Goal: Task Accomplishment & Management: Complete application form

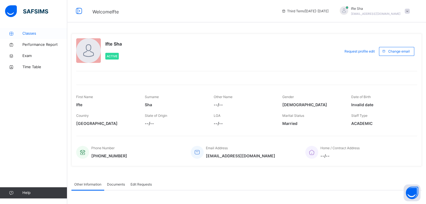
click at [26, 34] on span "Classes" at bounding box center [44, 34] width 45 height 6
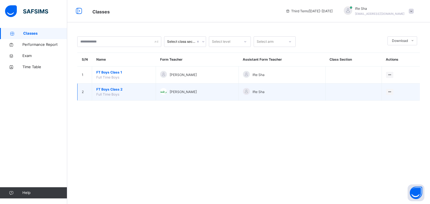
click at [105, 89] on span "FT Boys Class 2" at bounding box center [123, 89] width 55 height 5
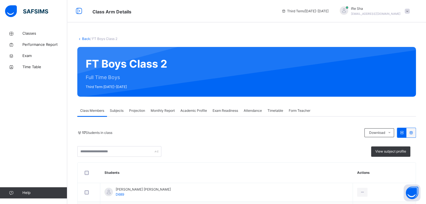
click at [137, 111] on span "Projection" at bounding box center [137, 110] width 16 height 5
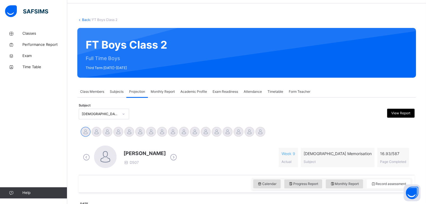
scroll to position [19, 0]
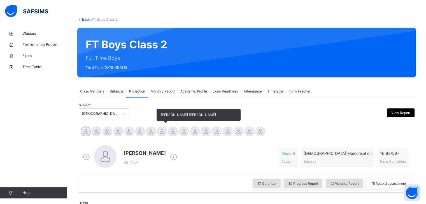
click at [159, 137] on div "[PERSON_NAME] [PERSON_NAME]" at bounding box center [162, 132] width 11 height 12
click at [174, 128] on div at bounding box center [173, 132] width 10 height 10
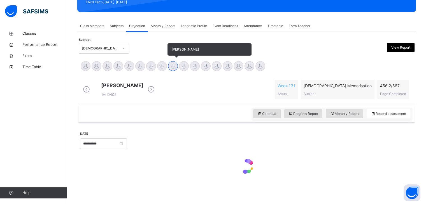
click at [173, 130] on div "**********" at bounding box center [246, 155] width 333 height 59
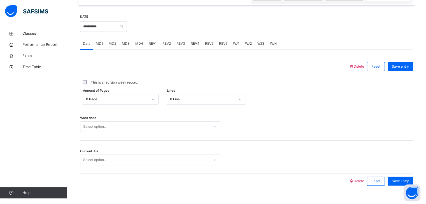
scroll to position [216, 0]
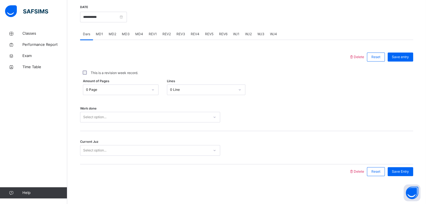
click at [108, 90] on div "0 Page" at bounding box center [117, 89] width 62 height 5
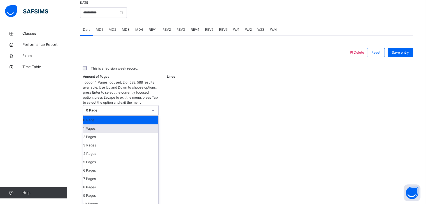
click at [109, 125] on div "1 Pages" at bounding box center [120, 129] width 75 height 8
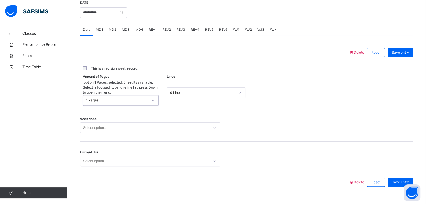
click at [185, 88] on div "0 Line" at bounding box center [206, 93] width 78 height 11
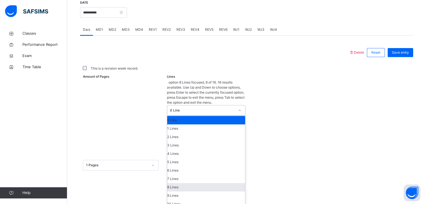
type input "**"
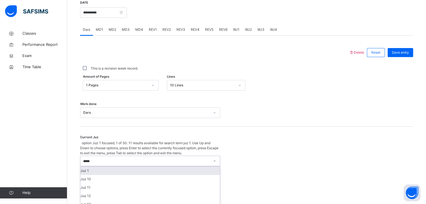
type input "******"
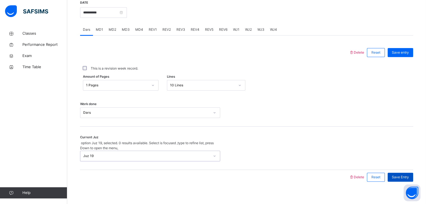
click at [408, 175] on span "Save Entry" at bounding box center [400, 177] width 17 height 5
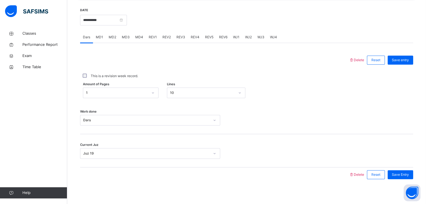
click at [0, 81] on div "Classes Performance Report Exam Time Table Help" at bounding box center [33, 113] width 67 height 182
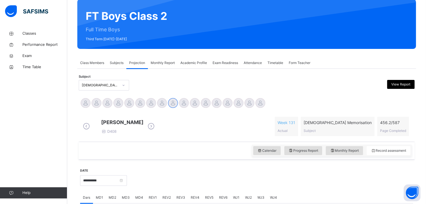
scroll to position [0, 0]
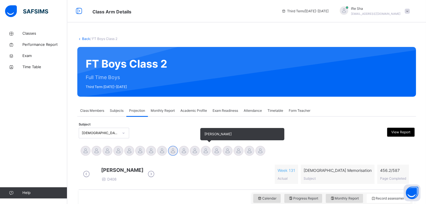
click at [205, 153] on div at bounding box center [206, 151] width 10 height 10
click at [220, 151] on div at bounding box center [217, 151] width 10 height 10
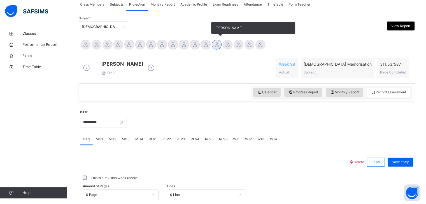
scroll to position [132, 0]
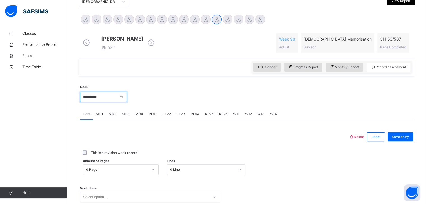
drag, startPoint x: 99, startPoint y: 103, endPoint x: 101, endPoint y: 100, distance: 3.7
click at [101, 100] on input "**********" at bounding box center [103, 97] width 47 height 11
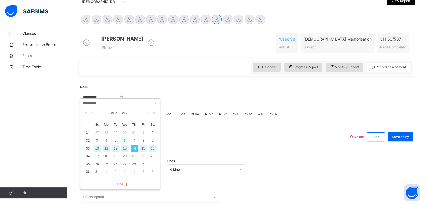
click at [123, 139] on div "6" at bounding box center [124, 140] width 7 height 7
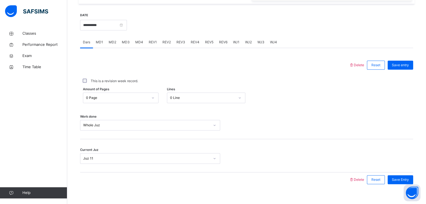
scroll to position [204, 0]
click at [148, 45] on div "REV1" at bounding box center [153, 41] width 14 height 11
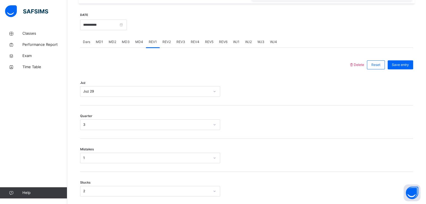
click at [150, 45] on span "REV1" at bounding box center [153, 41] width 8 height 5
click at [164, 48] on div "REV2" at bounding box center [167, 41] width 14 height 11
click at [179, 45] on span "REV3" at bounding box center [180, 41] width 9 height 5
click at [190, 48] on div "REV4" at bounding box center [195, 41] width 14 height 11
click at [237, 45] on span "WJ1" at bounding box center [236, 41] width 6 height 5
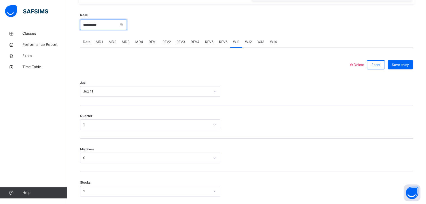
click at [108, 30] on input "**********" at bounding box center [103, 25] width 47 height 11
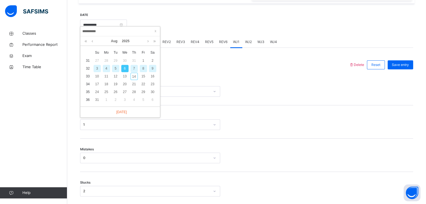
click at [135, 68] on div "7" at bounding box center [133, 68] width 7 height 7
type input "**********"
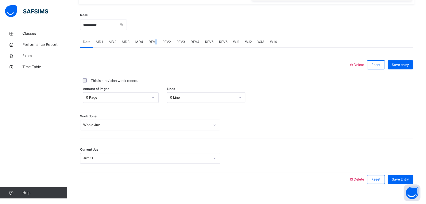
click at [154, 45] on span "REV1" at bounding box center [153, 41] width 8 height 5
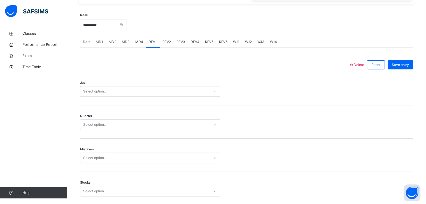
click at [165, 45] on span "REV2" at bounding box center [166, 41] width 8 height 5
click at [150, 45] on span "REV1" at bounding box center [153, 41] width 8 height 5
drag, startPoint x: 90, startPoint y: 82, endPoint x: 96, endPoint y: 93, distance: 12.7
click at [95, 92] on div "Juz Select option..." at bounding box center [246, 88] width 333 height 33
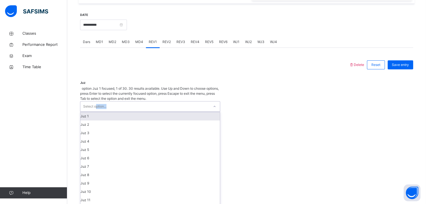
click at [96, 101] on div "Select option..." at bounding box center [94, 106] width 23 height 11
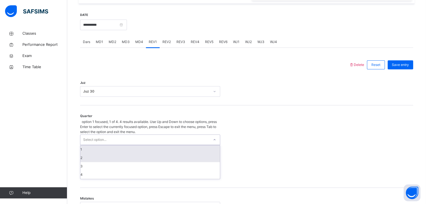
click at [92, 154] on div "2" at bounding box center [149, 158] width 139 height 8
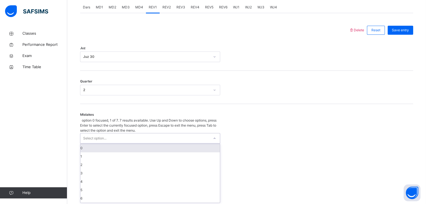
click at [101, 144] on div "0" at bounding box center [149, 148] width 139 height 8
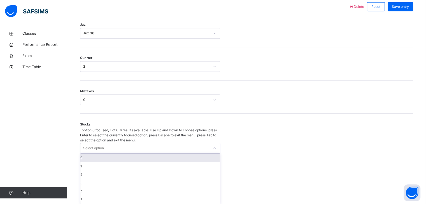
scroll to position [262, 0]
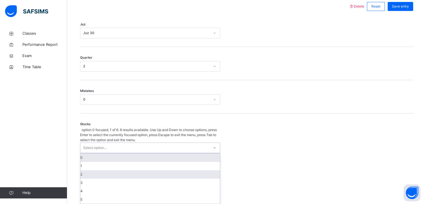
click at [91, 171] on div "2" at bounding box center [149, 175] width 139 height 8
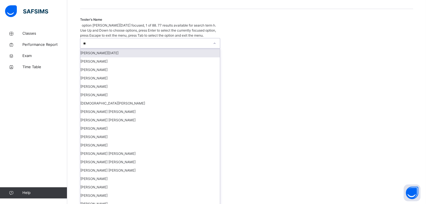
scroll to position [354, 0]
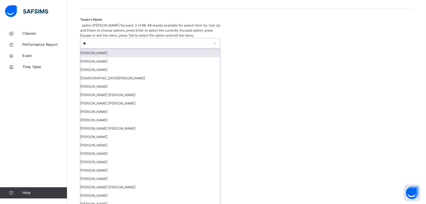
type input "***"
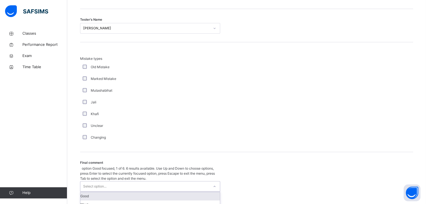
scroll to position [606, 0]
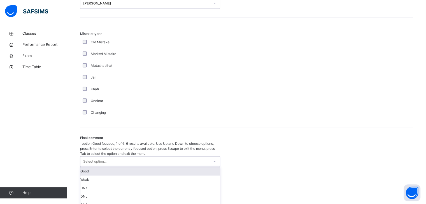
click at [84, 167] on div "Good" at bounding box center [149, 171] width 139 height 8
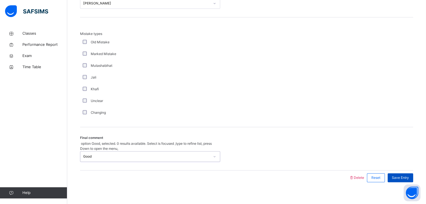
click at [403, 176] on span "Save Entry" at bounding box center [400, 178] width 17 height 5
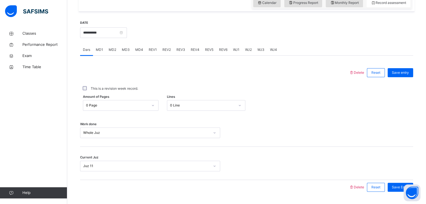
scroll to position [216, 0]
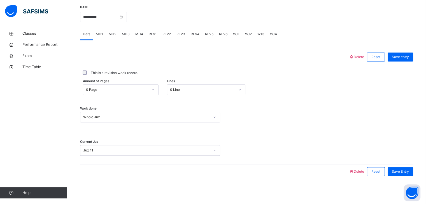
click at [182, 36] on div "REV3" at bounding box center [181, 34] width 14 height 11
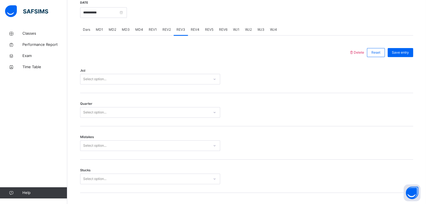
click at [165, 32] on span "REV2" at bounding box center [166, 29] width 8 height 5
click at [164, 32] on span "REV2" at bounding box center [166, 29] width 8 height 5
click at [182, 31] on div "REV3" at bounding box center [181, 29] width 14 height 11
click at [112, 82] on div "Select option..." at bounding box center [144, 79] width 129 height 9
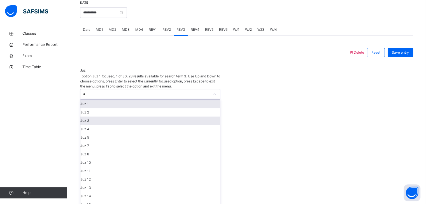
type input "**"
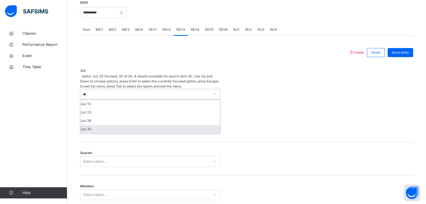
click at [97, 127] on div "Juz 30" at bounding box center [149, 129] width 139 height 8
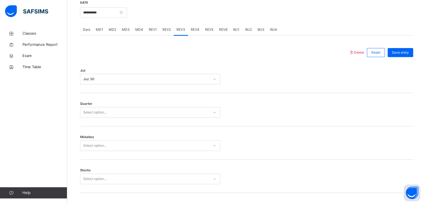
click at [97, 122] on div "Quarter Select option..." at bounding box center [246, 109] width 333 height 33
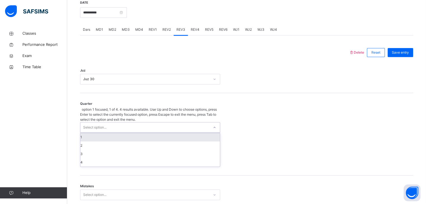
click at [97, 122] on div "Select option..." at bounding box center [94, 127] width 23 height 11
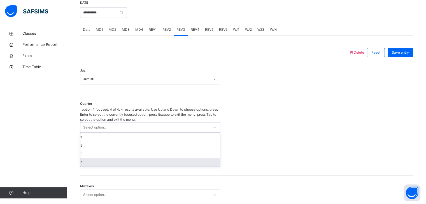
click at [86, 158] on div "4" at bounding box center [149, 162] width 139 height 8
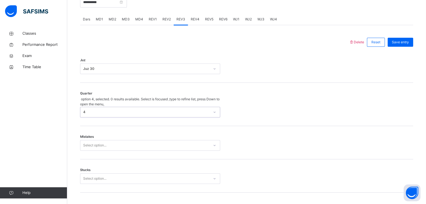
click at [91, 146] on div "Select option..." at bounding box center [150, 145] width 140 height 11
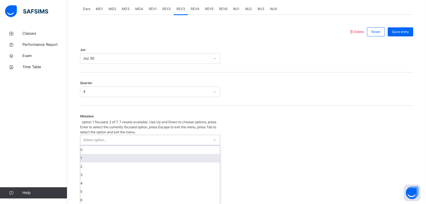
scroll to position [239, 0]
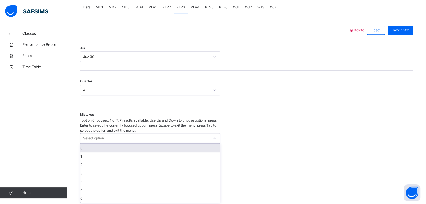
click at [87, 144] on div "0" at bounding box center [149, 148] width 139 height 8
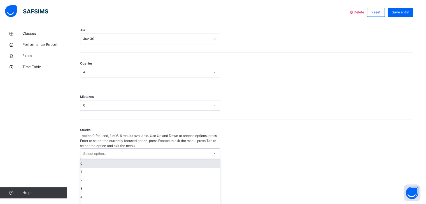
click at [88, 158] on div "option 0 focused, 1 of 6. 6 results available. Use Up and Down to choose option…" at bounding box center [150, 172] width 140 height 77
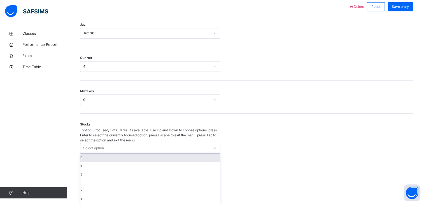
scroll to position [262, 0]
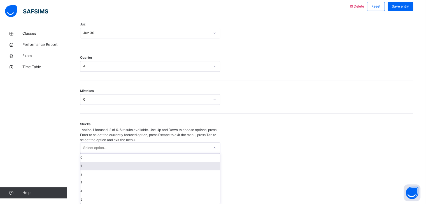
click at [95, 162] on div "1" at bounding box center [149, 166] width 139 height 8
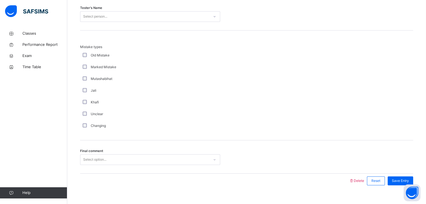
scroll to position [592, 0]
click at [88, 168] on div "Final comment Select option..." at bounding box center [246, 157] width 333 height 33
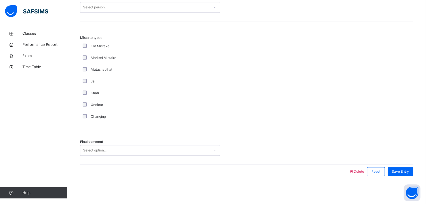
click at [89, 156] on div "Select option..." at bounding box center [150, 150] width 140 height 11
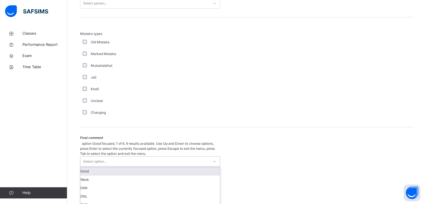
click at [89, 167] on div "Good" at bounding box center [149, 171] width 139 height 8
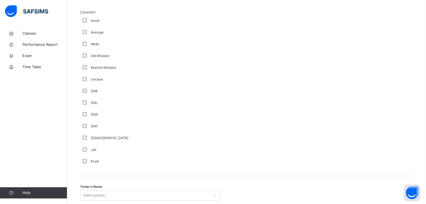
scroll to position [413, 0]
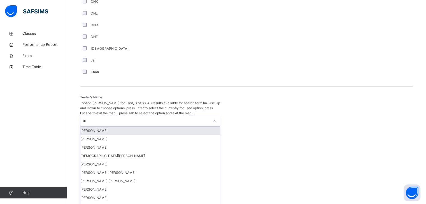
type input "***"
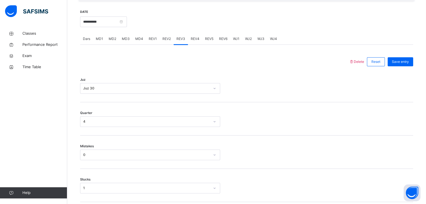
scroll to position [200, 0]
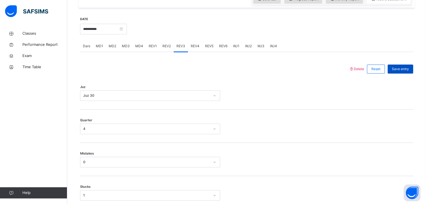
click at [408, 72] on span "Save entry" at bounding box center [400, 69] width 17 height 5
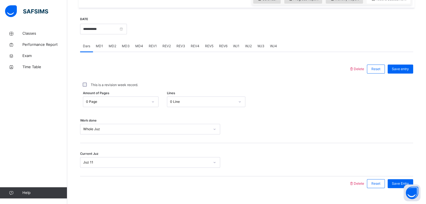
click at [178, 52] on div "REV3" at bounding box center [181, 46] width 14 height 11
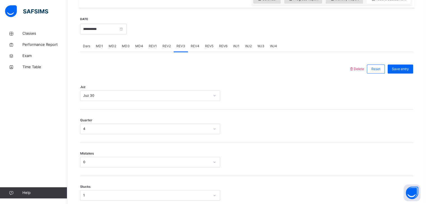
click at [199, 51] on div "REV4" at bounding box center [195, 46] width 14 height 11
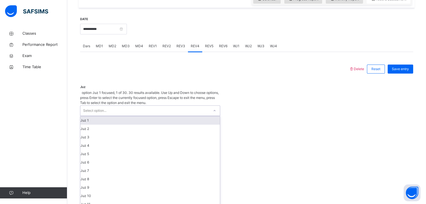
click at [100, 106] on div "Select option..." at bounding box center [94, 111] width 23 height 11
type input "*"
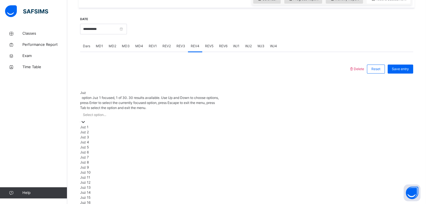
type input "*"
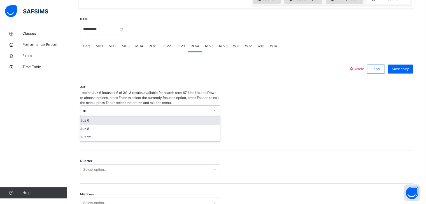
type input "*"
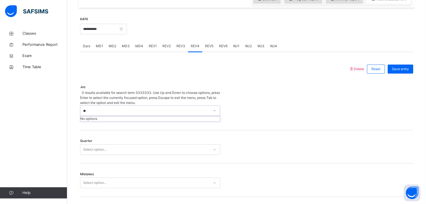
type input "*"
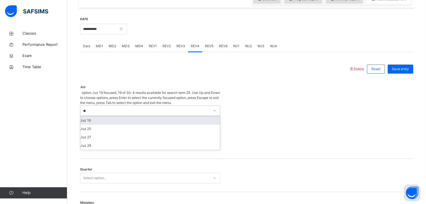
type input "*"
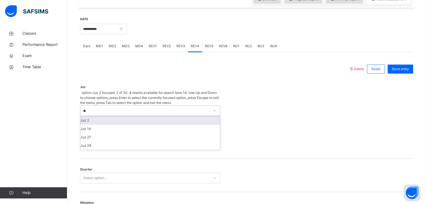
type input "*"
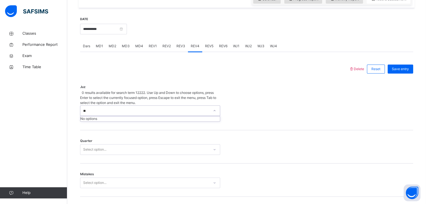
type input "*"
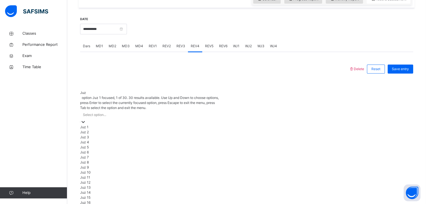
scroll to position [0, 0]
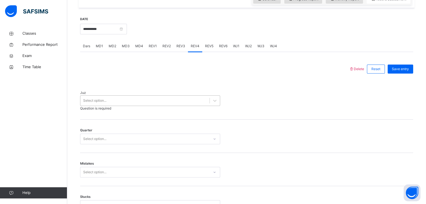
click at [114, 100] on div "Select option..." at bounding box center [144, 101] width 129 height 9
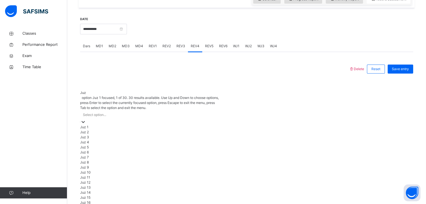
type input "*"
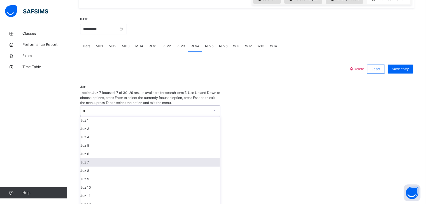
click at [93, 161] on div "Juz 7" at bounding box center [149, 162] width 139 height 8
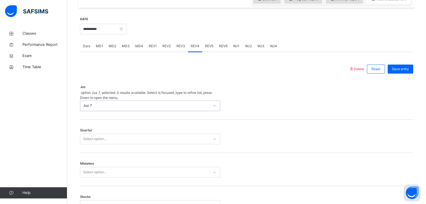
drag, startPoint x: 74, startPoint y: 123, endPoint x: 79, endPoint y: 134, distance: 11.9
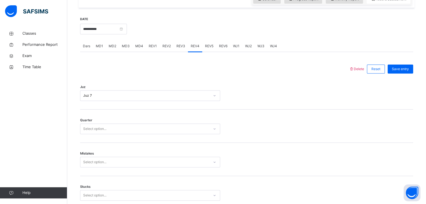
click at [81, 134] on div "Select option..." at bounding box center [144, 129] width 129 height 9
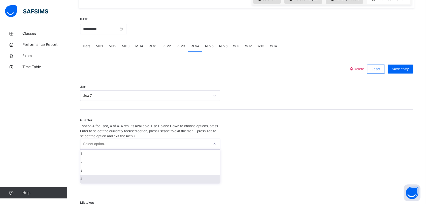
click at [92, 175] on div "4" at bounding box center [149, 179] width 139 height 8
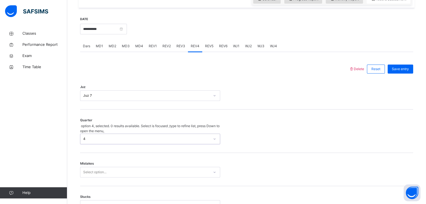
click at [93, 167] on div "Select option..." at bounding box center [150, 172] width 140 height 11
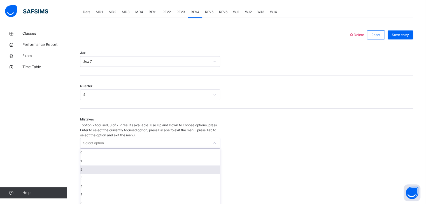
scroll to position [239, 0]
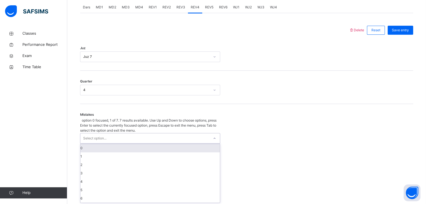
click at [87, 144] on div "0" at bounding box center [149, 148] width 139 height 8
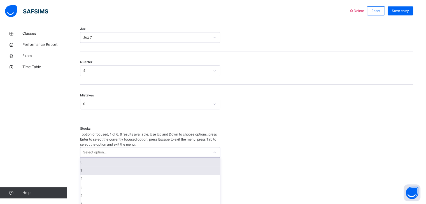
drag, startPoint x: 88, startPoint y: 158, endPoint x: 87, endPoint y: 161, distance: 3.1
click at [87, 160] on div "option 0 focused, 1 of 6. 6 results available. Use Up and Down to choose option…" at bounding box center [150, 170] width 140 height 77
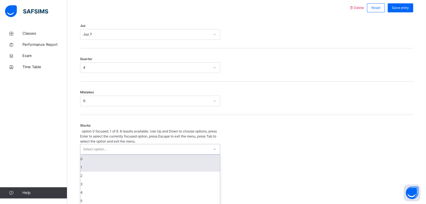
scroll to position [262, 0]
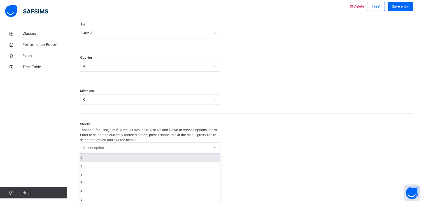
click at [85, 154] on div "0" at bounding box center [149, 158] width 139 height 8
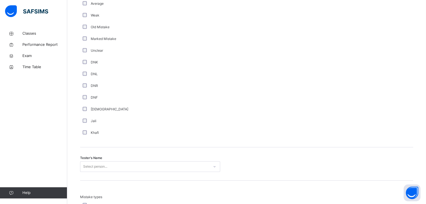
scroll to position [453, 0]
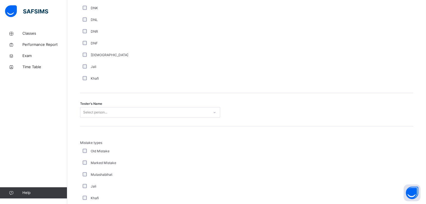
click at [94, 118] on div "Select person..." at bounding box center [150, 112] width 140 height 11
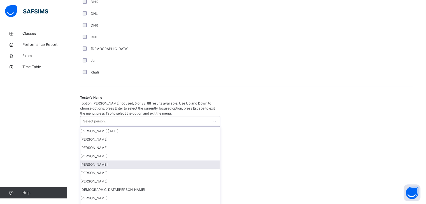
scroll to position [503, 0]
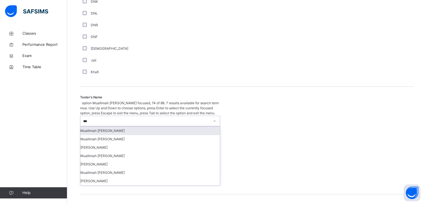
type input "****"
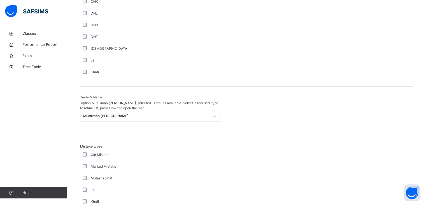
click at [98, 112] on div "Muallimah [PERSON_NAME]" at bounding box center [144, 116] width 129 height 10
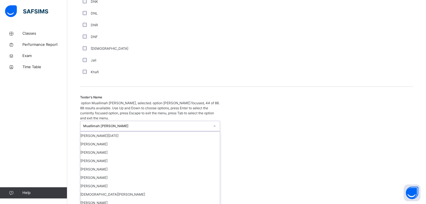
scroll to position [0, 0]
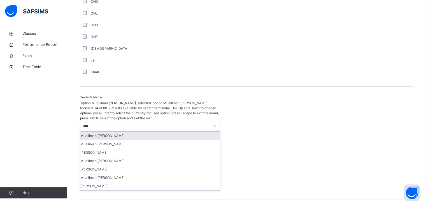
type input "****"
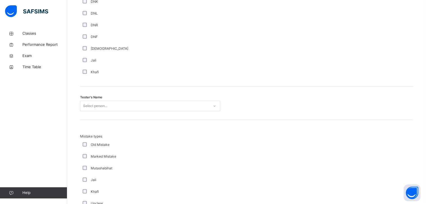
click at [92, 198] on div "Khafi" at bounding box center [150, 192] width 140 height 12
click at [112, 108] on div "Select person..." at bounding box center [144, 106] width 129 height 9
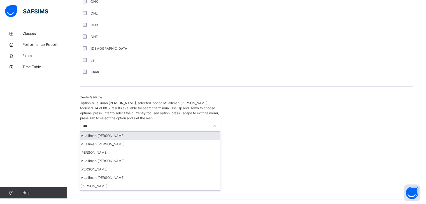
type input "****"
click at [98, 182] on div "[PERSON_NAME]" at bounding box center [149, 186] width 139 height 8
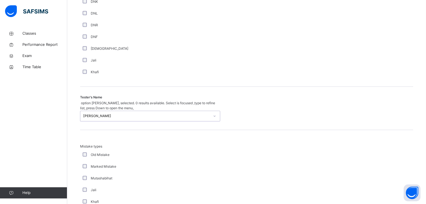
scroll to position [606, 0]
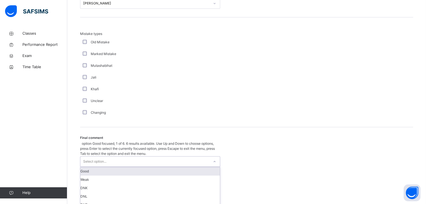
click at [95, 157] on div "Select option..." at bounding box center [150, 162] width 140 height 11
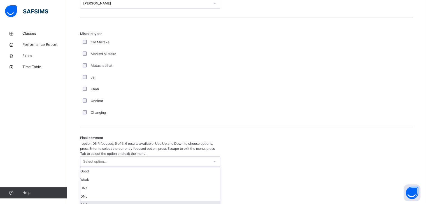
click at [93, 201] on div "DNR" at bounding box center [149, 205] width 139 height 8
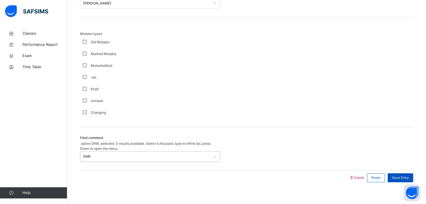
click at [392, 174] on div "Save Entry" at bounding box center [400, 178] width 25 height 9
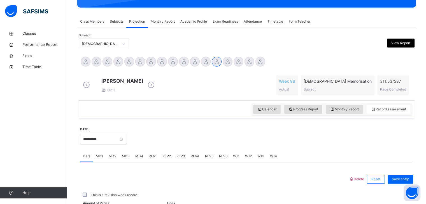
scroll to position [216, 0]
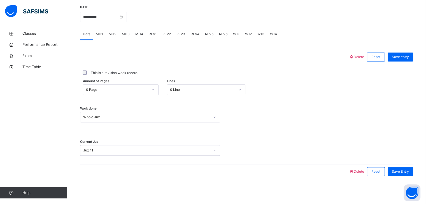
click at [239, 33] on div "WJ1" at bounding box center [236, 34] width 12 height 11
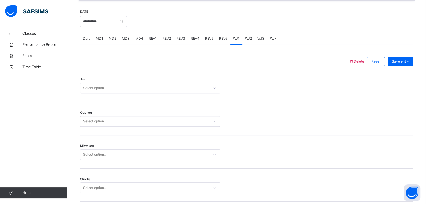
scroll to position [209, 0]
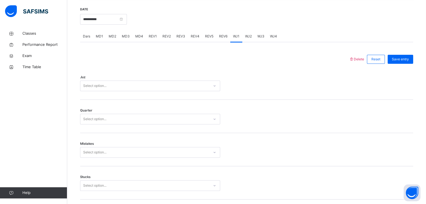
click at [102, 115] on div "Quarter Select option..." at bounding box center [246, 116] width 333 height 33
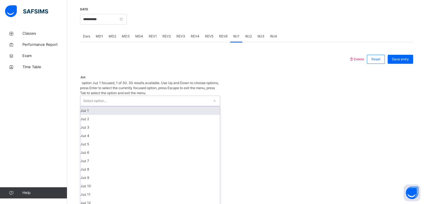
drag, startPoint x: 107, startPoint y: 92, endPoint x: 105, endPoint y: 102, distance: 10.0
click at [108, 96] on div "Select option..." at bounding box center [144, 101] width 129 height 10
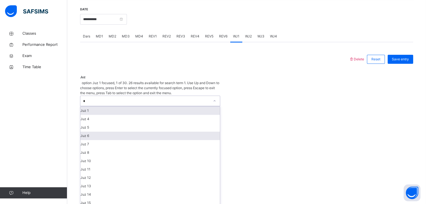
type input "**"
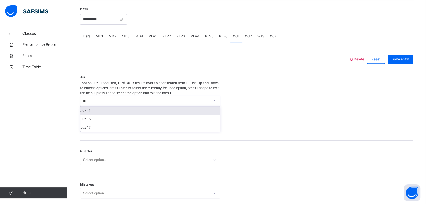
click at [96, 107] on div "Juz 11" at bounding box center [149, 111] width 139 height 8
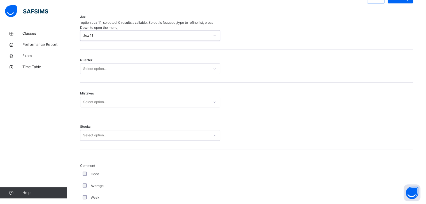
scroll to position [270, 0]
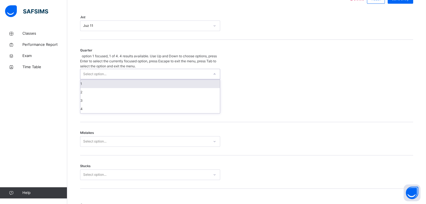
click at [155, 69] on div "Select option..." at bounding box center [144, 74] width 129 height 10
click at [86, 80] on div "1" at bounding box center [149, 84] width 139 height 8
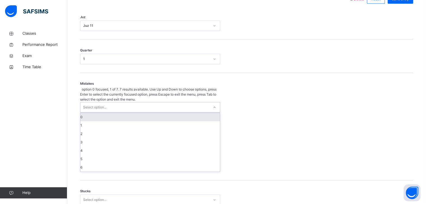
click at [94, 102] on div "Select option..." at bounding box center [94, 107] width 23 height 11
click at [81, 113] on div "0" at bounding box center [149, 117] width 139 height 8
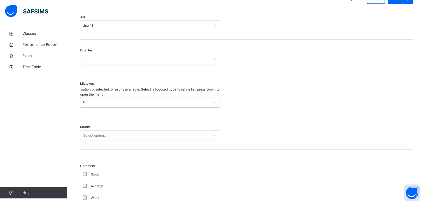
click at [94, 125] on div "Stucks Select option..." at bounding box center [246, 132] width 333 height 33
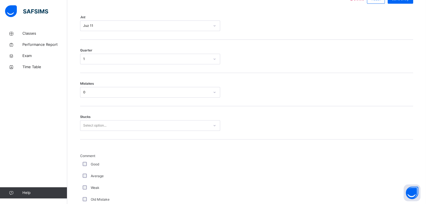
click at [94, 130] on div "Select option..." at bounding box center [94, 125] width 23 height 11
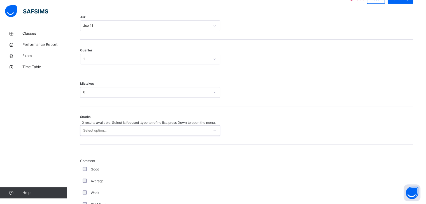
drag, startPoint x: 94, startPoint y: 129, endPoint x: 96, endPoint y: 132, distance: 4.2
click at [94, 130] on div "Select option..." at bounding box center [94, 130] width 23 height 11
click at [97, 130] on div "Select option..." at bounding box center [94, 130] width 23 height 11
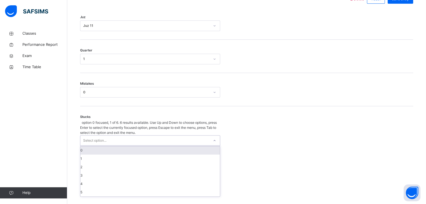
click at [95, 146] on div "0" at bounding box center [149, 150] width 139 height 8
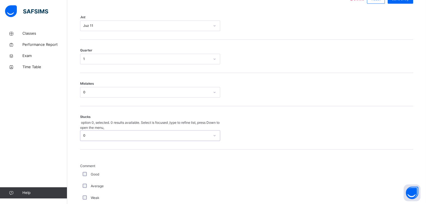
click at [81, 97] on div "0" at bounding box center [144, 92] width 129 height 9
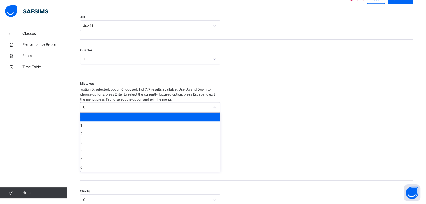
click at [88, 113] on div "0" at bounding box center [149, 117] width 139 height 8
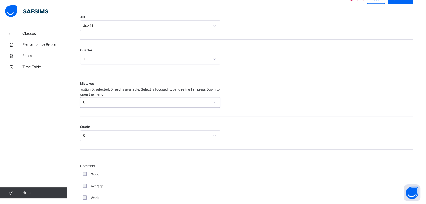
click at [95, 130] on div "0" at bounding box center [150, 135] width 140 height 11
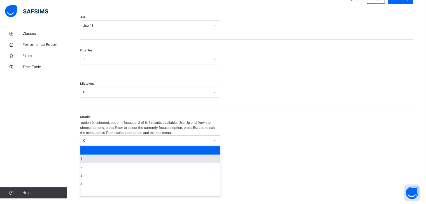
click at [89, 156] on div "1" at bounding box center [149, 159] width 139 height 8
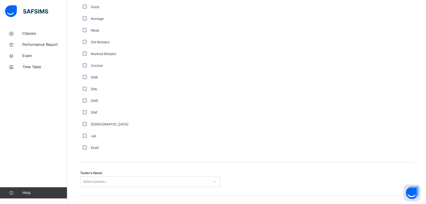
scroll to position [496, 0]
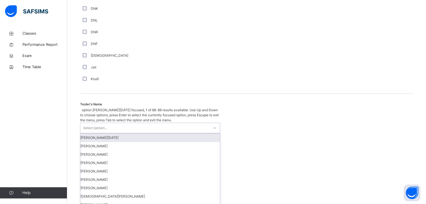
drag, startPoint x: 117, startPoint y: 118, endPoint x: 112, endPoint y: 118, distance: 5.3
click at [117, 123] on div "Select person..." at bounding box center [144, 128] width 129 height 10
type input "***"
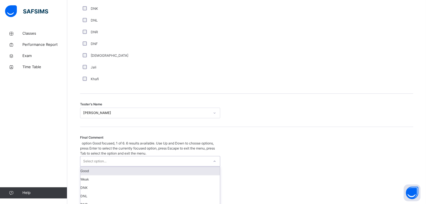
click at [99, 156] on div "Select option..." at bounding box center [150, 161] width 140 height 11
click at [101, 167] on div "Good" at bounding box center [149, 171] width 139 height 8
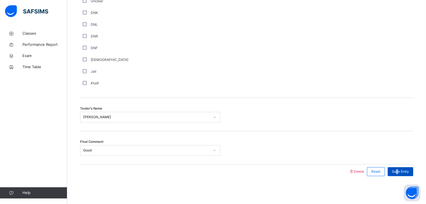
drag, startPoint x: 402, startPoint y: 171, endPoint x: 400, endPoint y: 167, distance: 4.1
click at [400, 169] on span "Save Entry" at bounding box center [400, 171] width 17 height 5
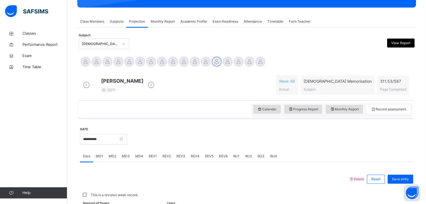
scroll to position [216, 0]
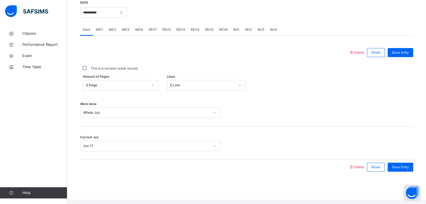
click at [249, 32] on span "WJ2" at bounding box center [248, 29] width 7 height 5
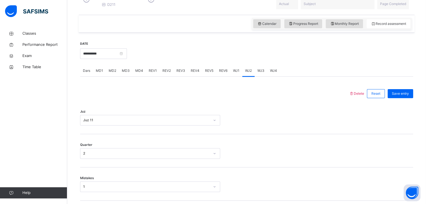
scroll to position [175, 0]
click at [265, 77] on div "WJ3" at bounding box center [261, 71] width 13 height 11
drag, startPoint x: 141, startPoint y: 132, endPoint x: 139, endPoint y: 129, distance: 2.9
click at [140, 130] on div "Juz Select option..." at bounding box center [246, 117] width 333 height 33
click at [138, 126] on div "Select option..." at bounding box center [150, 120] width 140 height 11
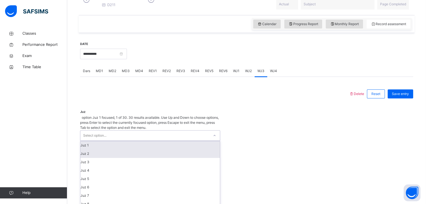
scroll to position [190, 0]
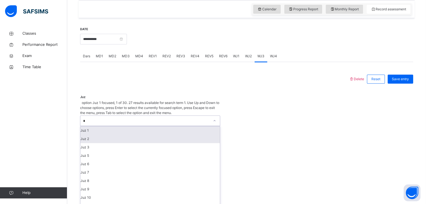
type input "**"
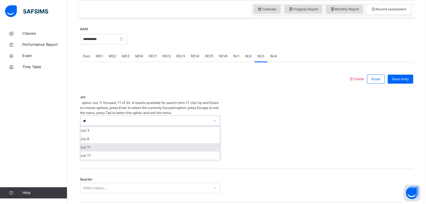
click at [111, 143] on div "Juz 11" at bounding box center [149, 147] width 139 height 8
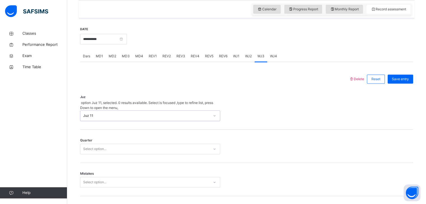
drag, startPoint x: 90, startPoint y: 150, endPoint x: 87, endPoint y: 141, distance: 9.5
click at [89, 146] on div "Quarter Select option..." at bounding box center [246, 146] width 333 height 33
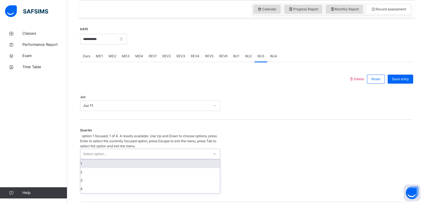
click at [87, 149] on div "Select option..." at bounding box center [94, 154] width 23 height 11
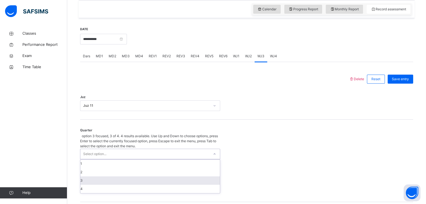
click at [86, 177] on div "3" at bounding box center [149, 181] width 139 height 8
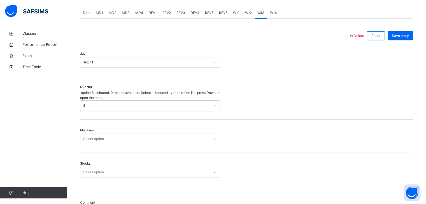
click at [88, 144] on div "Select option..." at bounding box center [150, 139] width 140 height 11
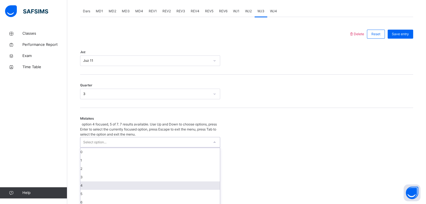
scroll to position [239, 0]
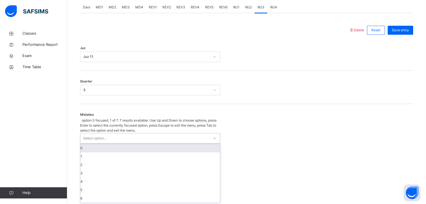
click at [87, 144] on div "0" at bounding box center [149, 148] width 139 height 8
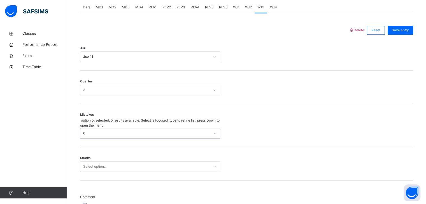
drag, startPoint x: 92, startPoint y: 127, endPoint x: 92, endPoint y: 131, distance: 3.9
click at [92, 131] on div "0" at bounding box center [146, 133] width 127 height 5
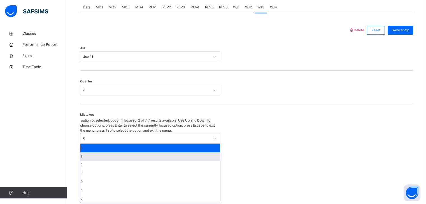
drag, startPoint x: 95, startPoint y: 150, endPoint x: 93, endPoint y: 153, distance: 3.8
click at [95, 153] on div "1" at bounding box center [149, 157] width 139 height 8
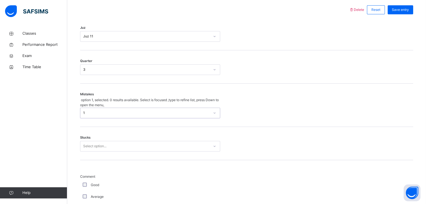
click at [87, 152] on div "Select option..." at bounding box center [150, 146] width 140 height 11
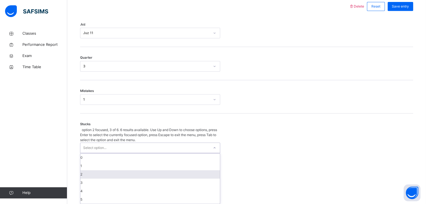
click at [87, 171] on div "2" at bounding box center [149, 175] width 139 height 8
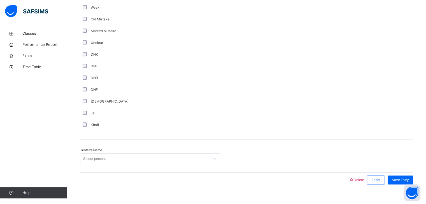
scroll to position [463, 0]
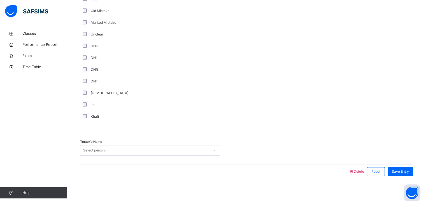
click at [87, 151] on div "Select person..." at bounding box center [95, 150] width 24 height 11
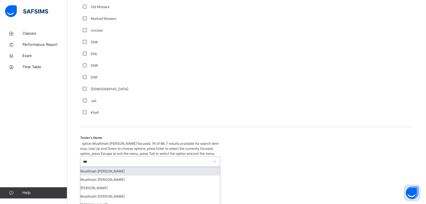
type input "****"
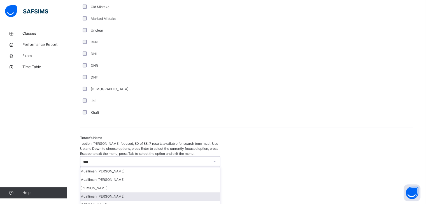
scroll to position [23, 0]
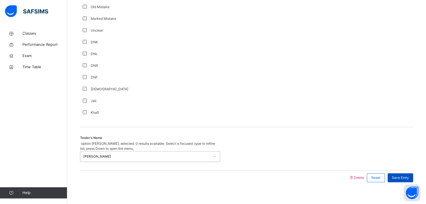
click at [413, 174] on div "Save Entry" at bounding box center [400, 178] width 25 height 9
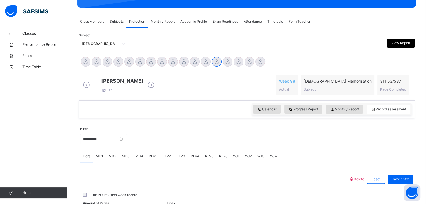
scroll to position [216, 0]
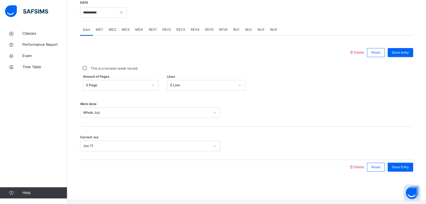
click at [192, 35] on div "REV4" at bounding box center [195, 29] width 14 height 11
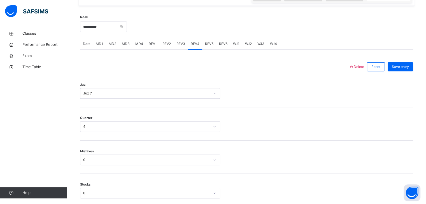
scroll to position [200, 0]
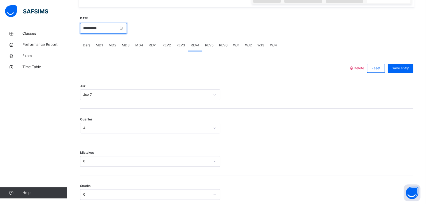
click at [123, 34] on input "**********" at bounding box center [103, 28] width 47 height 11
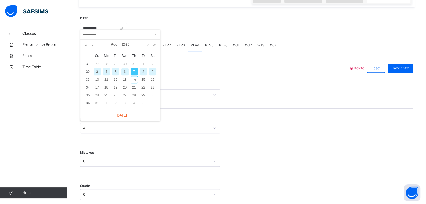
click at [142, 70] on div "8" at bounding box center [143, 71] width 7 height 7
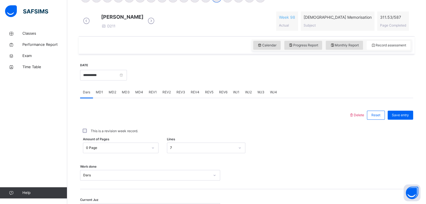
scroll to position [153, 0]
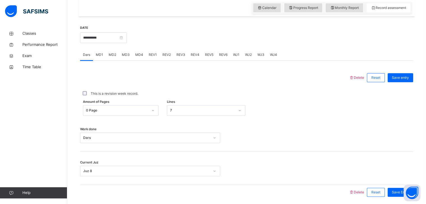
click at [232, 116] on div "7" at bounding box center [206, 110] width 78 height 11
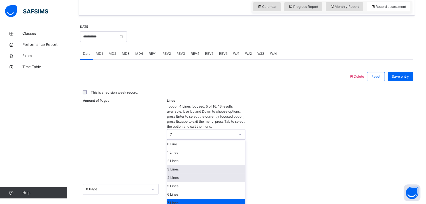
scroll to position [196, 0]
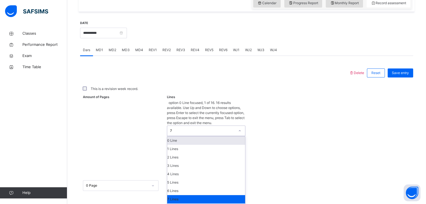
click at [196, 137] on div "0 Line" at bounding box center [206, 141] width 78 height 8
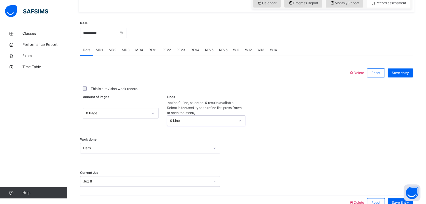
scroll to position [216, 0]
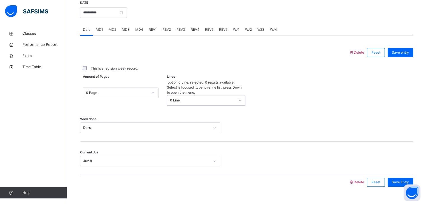
click at [89, 167] on div "Juz 8" at bounding box center [150, 161] width 140 height 11
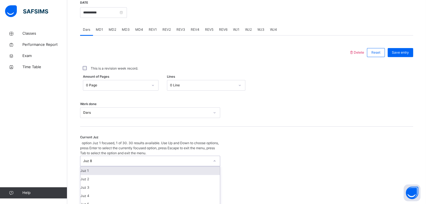
click at [113, 167] on div "Juz 1" at bounding box center [149, 171] width 139 height 8
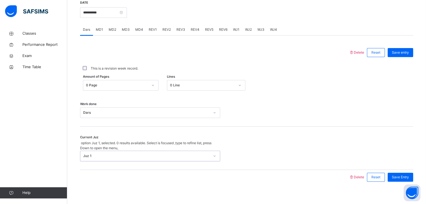
click at [109, 157] on div "Current Juz option Juz 1, selected. 0 results available. Select is focused ,typ…" at bounding box center [246, 148] width 333 height 43
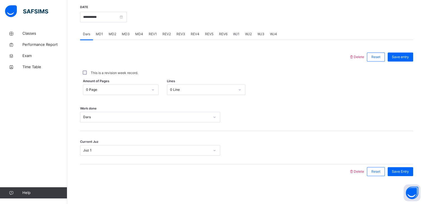
click at [109, 156] on div "Current Juz Juz 1" at bounding box center [246, 147] width 333 height 33
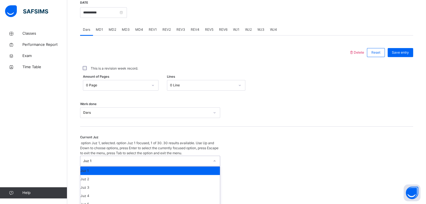
click at [109, 156] on div "Juz 1" at bounding box center [150, 161] width 140 height 11
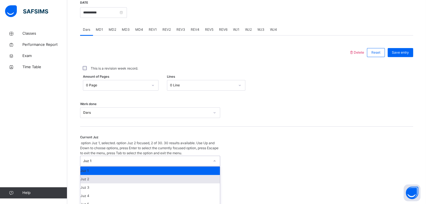
scroll to position [71, 0]
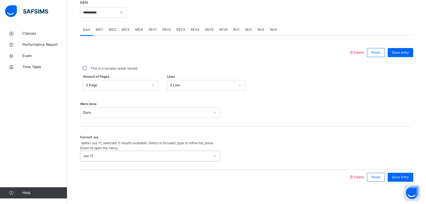
click at [125, 118] on div "Dars" at bounding box center [150, 113] width 140 height 11
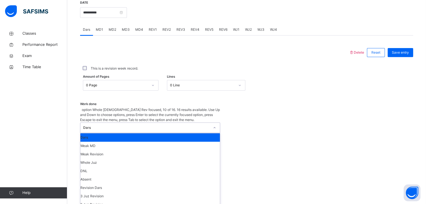
scroll to position [0, 0]
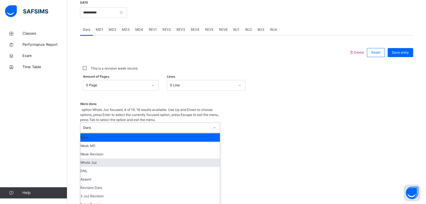
click at [109, 159] on div "Whole Juz" at bounding box center [149, 163] width 139 height 8
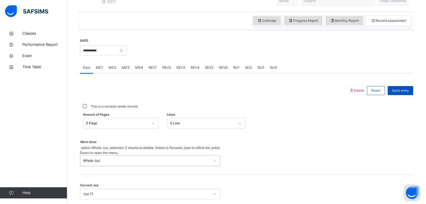
scroll to position [179, 0]
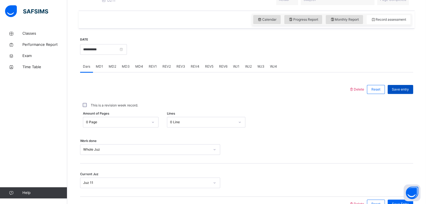
click at [402, 92] on span "Save entry" at bounding box center [400, 89] width 17 height 5
click at [85, 52] on input "**********" at bounding box center [103, 49] width 47 height 11
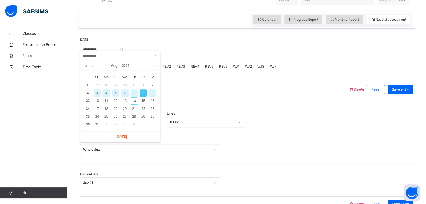
click at [134, 91] on div "7" at bounding box center [133, 93] width 7 height 7
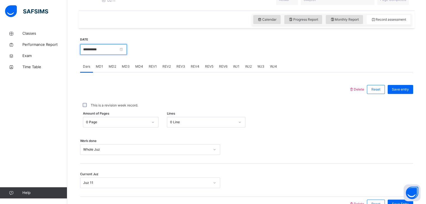
drag, startPoint x: 113, startPoint y: 53, endPoint x: 112, endPoint y: 59, distance: 6.7
click at [113, 53] on input "**********" at bounding box center [103, 49] width 47 height 11
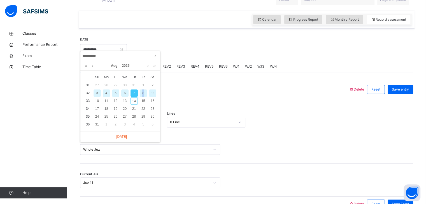
click at [143, 94] on div "8" at bounding box center [143, 93] width 7 height 7
type input "**********"
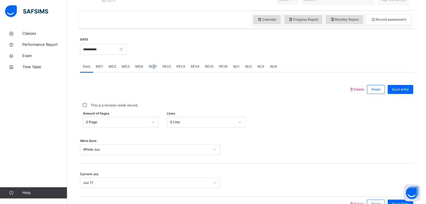
click at [153, 67] on div "REV1" at bounding box center [153, 66] width 14 height 11
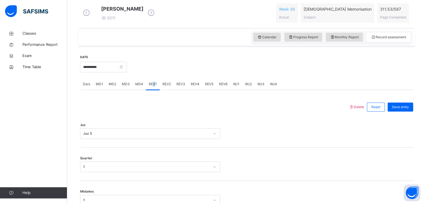
scroll to position [153, 0]
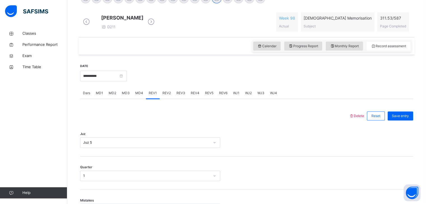
click at [163, 96] on span "REV2" at bounding box center [166, 93] width 8 height 5
click at [181, 96] on span "REV3" at bounding box center [180, 93] width 9 height 5
click at [194, 95] on span "REV4" at bounding box center [195, 93] width 9 height 5
click at [125, 99] on div "MD3" at bounding box center [125, 93] width 13 height 11
click at [140, 96] on span "MD4" at bounding box center [139, 93] width 8 height 5
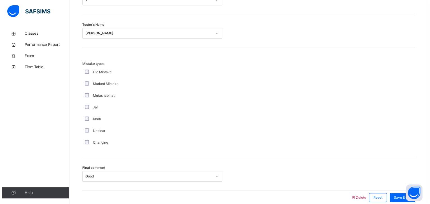
scroll to position [540, 0]
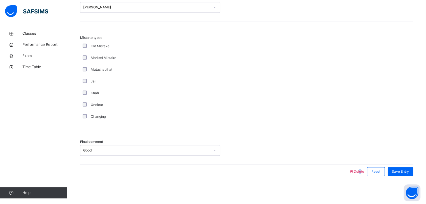
click at [363, 169] on div "Delete Reset Save Entry" at bounding box center [381, 172] width 64 height 15
click at [363, 170] on span "Delete" at bounding box center [356, 172] width 15 height 4
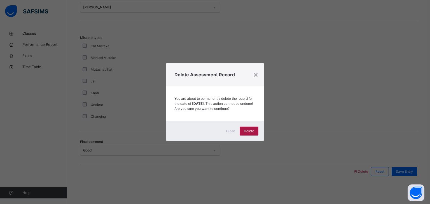
click at [255, 134] on div "Delete" at bounding box center [249, 131] width 19 height 9
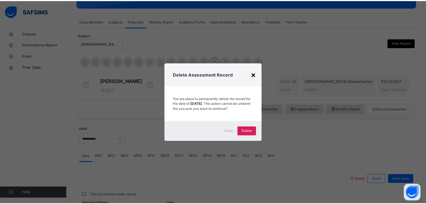
scroll to position [216, 0]
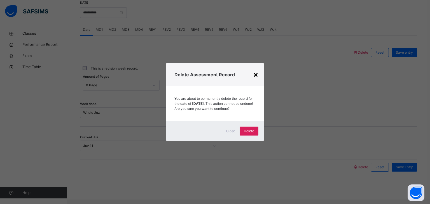
click at [254, 71] on div "×" at bounding box center [255, 75] width 5 height 12
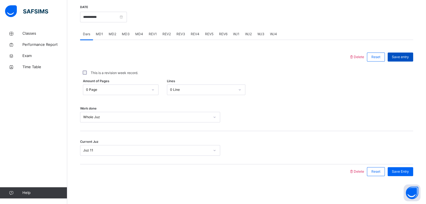
click at [406, 57] on span "Save entry" at bounding box center [400, 57] width 17 height 5
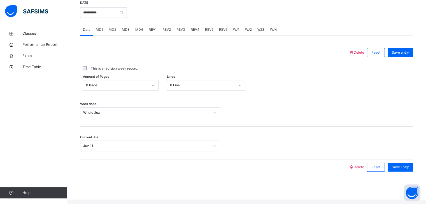
click at [151, 32] on span "REV1" at bounding box center [153, 29] width 8 height 5
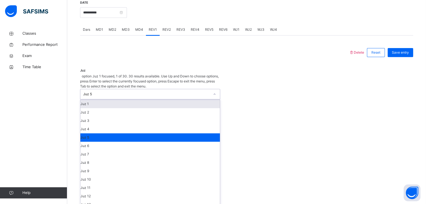
click at [102, 92] on div "Juz 5" at bounding box center [146, 94] width 127 height 5
click at [91, 100] on div "Juz 1" at bounding box center [149, 104] width 139 height 8
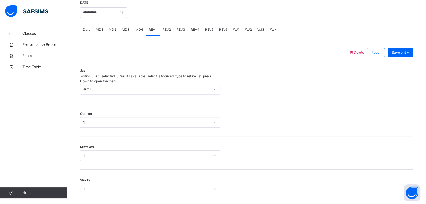
click at [91, 120] on div "1" at bounding box center [146, 122] width 127 height 5
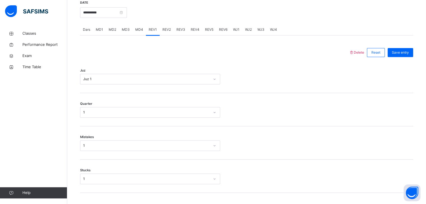
click at [224, 107] on div "Quarter 1" at bounding box center [246, 109] width 333 height 33
click at [90, 155] on div "Mistakes 1" at bounding box center [246, 143] width 333 height 33
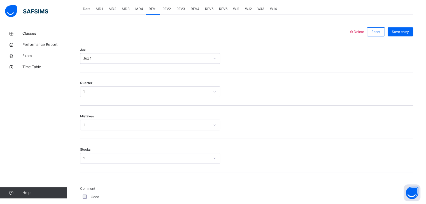
click at [90, 130] on div "1" at bounding box center [150, 125] width 140 height 11
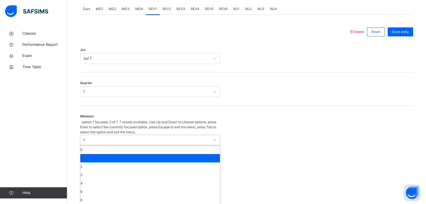
scroll to position [239, 0]
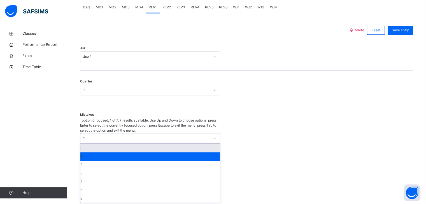
click at [88, 144] on div "0" at bounding box center [149, 148] width 139 height 8
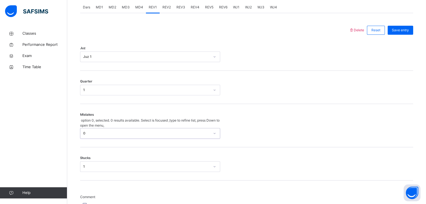
click at [94, 162] on div "1" at bounding box center [150, 167] width 140 height 11
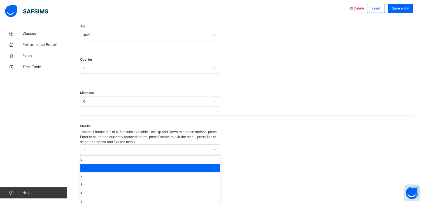
scroll to position [262, 0]
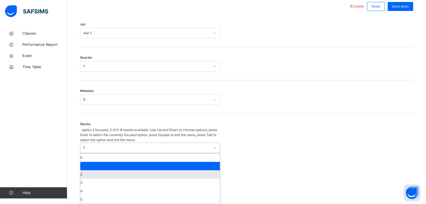
click at [92, 171] on div "2" at bounding box center [149, 175] width 139 height 8
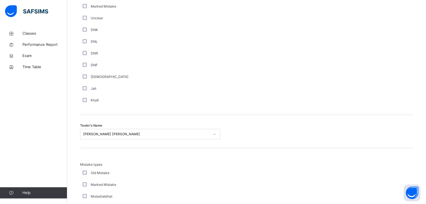
scroll to position [561, 0]
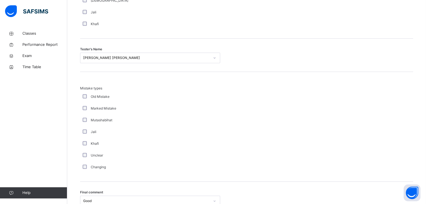
click at [103, 55] on div "[PERSON_NAME] [PERSON_NAME]" at bounding box center [146, 57] width 127 height 5
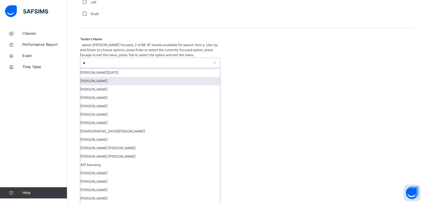
type input "**"
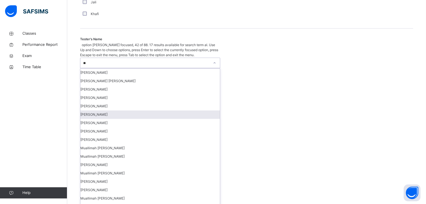
click at [94, 115] on div "[PERSON_NAME]" at bounding box center [149, 115] width 139 height 8
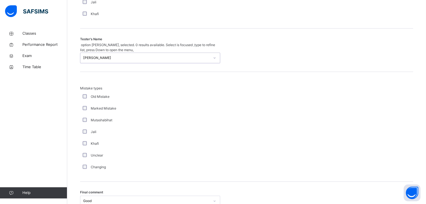
scroll to position [606, 0]
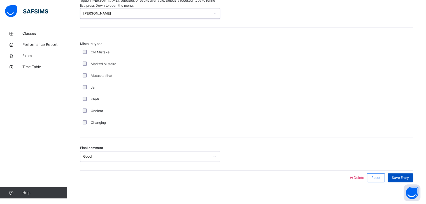
click at [404, 174] on div "Save Entry" at bounding box center [400, 178] width 25 height 9
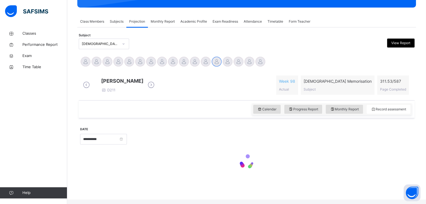
scroll to position [216, 0]
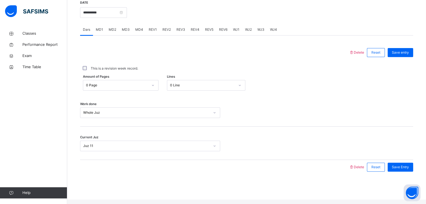
click at [163, 32] on span "REV2" at bounding box center [166, 29] width 8 height 5
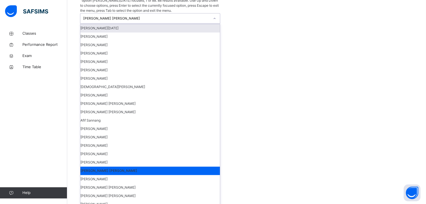
click at [106, 13] on div "[PERSON_NAME] [PERSON_NAME]" at bounding box center [144, 18] width 129 height 10
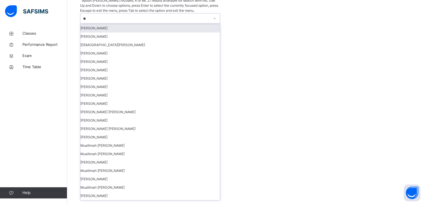
type input "***"
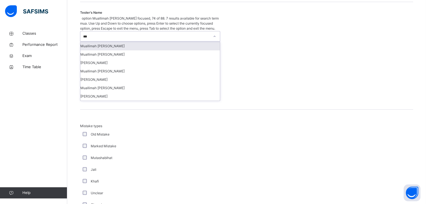
scroll to position [574, 0]
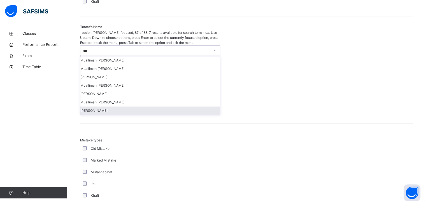
click at [87, 107] on div "[PERSON_NAME]" at bounding box center [149, 111] width 139 height 8
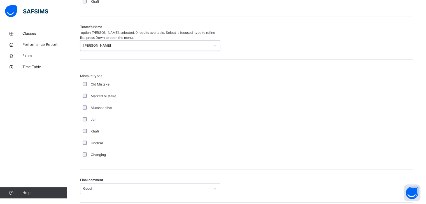
click at [95, 184] on div "Good" at bounding box center [150, 189] width 140 height 11
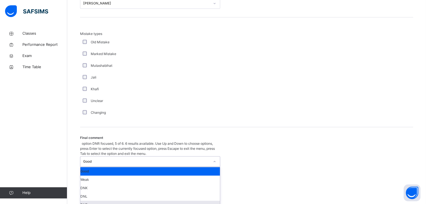
click at [88, 201] on div "DNR" at bounding box center [149, 205] width 139 height 8
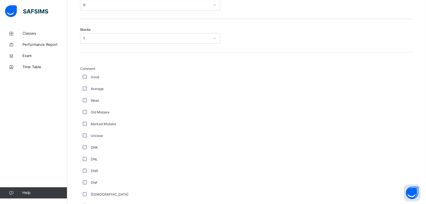
scroll to position [356, 0]
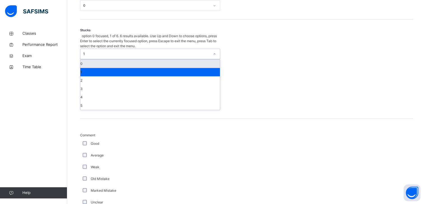
drag, startPoint x: 99, startPoint y: 45, endPoint x: 97, endPoint y: 52, distance: 7.4
click at [99, 52] on div "1" at bounding box center [146, 54] width 127 height 5
drag, startPoint x: 96, startPoint y: 56, endPoint x: 97, endPoint y: 51, distance: 5.7
click at [96, 60] on div "0" at bounding box center [149, 64] width 139 height 8
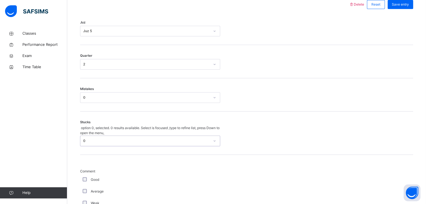
scroll to position [261, 0]
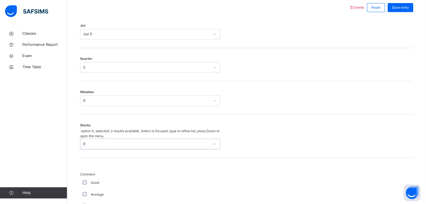
drag, startPoint x: 97, startPoint y: 73, endPoint x: 94, endPoint y: 76, distance: 4.7
click at [96, 70] on div "2" at bounding box center [146, 67] width 127 height 5
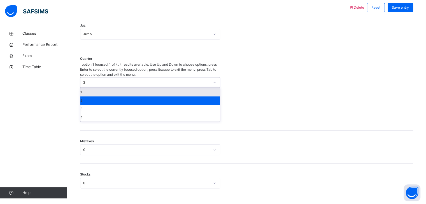
click at [97, 37] on div "Juz 5" at bounding box center [144, 34] width 129 height 9
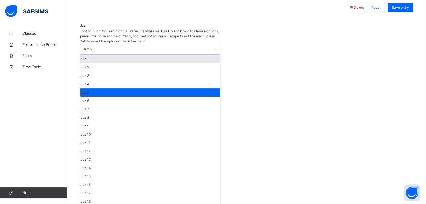
drag, startPoint x: 97, startPoint y: 38, endPoint x: 99, endPoint y: 48, distance: 10.4
click at [97, 47] on div "Juz 5" at bounding box center [146, 49] width 127 height 5
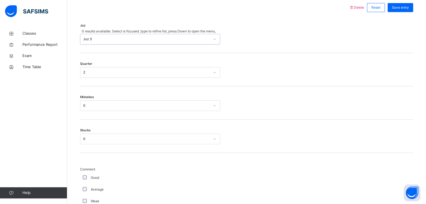
click at [95, 41] on div "Juz 5" at bounding box center [146, 39] width 127 height 5
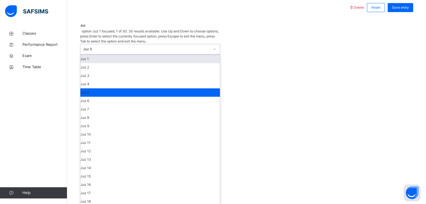
drag, startPoint x: 94, startPoint y: 50, endPoint x: 167, endPoint y: 33, distance: 74.9
click at [99, 55] on div "Juz 1" at bounding box center [149, 59] width 139 height 8
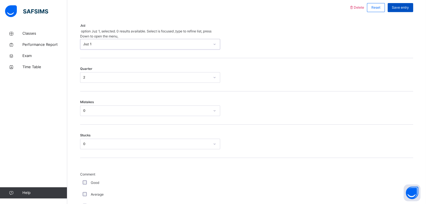
click at [404, 10] on span "Save entry" at bounding box center [400, 7] width 17 height 5
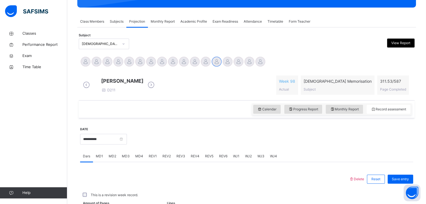
scroll to position [216, 0]
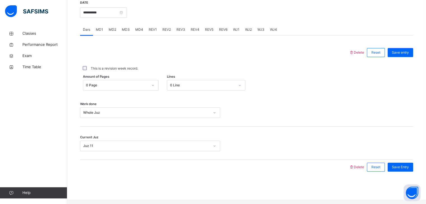
click at [180, 32] on span "REV3" at bounding box center [180, 29] width 9 height 5
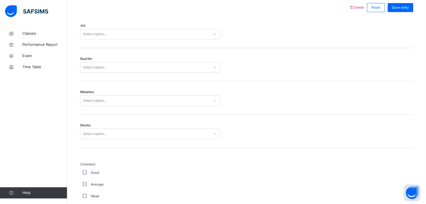
click at [100, 38] on div "Select option..." at bounding box center [94, 34] width 23 height 11
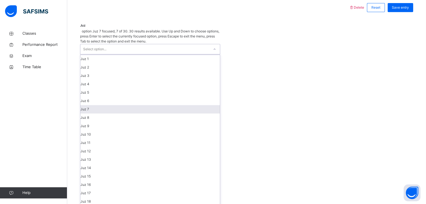
click at [92, 106] on div "Juz 7" at bounding box center [149, 109] width 139 height 8
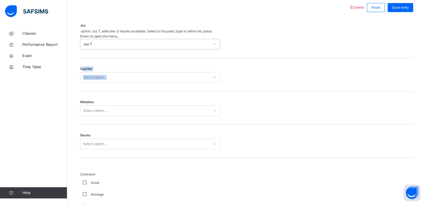
click at [83, 65] on div "Quarter Select option..." at bounding box center [246, 74] width 333 height 33
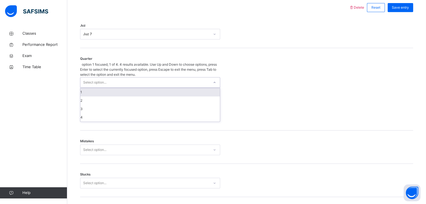
click at [90, 77] on div "Select option..." at bounding box center [94, 82] width 23 height 11
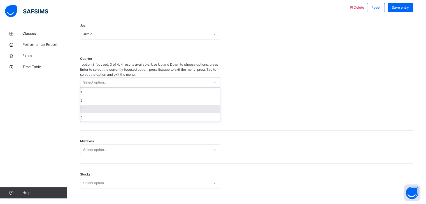
click at [92, 107] on div "3" at bounding box center [149, 109] width 139 height 8
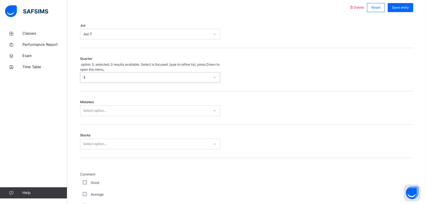
click at [81, 73] on div "3" at bounding box center [144, 78] width 129 height 10
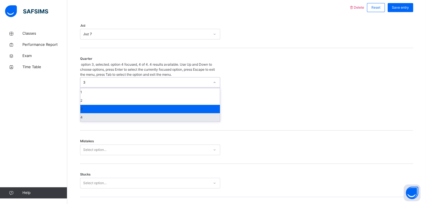
click at [95, 113] on div "4" at bounding box center [149, 117] width 139 height 8
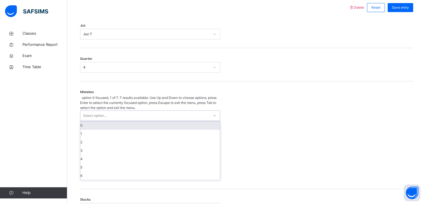
click at [94, 111] on div "Select option..." at bounding box center [94, 116] width 23 height 11
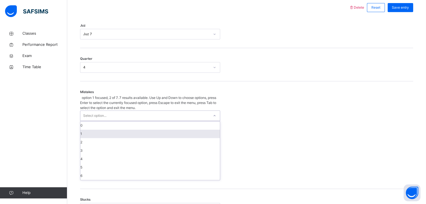
click at [87, 130] on div "1" at bounding box center [149, 134] width 139 height 8
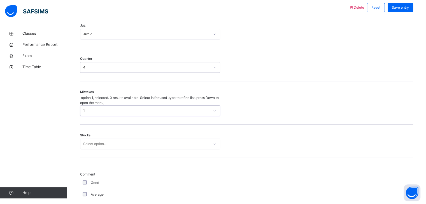
click at [85, 141] on div "Select option..." at bounding box center [94, 144] width 23 height 11
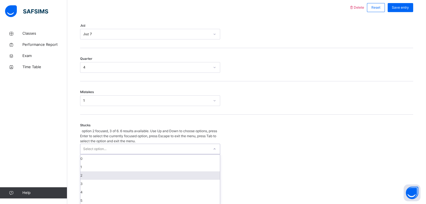
click at [92, 172] on div "2" at bounding box center [149, 176] width 139 height 8
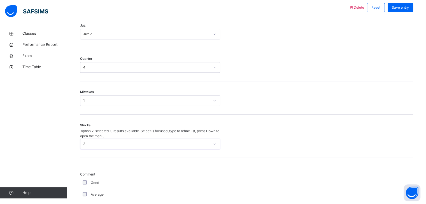
click at [84, 201] on div "Weak" at bounding box center [150, 207] width 140 height 12
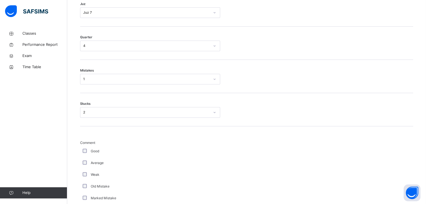
scroll to position [283, 0]
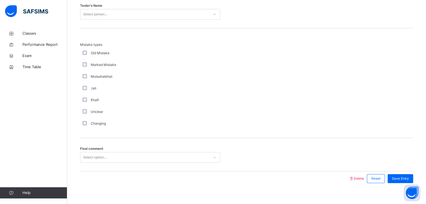
click at [90, 163] on div "Select option..." at bounding box center [150, 157] width 140 height 11
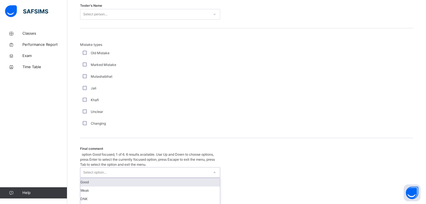
scroll to position [606, 0]
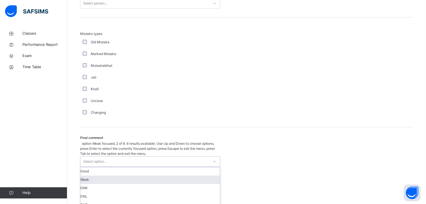
click at [88, 176] on div "Weak" at bounding box center [149, 180] width 139 height 8
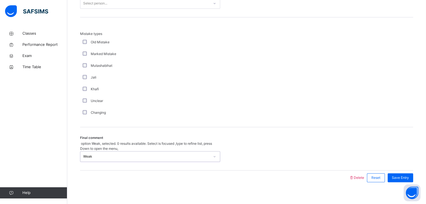
click at [131, 8] on div "Select person..." at bounding box center [144, 3] width 129 height 9
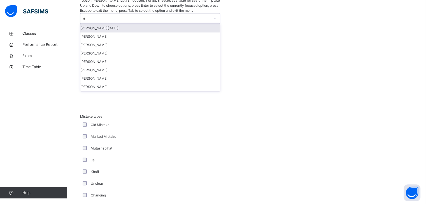
type input "**"
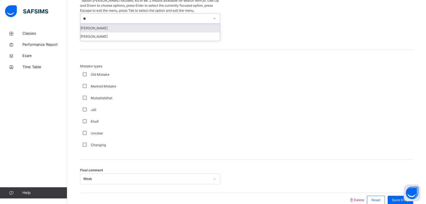
drag, startPoint x: 105, startPoint y: 18, endPoint x: 121, endPoint y: 19, distance: 15.7
click at [105, 24] on div "[PERSON_NAME]" at bounding box center [149, 28] width 139 height 8
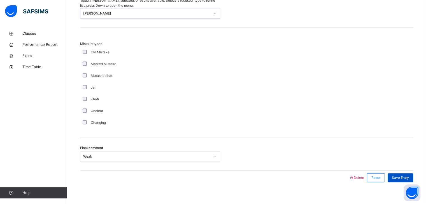
click at [409, 174] on div "Save Entry" at bounding box center [400, 178] width 25 height 9
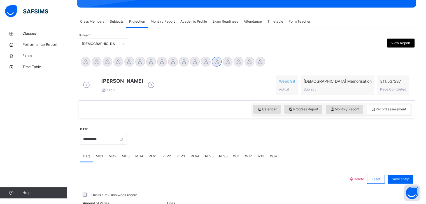
scroll to position [216, 0]
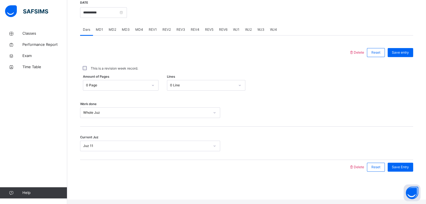
click at [235, 32] on span "WJ1" at bounding box center [236, 29] width 6 height 5
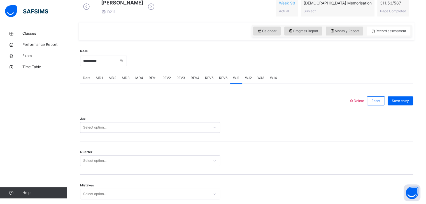
scroll to position [166, 0]
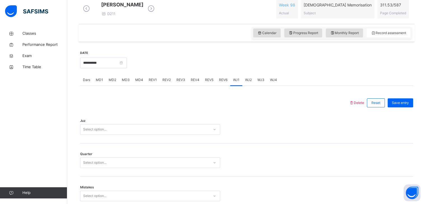
click at [247, 83] on span "WJ2" at bounding box center [248, 80] width 7 height 5
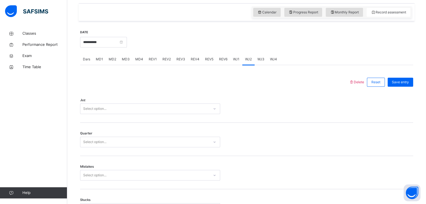
click at [155, 114] on div "Select option..." at bounding box center [150, 109] width 140 height 11
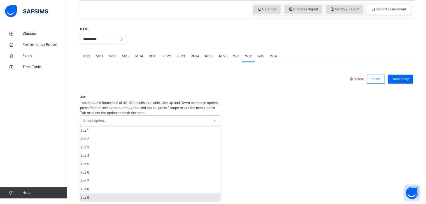
scroll to position [20, 0]
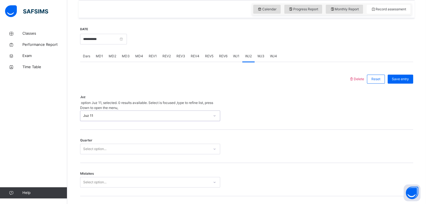
click at [99, 146] on div "Select option..." at bounding box center [150, 149] width 140 height 11
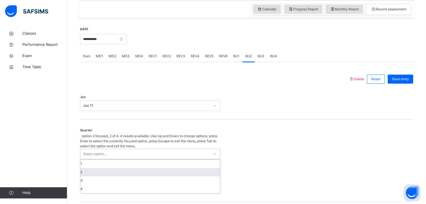
click at [97, 168] on div "2" at bounding box center [149, 172] width 139 height 8
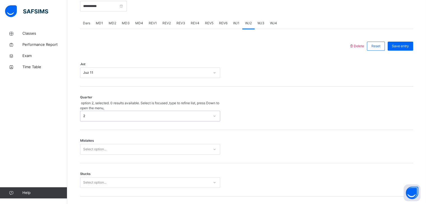
click at [91, 155] on div "Select option..." at bounding box center [150, 149] width 140 height 11
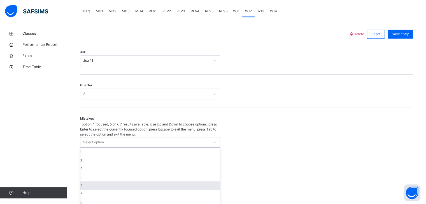
scroll to position [239, 0]
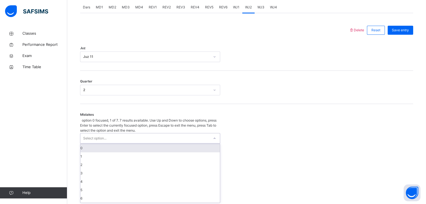
click at [94, 144] on div "0" at bounding box center [149, 148] width 139 height 8
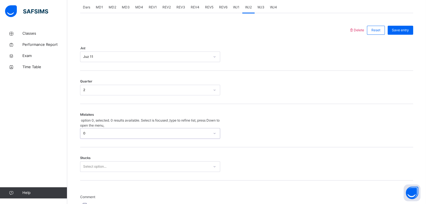
click at [92, 162] on div "Select option..." at bounding box center [150, 167] width 140 height 11
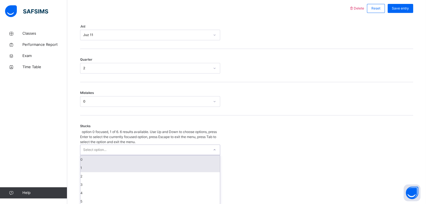
scroll to position [262, 0]
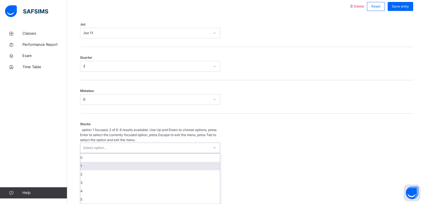
click at [92, 162] on div "1" at bounding box center [149, 166] width 139 height 8
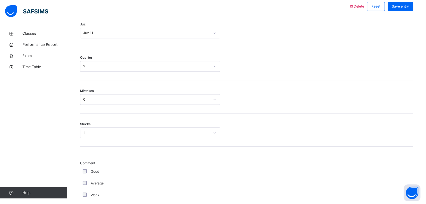
scroll to position [463, 0]
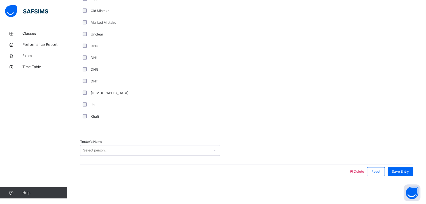
click at [93, 148] on div "Select person..." at bounding box center [95, 150] width 24 height 11
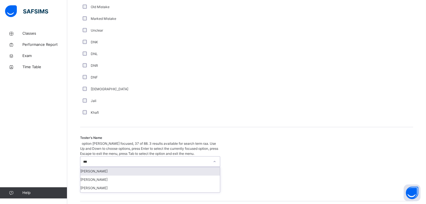
type input "****"
click at [94, 167] on div "[PERSON_NAME]" at bounding box center [149, 171] width 139 height 8
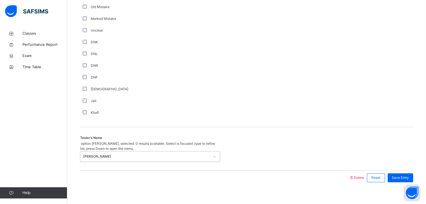
click at [407, 176] on div "Save Entry" at bounding box center [399, 178] width 28 height 15
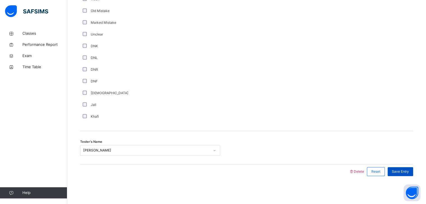
click at [407, 171] on span "Save Entry" at bounding box center [400, 171] width 17 height 5
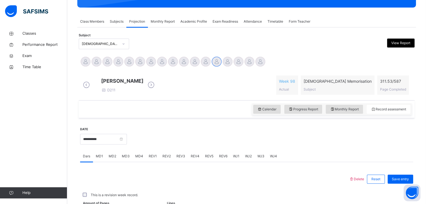
scroll to position [216, 0]
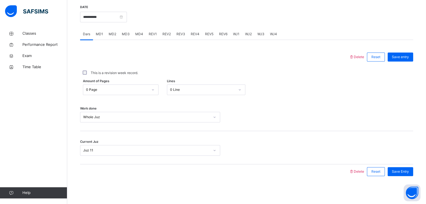
click at [153, 29] on div "REV1" at bounding box center [153, 34] width 14 height 11
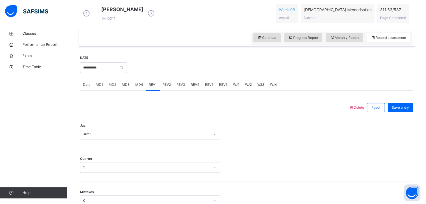
scroll to position [158, 0]
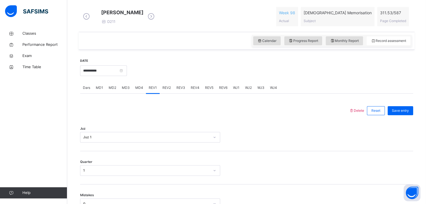
click at [248, 90] on span "WJ2" at bounding box center [248, 87] width 7 height 5
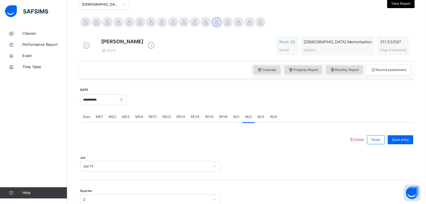
scroll to position [127, 0]
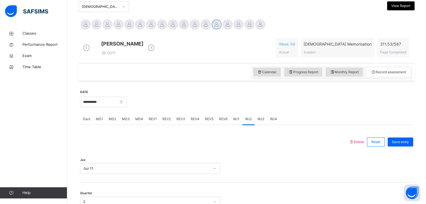
click at [264, 122] on div "WJ3" at bounding box center [261, 119] width 13 height 11
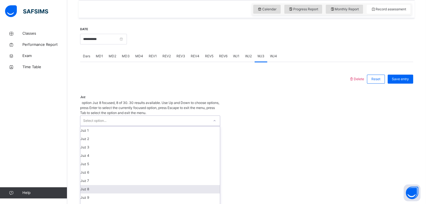
scroll to position [47, 0]
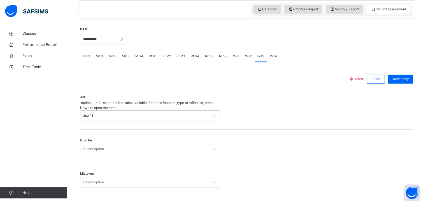
click at [148, 145] on div "Select option..." at bounding box center [144, 149] width 129 height 9
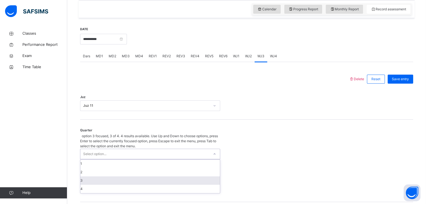
click at [127, 177] on div "3" at bounding box center [149, 181] width 139 height 8
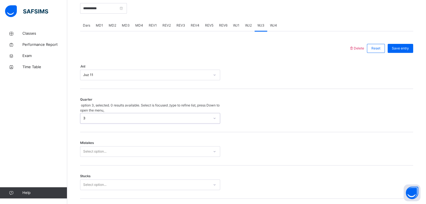
click at [94, 157] on div "Select option..." at bounding box center [150, 151] width 140 height 11
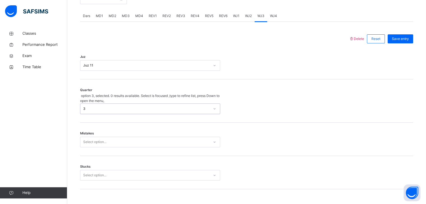
scroll to position [239, 0]
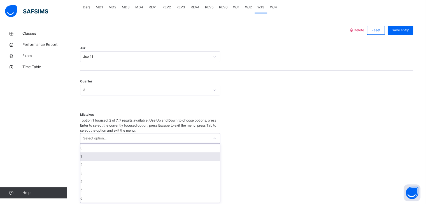
click at [92, 153] on div "1" at bounding box center [149, 157] width 139 height 8
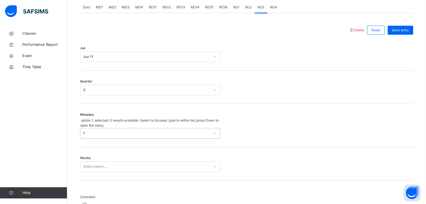
click at [90, 162] on div "Select option..." at bounding box center [150, 167] width 140 height 11
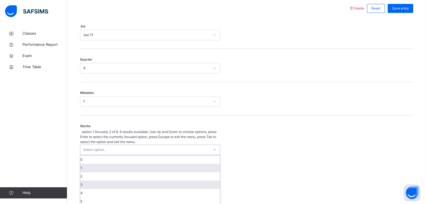
scroll to position [262, 0]
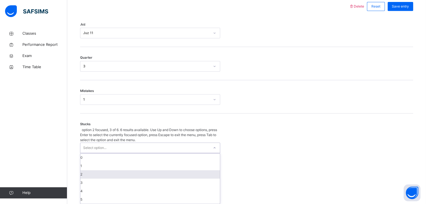
click at [85, 171] on div "2" at bounding box center [149, 175] width 139 height 8
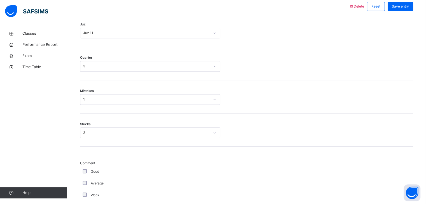
scroll to position [463, 0]
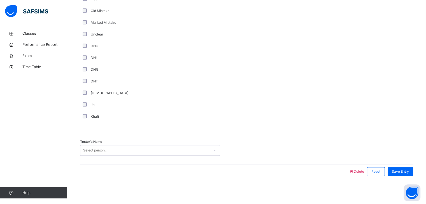
click at [87, 153] on div "Select person..." at bounding box center [95, 150] width 24 height 11
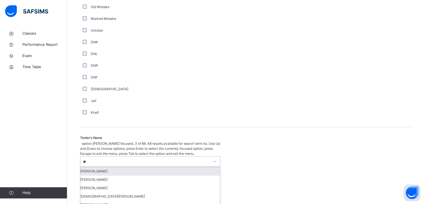
type input "***"
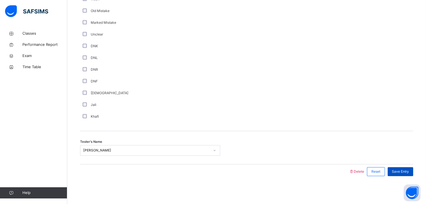
click at [400, 169] on div "Save Entry" at bounding box center [400, 171] width 25 height 9
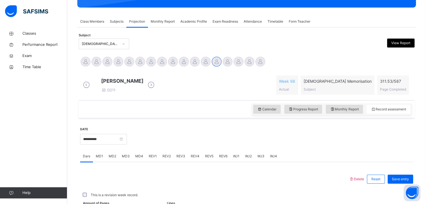
scroll to position [216, 0]
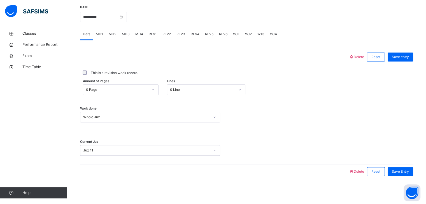
drag, startPoint x: 272, startPoint y: 35, endPoint x: 269, endPoint y: 36, distance: 3.4
click at [272, 36] on span "WJ4" at bounding box center [273, 34] width 7 height 5
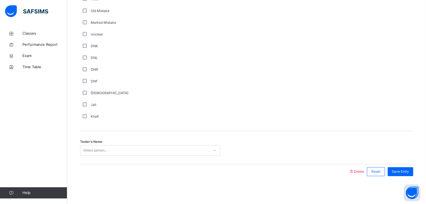
click at [96, 152] on div "Select person..." at bounding box center [95, 150] width 24 height 11
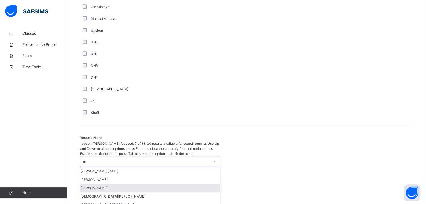
type input "***"
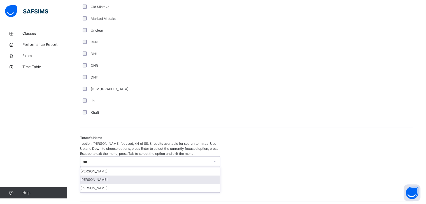
click at [98, 176] on div "[PERSON_NAME]" at bounding box center [149, 180] width 139 height 8
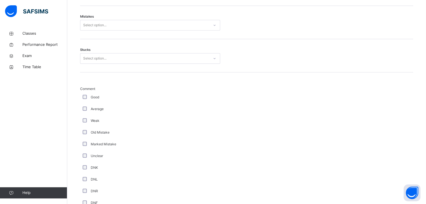
scroll to position [336, 0]
drag, startPoint x: 90, startPoint y: 57, endPoint x: 91, endPoint y: 61, distance: 3.4
click at [90, 59] on div "Stucks Select option..." at bounding box center [246, 56] width 333 height 33
click at [91, 61] on div "Select option..." at bounding box center [94, 59] width 23 height 11
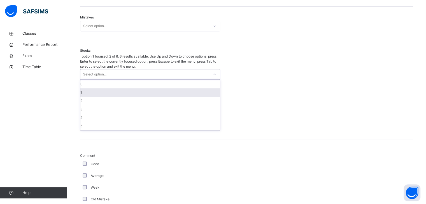
click at [92, 88] on div "1" at bounding box center [149, 92] width 139 height 8
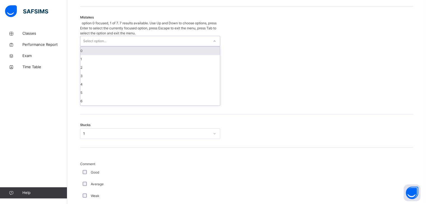
drag, startPoint x: 95, startPoint y: 28, endPoint x: 92, endPoint y: 41, distance: 13.6
click at [95, 36] on div "Select option..." at bounding box center [94, 41] width 23 height 11
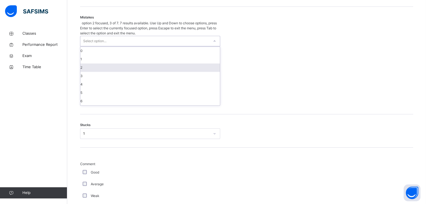
click at [90, 65] on div "2" at bounding box center [149, 68] width 139 height 8
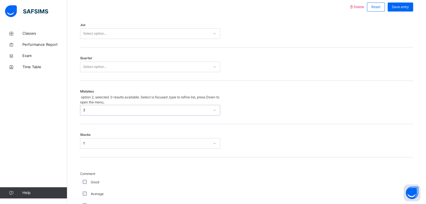
scroll to position [261, 0]
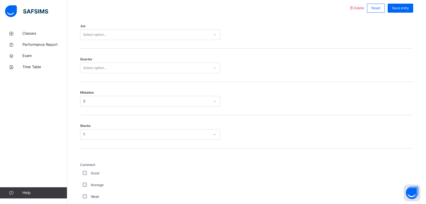
drag, startPoint x: 90, startPoint y: 64, endPoint x: 91, endPoint y: 67, distance: 4.0
click at [91, 62] on span "Quarter" at bounding box center [86, 59] width 12 height 5
click at [93, 70] on div "Select option..." at bounding box center [94, 68] width 23 height 11
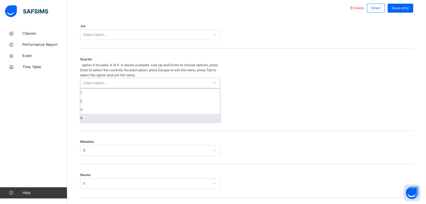
click at [90, 114] on div "4" at bounding box center [149, 118] width 139 height 8
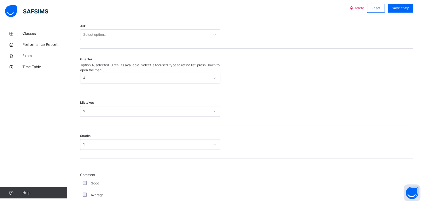
click at [84, 40] on div "Select option..." at bounding box center [94, 34] width 23 height 11
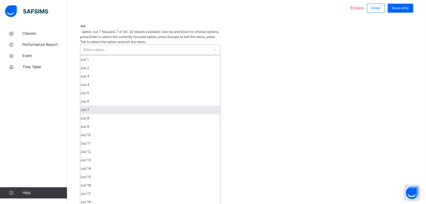
scroll to position [81, 0]
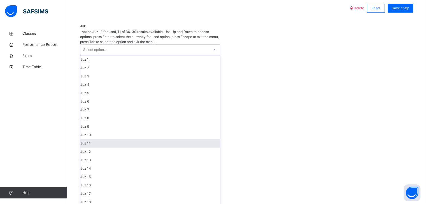
drag, startPoint x: 103, startPoint y: 65, endPoint x: 106, endPoint y: 66, distance: 3.1
click at [104, 139] on div "Juz 11" at bounding box center [149, 143] width 139 height 8
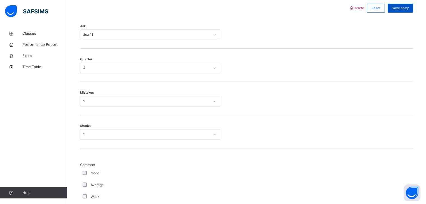
click at [399, 11] on span "Save entry" at bounding box center [400, 8] width 17 height 5
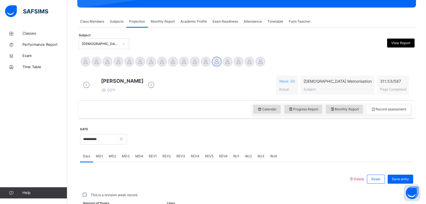
scroll to position [216, 0]
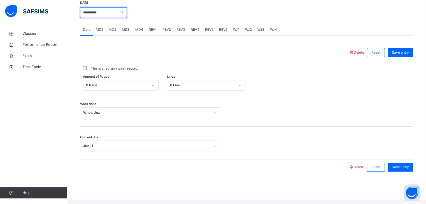
click at [119, 18] on input "**********" at bounding box center [103, 12] width 47 height 11
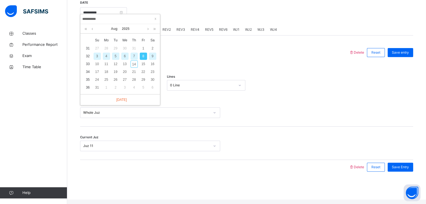
click at [151, 56] on div "9" at bounding box center [152, 56] width 7 height 7
type input "**********"
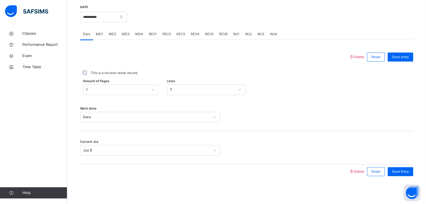
click at [154, 34] on span "REV1" at bounding box center [153, 34] width 8 height 5
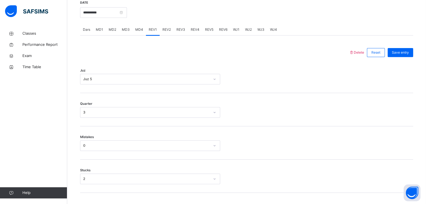
click at [112, 82] on div "Juz 5" at bounding box center [146, 79] width 127 height 5
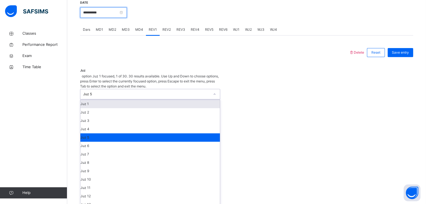
click at [127, 18] on input "**********" at bounding box center [103, 12] width 47 height 11
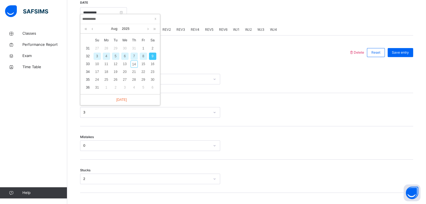
click at [176, 52] on div at bounding box center [214, 52] width 263 height 15
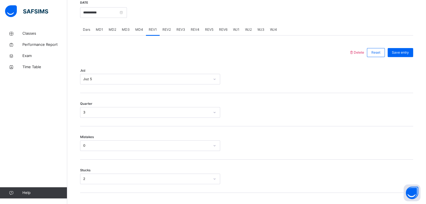
click at [85, 32] on span "Dars" at bounding box center [86, 29] width 7 height 5
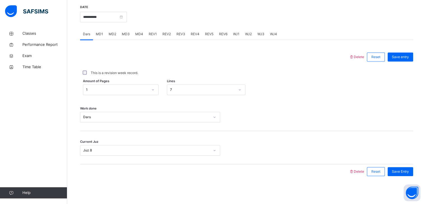
click at [100, 155] on div "Current Juz Juz 8" at bounding box center [246, 147] width 333 height 33
click at [94, 150] on div "Juz 8" at bounding box center [146, 150] width 127 height 5
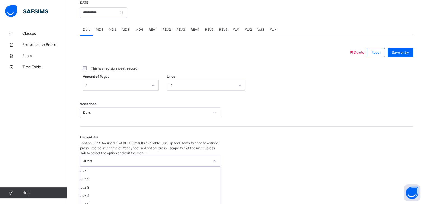
scroll to position [66, 0]
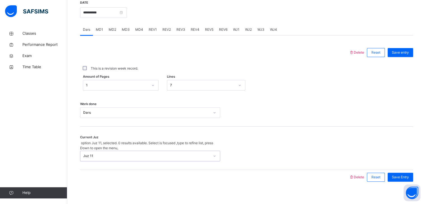
click at [106, 115] on div "Dars" at bounding box center [146, 112] width 127 height 5
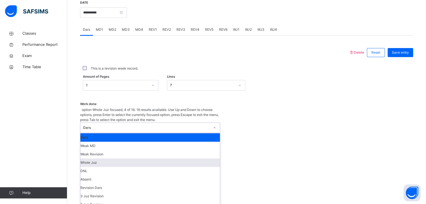
click at [96, 159] on div "Whole Juz" at bounding box center [149, 163] width 139 height 8
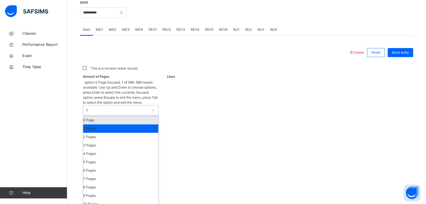
click at [109, 108] on div "1" at bounding box center [117, 110] width 62 height 5
click at [123, 116] on div "0 Page" at bounding box center [120, 120] width 75 height 8
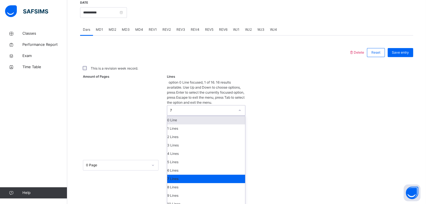
click at [179, 108] on div "7" at bounding box center [202, 110] width 65 height 5
drag, startPoint x: 174, startPoint y: 104, endPoint x: 189, endPoint y: 100, distance: 15.7
click at [179, 116] on div "0 Line" at bounding box center [206, 120] width 78 height 8
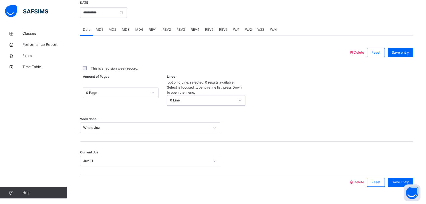
click at [411, 60] on div "Save entry" at bounding box center [399, 52] width 28 height 15
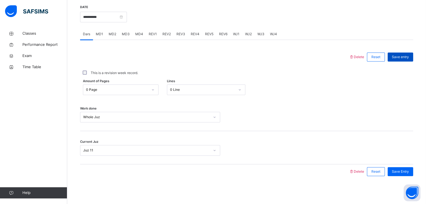
click at [408, 59] on span "Save entry" at bounding box center [400, 57] width 17 height 5
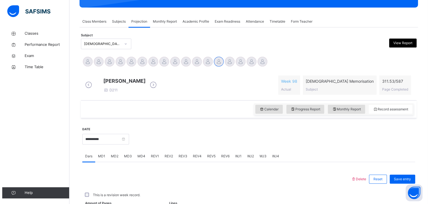
scroll to position [216, 0]
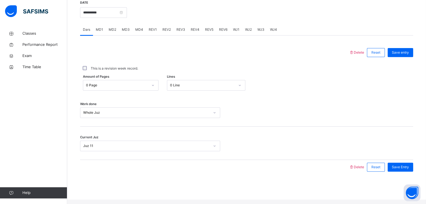
click at [139, 32] on span "MD4" at bounding box center [139, 29] width 8 height 5
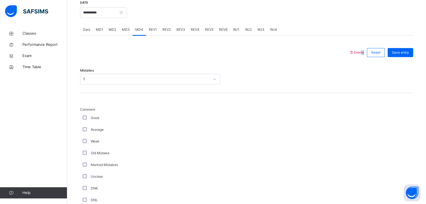
drag, startPoint x: 366, startPoint y: 60, endPoint x: 360, endPoint y: 56, distance: 6.3
click at [362, 57] on div "Delete Reset Save entry" at bounding box center [381, 52] width 64 height 15
click at [360, 55] on span "Delete" at bounding box center [356, 52] width 15 height 4
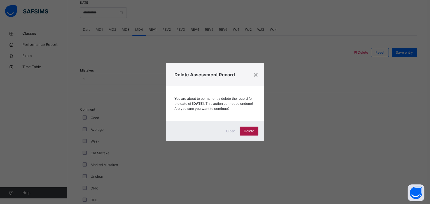
click at [246, 133] on span "Delete" at bounding box center [249, 131] width 10 height 5
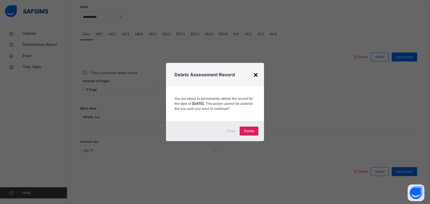
click at [255, 71] on div "×" at bounding box center [255, 75] width 5 height 12
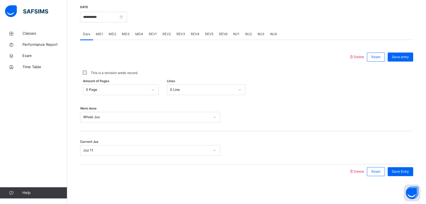
click at [136, 36] on div "MD4" at bounding box center [138, 34] width 13 height 11
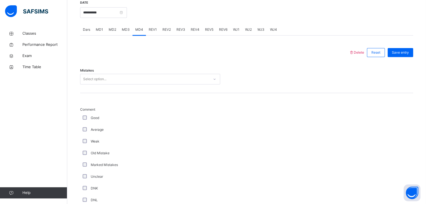
click at [152, 32] on span "REV1" at bounding box center [153, 29] width 8 height 5
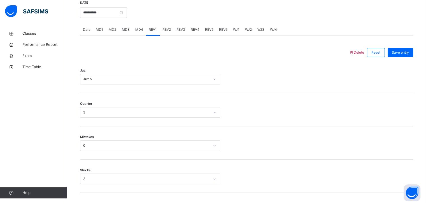
click at [103, 82] on div "Juz 5" at bounding box center [146, 79] width 127 height 5
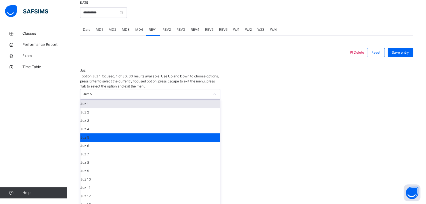
click at [93, 100] on div "Juz 1" at bounding box center [149, 104] width 139 height 8
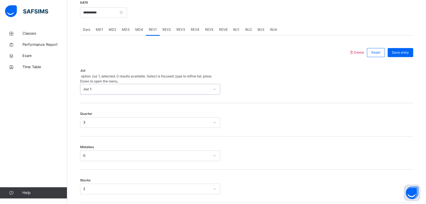
click at [92, 103] on div "Quarter 3" at bounding box center [246, 119] width 333 height 33
click at [92, 108] on div "Quarter 3" at bounding box center [246, 109] width 333 height 33
click at [95, 115] on div "3" at bounding box center [146, 112] width 127 height 5
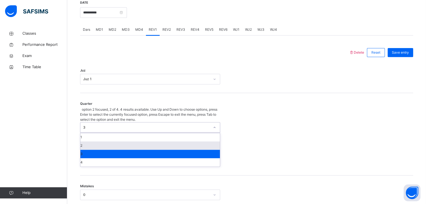
click at [88, 142] on div "2" at bounding box center [149, 146] width 139 height 8
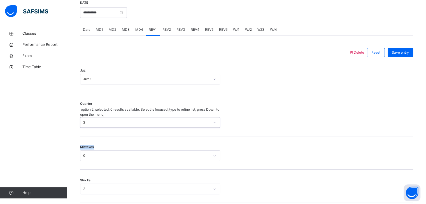
click at [88, 145] on span "Mistakes" at bounding box center [87, 147] width 14 height 5
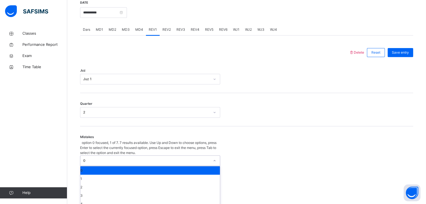
scroll to position [239, 0]
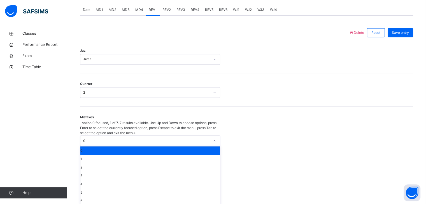
click at [90, 150] on div "option 0 focused, 1 of 7. 7 results available. Use Up and Down to choose option…" at bounding box center [150, 163] width 140 height 85
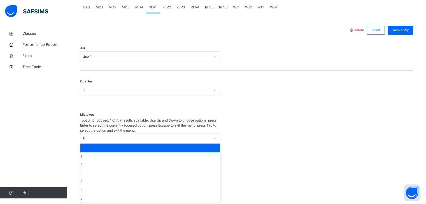
click at [249, 140] on div "Mistakes option 0 focused, 1 of 7. 7 results available. Use Up and Down to choo…" at bounding box center [246, 158] width 333 height 108
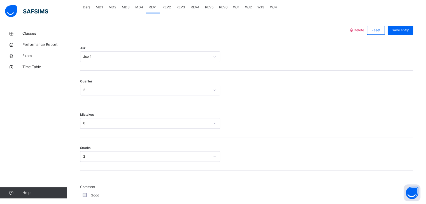
click at [127, 162] on div "2" at bounding box center [150, 156] width 140 height 11
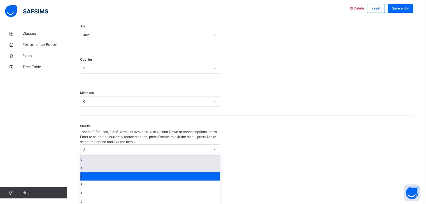
drag, startPoint x: 127, startPoint y: 162, endPoint x: 108, endPoint y: 163, distance: 18.3
click at [118, 167] on div "0 1 2 3 4 5" at bounding box center [149, 181] width 139 height 50
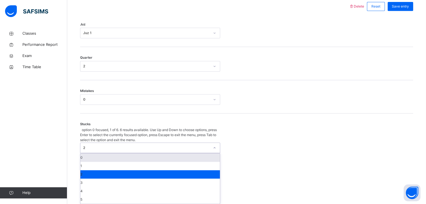
drag, startPoint x: 83, startPoint y: 142, endPoint x: 85, endPoint y: 148, distance: 6.1
click at [84, 144] on div "Stucks option 0 focused, 1 of 6. 6 results available. Use Up and Down to choose…" at bounding box center [246, 163] width 333 height 99
drag, startPoint x: 86, startPoint y: 139, endPoint x: 87, endPoint y: 149, distance: 9.8
click at [86, 143] on div "2" at bounding box center [144, 148] width 129 height 10
click at [88, 154] on div "0" at bounding box center [149, 158] width 139 height 8
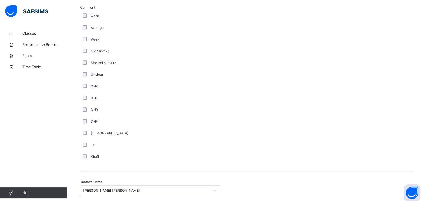
scroll to position [463, 0]
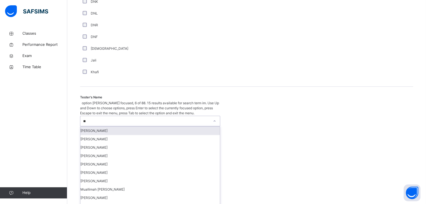
type input "***"
click at [98, 127] on div "[PERSON_NAME]" at bounding box center [149, 131] width 139 height 8
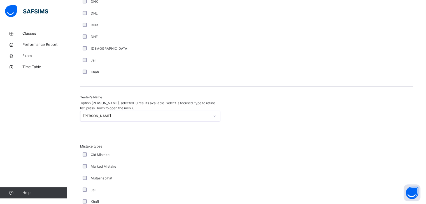
click at [84, 176] on div "Mutashabihat" at bounding box center [149, 178] width 137 height 5
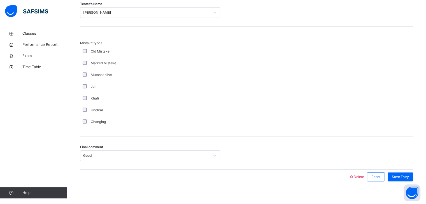
scroll to position [606, 0]
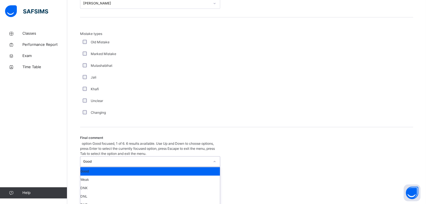
click at [87, 159] on div "Good" at bounding box center [146, 161] width 127 height 5
click at [92, 176] on div "Weak" at bounding box center [149, 180] width 139 height 8
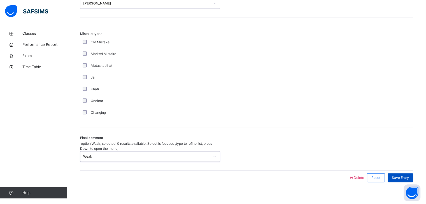
click at [406, 175] on div "Save Entry" at bounding box center [400, 178] width 25 height 9
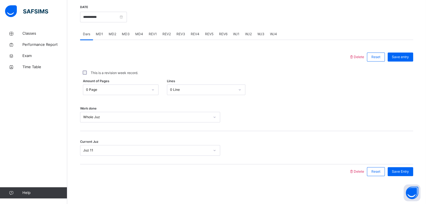
scroll to position [216, 0]
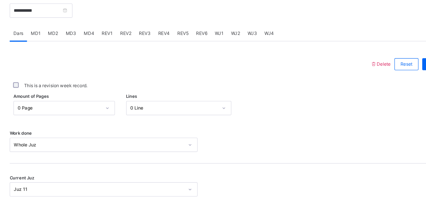
click at [276, 31] on div "WJ4" at bounding box center [273, 34] width 13 height 11
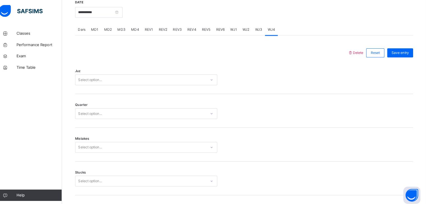
scroll to position [216, 0]
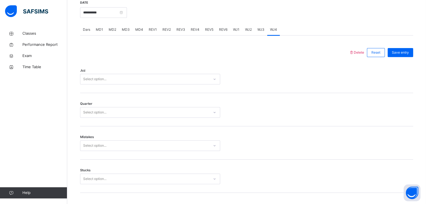
click at [332, 139] on div "Mistakes Select option..." at bounding box center [246, 143] width 333 height 33
drag, startPoint x: 134, startPoint y: 70, endPoint x: 128, endPoint y: 75, distance: 7.7
click at [132, 72] on div "Juz Select option..." at bounding box center [246, 76] width 333 height 33
click at [125, 79] on div "Select option..." at bounding box center [150, 79] width 140 height 11
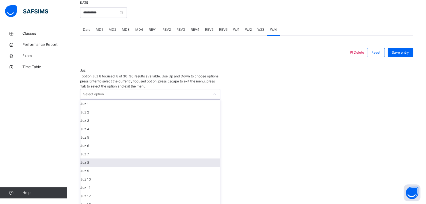
scroll to position [25, 0]
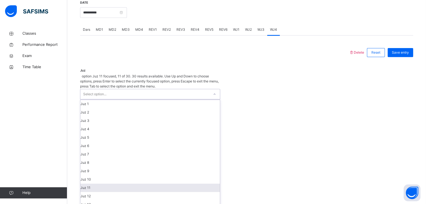
click at [97, 184] on div "Juz 11" at bounding box center [149, 188] width 139 height 8
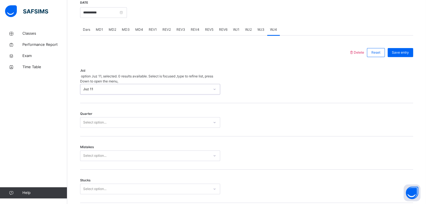
click at [102, 117] on div "Select option..." at bounding box center [150, 122] width 140 height 11
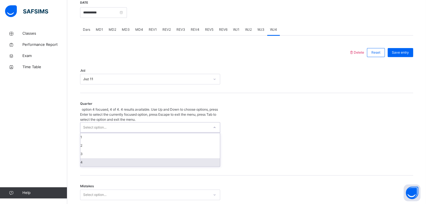
click at [98, 160] on div "4" at bounding box center [149, 162] width 139 height 8
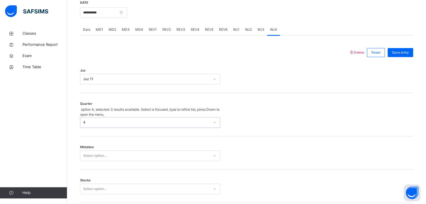
click at [87, 151] on div "Select option..." at bounding box center [150, 156] width 140 height 11
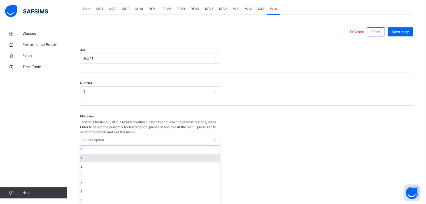
scroll to position [239, 0]
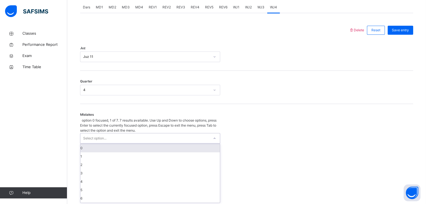
click at [83, 144] on div "0" at bounding box center [149, 148] width 139 height 8
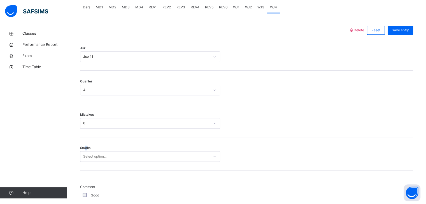
click at [87, 151] on span "Stucks" at bounding box center [85, 148] width 10 height 5
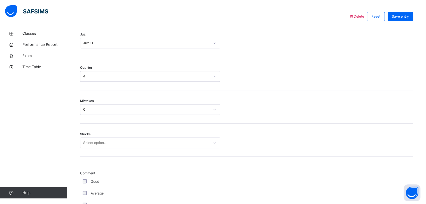
click at [88, 148] on div "Select option..." at bounding box center [150, 143] width 140 height 11
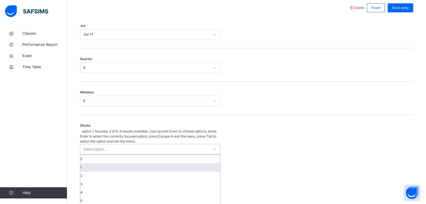
scroll to position [262, 0]
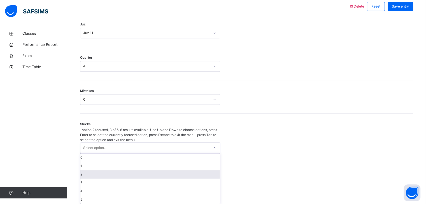
click at [88, 171] on div "2" at bounding box center [149, 175] width 139 height 8
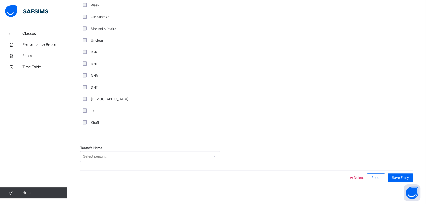
click at [90, 156] on div "Select person..." at bounding box center [150, 156] width 140 height 11
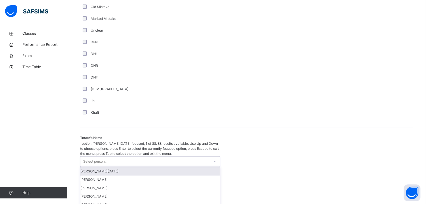
scroll to position [463, 0]
type input "****"
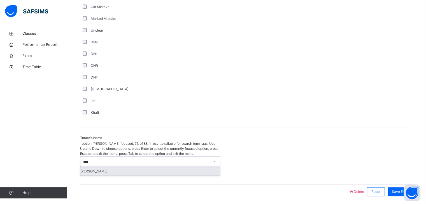
click at [88, 167] on div "[PERSON_NAME]" at bounding box center [149, 171] width 139 height 8
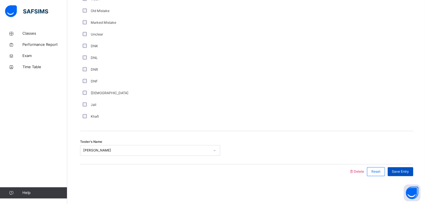
click at [405, 171] on span "Save Entry" at bounding box center [400, 171] width 17 height 5
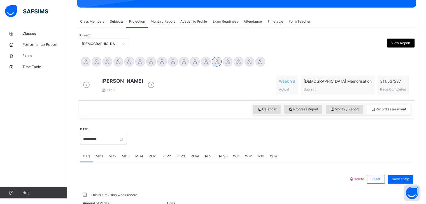
scroll to position [216, 0]
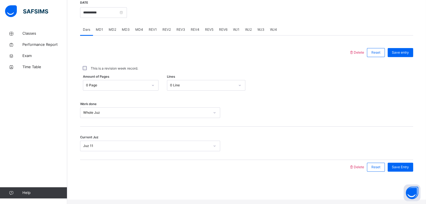
click at [178, 31] on span "REV3" at bounding box center [180, 29] width 9 height 5
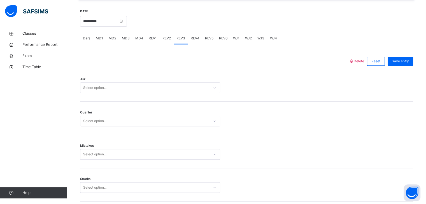
scroll to position [204, 0]
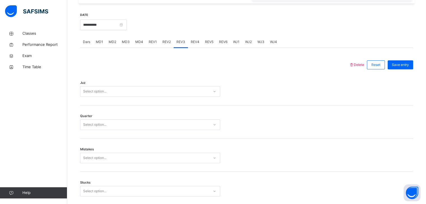
click at [164, 43] on div "REV2" at bounding box center [167, 41] width 14 height 11
click at [152, 43] on div "REV1" at bounding box center [153, 41] width 14 height 11
click at [167, 45] on span "REV2" at bounding box center [166, 41] width 8 height 5
click at [153, 45] on span "REV1" at bounding box center [153, 41] width 8 height 5
click at [165, 45] on span "REV2" at bounding box center [166, 41] width 8 height 5
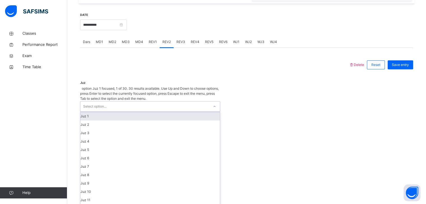
click at [83, 102] on div "Select option..." at bounding box center [144, 107] width 129 height 10
click at [104, 112] on div "Juz 1" at bounding box center [149, 116] width 139 height 8
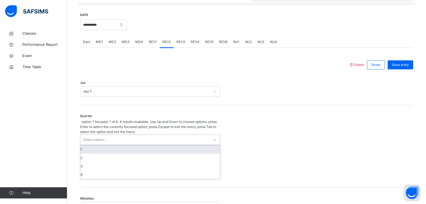
click at [88, 135] on div "Select option..." at bounding box center [94, 140] width 23 height 11
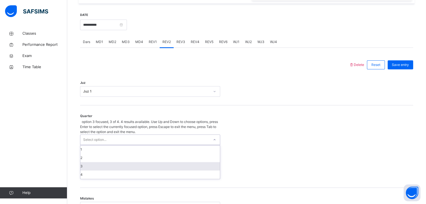
click at [95, 165] on div "3" at bounding box center [149, 166] width 139 height 8
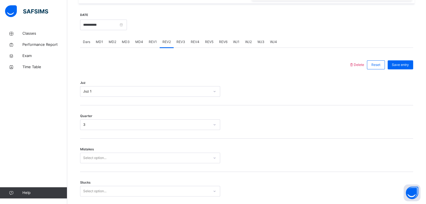
drag, startPoint x: 92, startPoint y: 168, endPoint x: 91, endPoint y: 165, distance: 3.1
click at [92, 168] on div "Mistakes Select option..." at bounding box center [246, 155] width 333 height 33
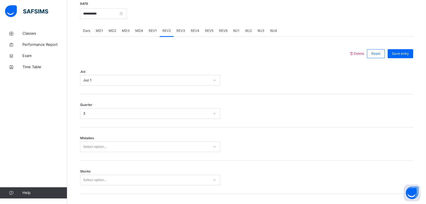
click at [90, 152] on div "Select option..." at bounding box center [150, 147] width 140 height 11
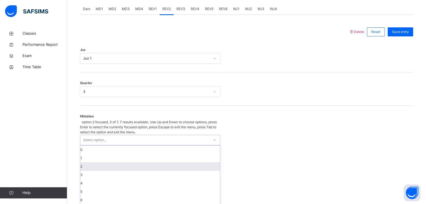
scroll to position [239, 0]
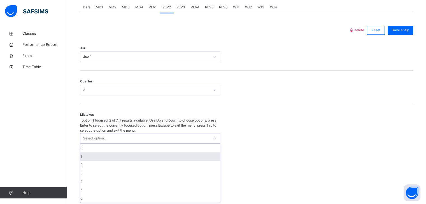
click at [91, 153] on div "1" at bounding box center [149, 157] width 139 height 8
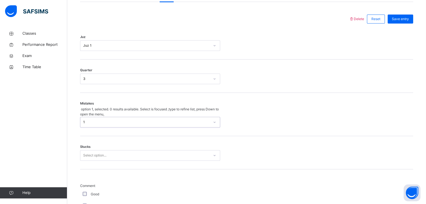
click at [90, 160] on div "Select option..." at bounding box center [150, 155] width 140 height 11
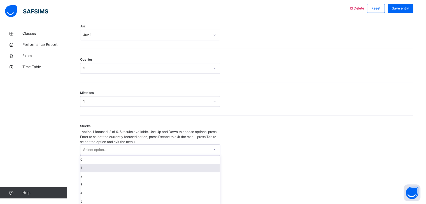
scroll to position [262, 0]
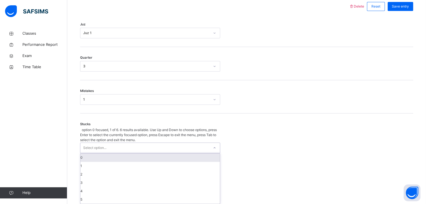
click at [98, 154] on div "0" at bounding box center [149, 158] width 139 height 8
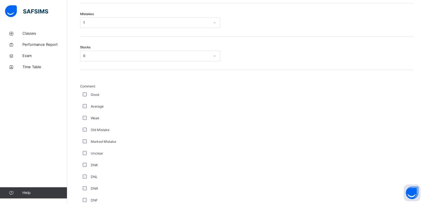
scroll to position [340, 0]
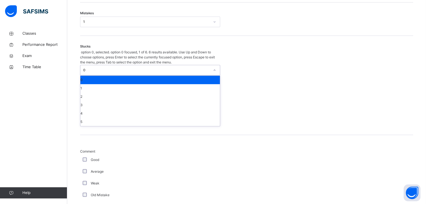
drag, startPoint x: 87, startPoint y: 56, endPoint x: 88, endPoint y: 64, distance: 8.0
click at [87, 65] on div "0" at bounding box center [144, 70] width 129 height 10
click at [89, 93] on div "2" at bounding box center [149, 97] width 139 height 8
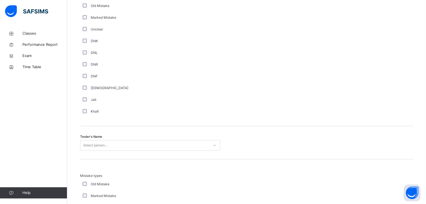
click at [91, 151] on div "Select person..." at bounding box center [150, 145] width 140 height 11
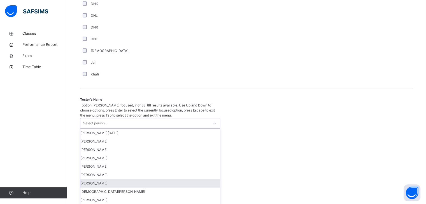
scroll to position [503, 0]
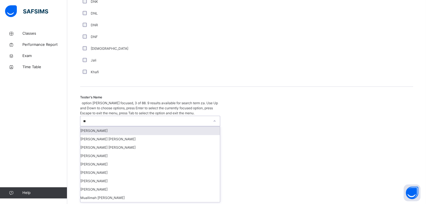
type input "***"
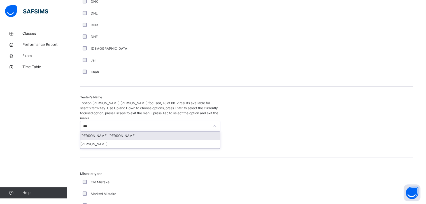
click at [92, 132] on div "[PERSON_NAME] [PERSON_NAME]" at bounding box center [149, 136] width 139 height 8
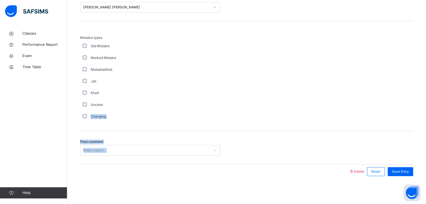
drag, startPoint x: 88, startPoint y: 144, endPoint x: 86, endPoint y: 150, distance: 6.2
click at [88, 144] on span "Final comment" at bounding box center [91, 142] width 23 height 5
click at [86, 152] on div "Select option..." at bounding box center [94, 150] width 23 height 11
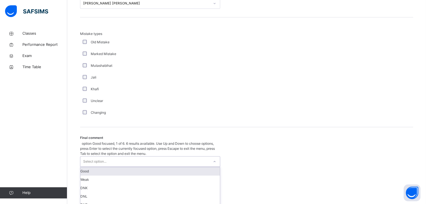
drag, startPoint x: 86, startPoint y: 163, endPoint x: 129, endPoint y: 153, distance: 44.8
click at [86, 167] on div "Good" at bounding box center [149, 171] width 139 height 8
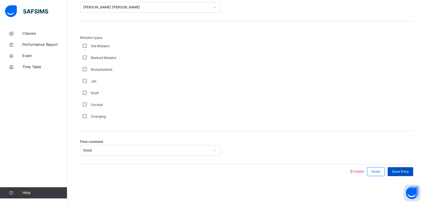
click at [413, 173] on div "Save Entry" at bounding box center [400, 171] width 25 height 9
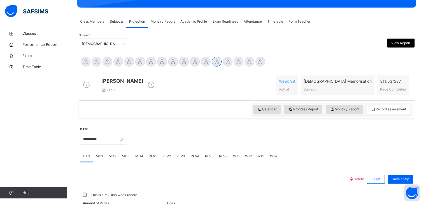
scroll to position [216, 0]
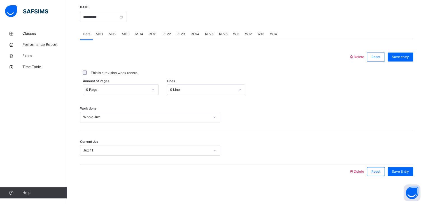
click at [176, 34] on span "REV3" at bounding box center [180, 34] width 9 height 5
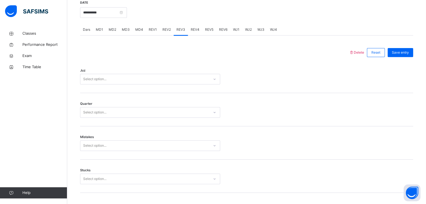
scroll to position [606, 0]
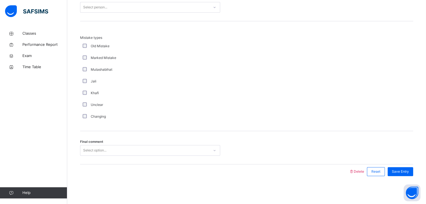
drag, startPoint x: 83, startPoint y: 166, endPoint x: 83, endPoint y: 159, distance: 6.7
click at [83, 165] on div "Delete Reset Save Entry" at bounding box center [246, 172] width 333 height 15
click at [83, 151] on div "Select option..." at bounding box center [144, 150] width 129 height 9
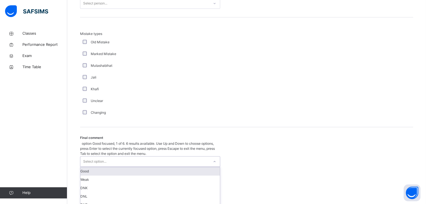
click at [88, 167] on div "Good" at bounding box center [149, 171] width 139 height 8
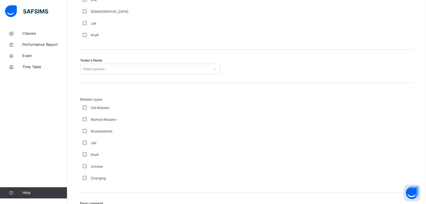
scroll to position [539, 0]
click at [118, 71] on div "Tester's Name Select person..." at bounding box center [246, 67] width 333 height 33
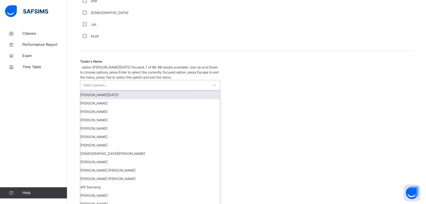
click at [118, 80] on div "Select person..." at bounding box center [144, 85] width 129 height 10
click at [111, 91] on div "[PERSON_NAME][DATE]" at bounding box center [149, 95] width 139 height 8
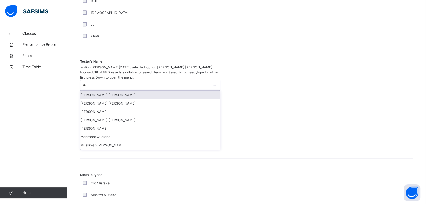
type input "*"
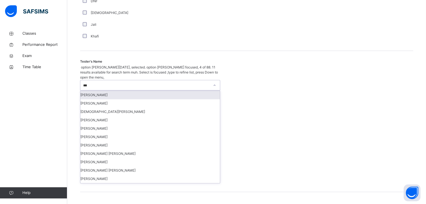
type input "****"
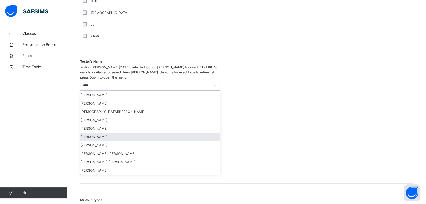
click at [95, 137] on div "[PERSON_NAME]" at bounding box center [149, 137] width 139 height 8
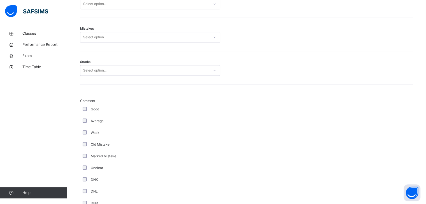
scroll to position [315, 0]
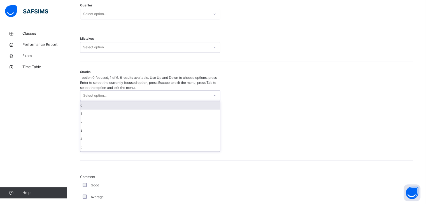
drag, startPoint x: 93, startPoint y: 83, endPoint x: 90, endPoint y: 101, distance: 17.8
click at [93, 90] on div "Select option..." at bounding box center [94, 95] width 23 height 11
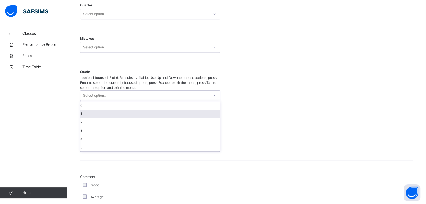
click at [87, 110] on div "1" at bounding box center [149, 114] width 139 height 8
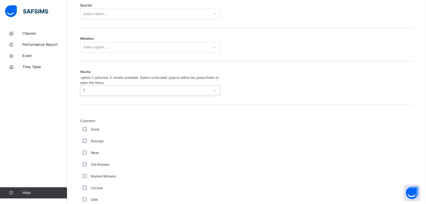
click at [102, 53] on div "Select option..." at bounding box center [94, 47] width 23 height 11
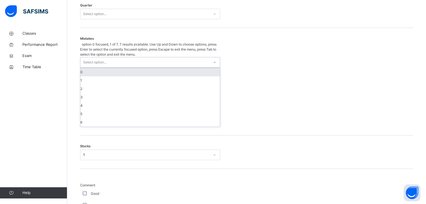
drag, startPoint x: 101, startPoint y: 62, endPoint x: 103, endPoint y: 55, distance: 7.7
click at [103, 55] on div "option 0 focused, 1 of 7. 7 results available. Use Up and Down to choose option…" at bounding box center [150, 84] width 140 height 85
click at [103, 68] on div "0" at bounding box center [149, 72] width 139 height 8
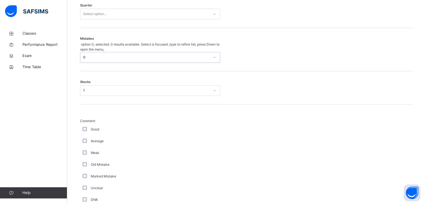
click at [99, 15] on div "Select option..." at bounding box center [94, 14] width 23 height 11
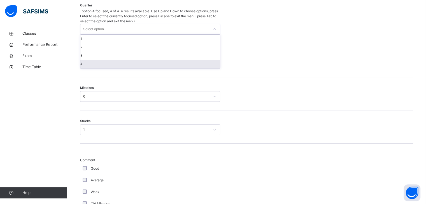
click at [88, 60] on div "4" at bounding box center [149, 64] width 139 height 8
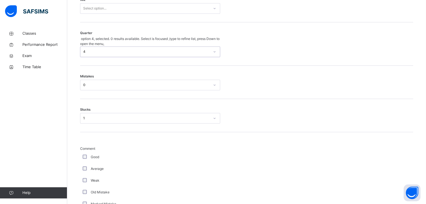
scroll to position [286, 0]
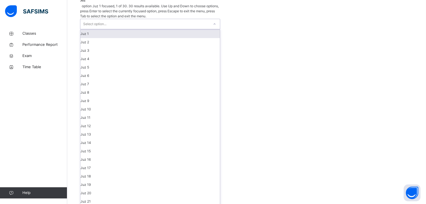
drag, startPoint x: 85, startPoint y: 11, endPoint x: 87, endPoint y: 22, distance: 10.6
click at [85, 19] on div "Select option..." at bounding box center [94, 24] width 23 height 11
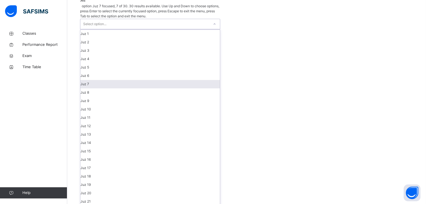
click at [123, 81] on div "Juz 7" at bounding box center [149, 84] width 139 height 8
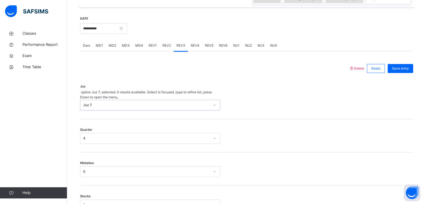
scroll to position [190, 0]
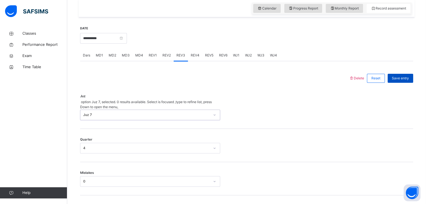
click at [400, 80] on span "Save entry" at bounding box center [400, 78] width 17 height 5
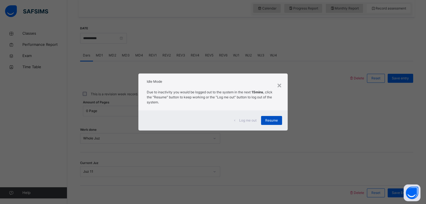
click at [278, 121] on span "Resume" at bounding box center [271, 120] width 13 height 5
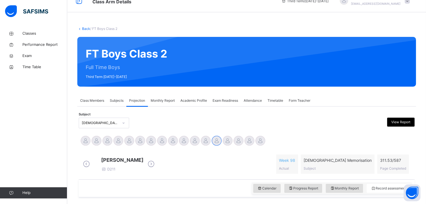
scroll to position [11, 0]
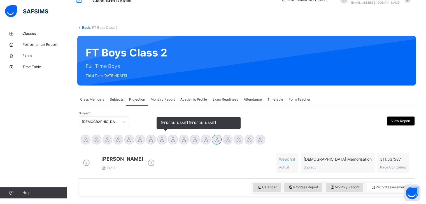
click at [158, 141] on div at bounding box center [162, 140] width 10 height 10
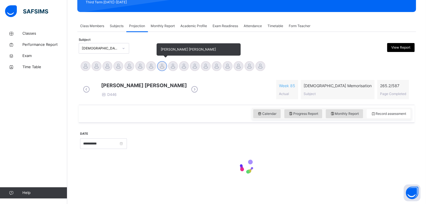
scroll to position [89, 0]
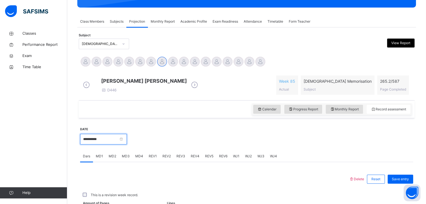
click at [126, 145] on input "**********" at bounding box center [103, 139] width 47 height 11
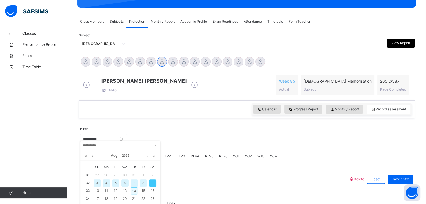
click at [135, 191] on div "14" at bounding box center [133, 191] width 7 height 7
type input "**********"
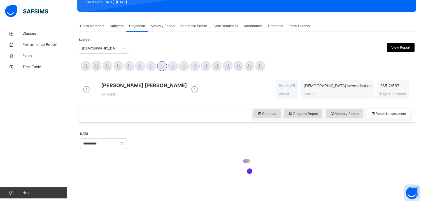
click at [196, 181] on div "**********" at bounding box center [246, 155] width 333 height 59
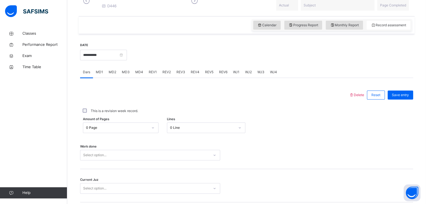
scroll to position [216, 0]
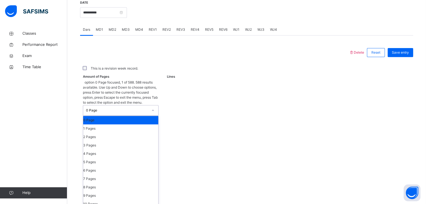
click at [145, 108] on div "0 Page" at bounding box center [117, 110] width 62 height 5
click at [135, 125] on div "1 Pages" at bounding box center [120, 129] width 75 height 8
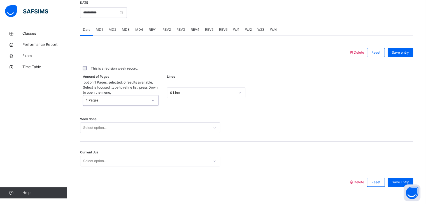
click at [190, 89] on div "0 Line" at bounding box center [200, 93] width 67 height 9
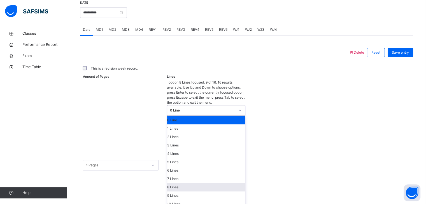
click at [172, 183] on div "8 Lines" at bounding box center [206, 187] width 78 height 8
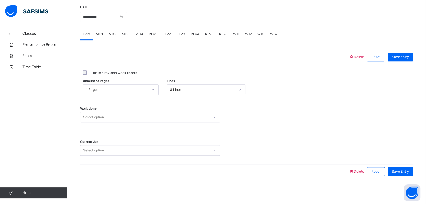
click at [158, 125] on div "Work done Select option..." at bounding box center [246, 114] width 333 height 33
click at [146, 113] on div "Select option..." at bounding box center [144, 117] width 129 height 9
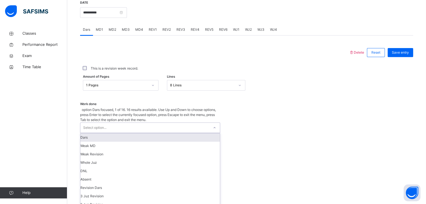
click at [142, 124] on div "Work done option Dars focused, 1 of 16. 16 results available. Use Up and Down t…" at bounding box center [246, 185] width 333 height 183
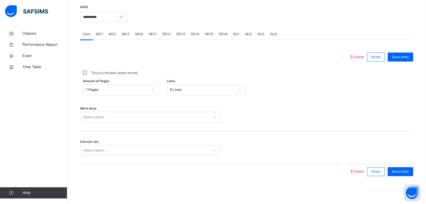
click at [139, 124] on div "Work done Select option..." at bounding box center [246, 114] width 333 height 33
click at [139, 120] on div "Select option..." at bounding box center [144, 117] width 129 height 9
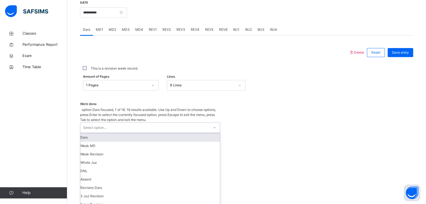
click at [139, 123] on div "Select option..." at bounding box center [144, 128] width 129 height 10
click at [133, 134] on div "Dars" at bounding box center [149, 138] width 139 height 8
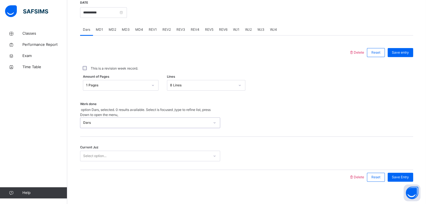
click at [121, 155] on div "Select option..." at bounding box center [150, 156] width 140 height 11
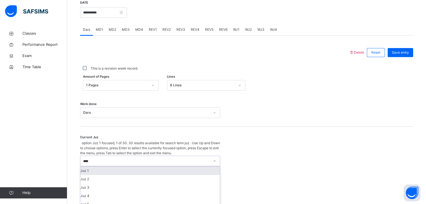
type input "*****"
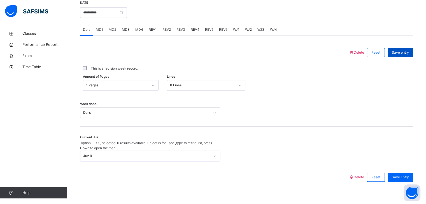
click at [409, 54] on div "Save entry" at bounding box center [400, 52] width 25 height 9
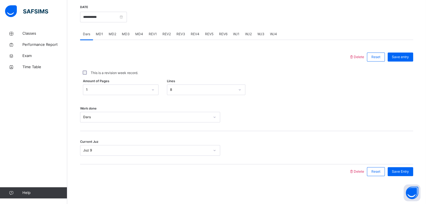
click at [122, 35] on span "MD3" at bounding box center [126, 34] width 8 height 5
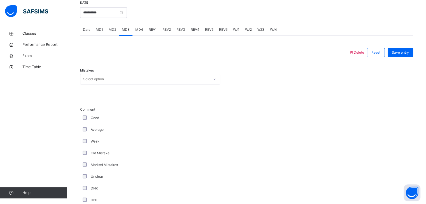
click at [108, 79] on div "Select option..." at bounding box center [150, 79] width 140 height 11
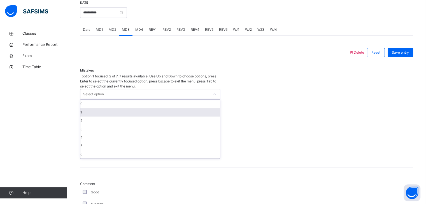
click at [106, 108] on div "1" at bounding box center [149, 112] width 139 height 8
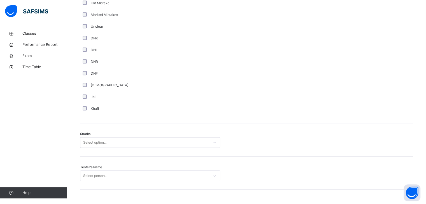
scroll to position [429, 0]
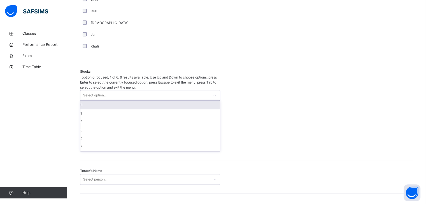
click at [103, 90] on div "Select option..." at bounding box center [94, 95] width 23 height 11
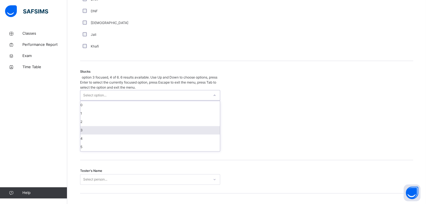
click at [93, 126] on div "3" at bounding box center [149, 130] width 139 height 8
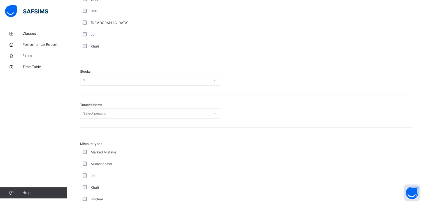
click at [92, 94] on div "Stucks 3" at bounding box center [246, 77] width 333 height 33
click at [92, 85] on div "3" at bounding box center [144, 80] width 129 height 9
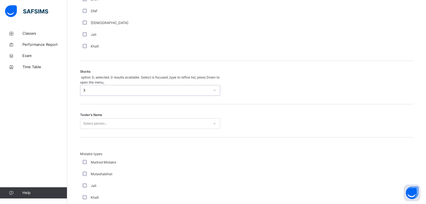
click at [92, 88] on div "3" at bounding box center [144, 90] width 129 height 10
click at [90, 91] on div "Stucks option 3, selected. 0 results available. Select is focused ,type to refi…" at bounding box center [246, 82] width 333 height 43
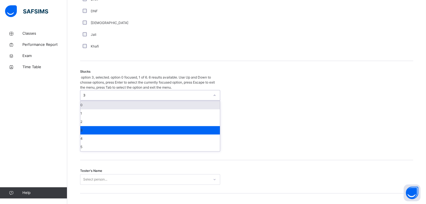
click at [87, 93] on div "3" at bounding box center [146, 95] width 127 height 5
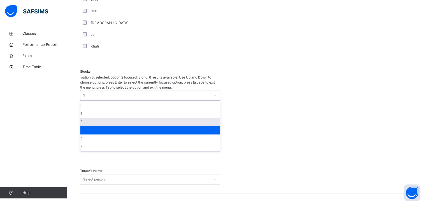
click at [91, 118] on div "2" at bounding box center [149, 122] width 139 height 8
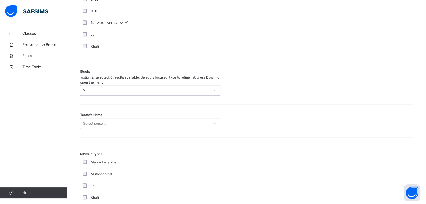
click at [126, 74] on div "Stucks option 2, selected. 0 results available. Select is focused ,type to refi…" at bounding box center [246, 82] width 333 height 43
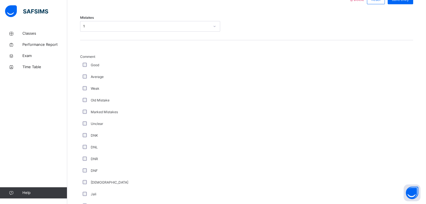
scroll to position [250, 0]
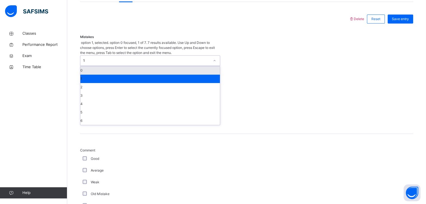
click at [97, 58] on div "1" at bounding box center [146, 60] width 127 height 5
click at [97, 66] on div "0" at bounding box center [149, 70] width 139 height 8
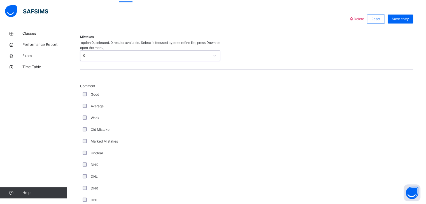
click at [133, 101] on div "Average" at bounding box center [150, 107] width 140 height 12
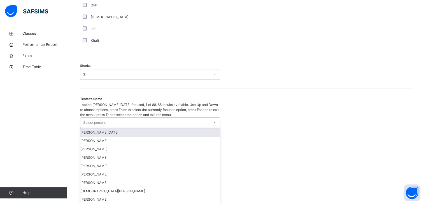
click at [114, 118] on div "Select person..." at bounding box center [150, 123] width 140 height 11
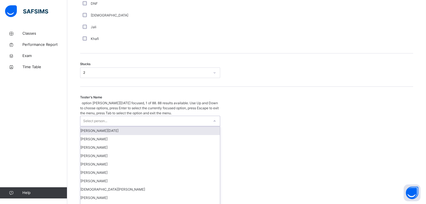
scroll to position [437, 0]
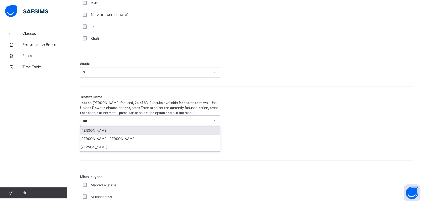
type input "****"
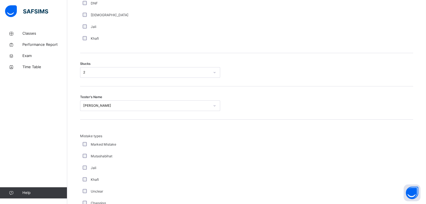
click at [117, 117] on div "Tester's Name [PERSON_NAME]" at bounding box center [246, 103] width 333 height 33
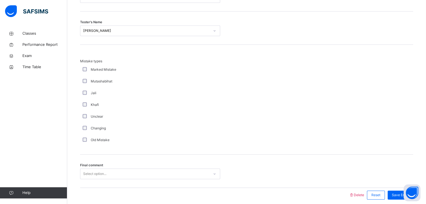
scroll to position [540, 0]
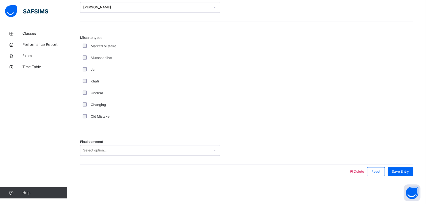
click at [106, 147] on div "Select option..." at bounding box center [94, 150] width 23 height 11
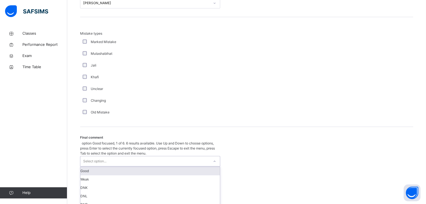
click at [106, 156] on div "Select option..." at bounding box center [94, 161] width 23 height 11
click at [98, 167] on div "Good" at bounding box center [149, 171] width 139 height 8
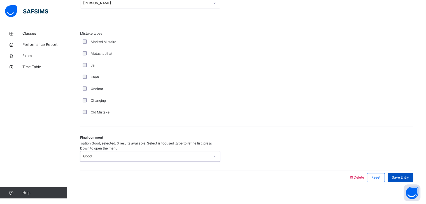
click at [413, 173] on div "Save Entry" at bounding box center [400, 177] width 25 height 9
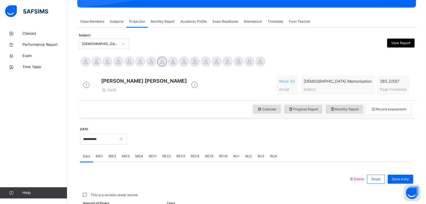
scroll to position [216, 0]
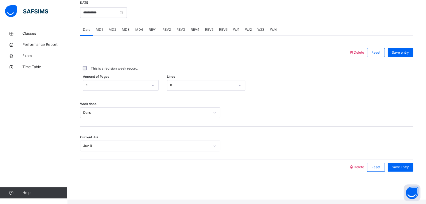
click at [139, 32] on span "MD4" at bounding box center [139, 29] width 8 height 5
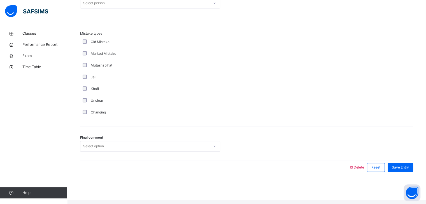
click at [117, 148] on div "Select option..." at bounding box center [144, 146] width 129 height 9
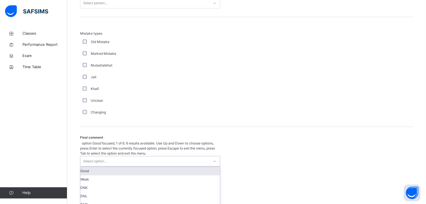
click at [111, 167] on div "Good" at bounding box center [149, 171] width 139 height 8
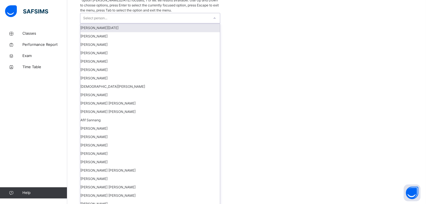
click at [102, 13] on div "Select person..." at bounding box center [95, 18] width 24 height 11
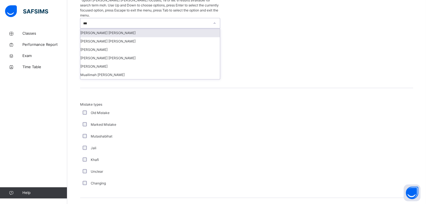
type input "****"
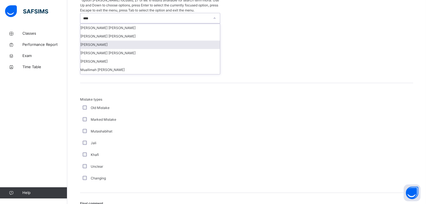
click at [105, 41] on div "[PERSON_NAME]" at bounding box center [149, 45] width 139 height 8
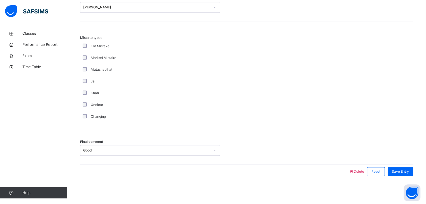
click at [105, 35] on span "Mistake types" at bounding box center [150, 37] width 140 height 5
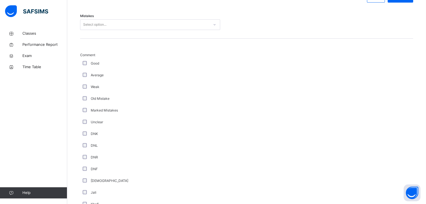
scroll to position [260, 0]
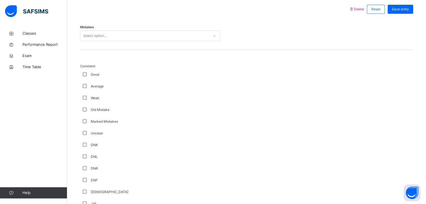
click at [105, 35] on div "Select option..." at bounding box center [150, 36] width 140 height 11
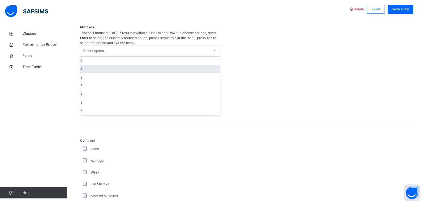
click at [91, 65] on div "1" at bounding box center [149, 69] width 139 height 8
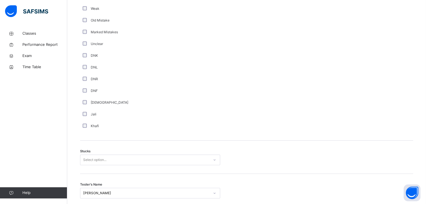
click at [112, 159] on div "Select option..." at bounding box center [150, 160] width 140 height 11
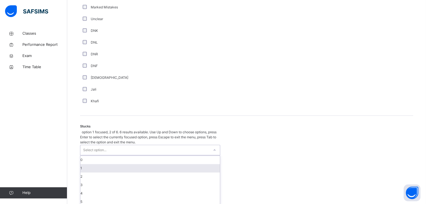
scroll to position [376, 0]
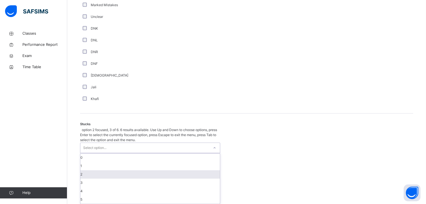
click at [108, 171] on div "2" at bounding box center [149, 175] width 139 height 8
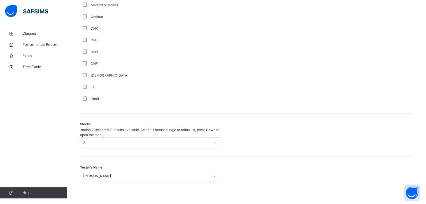
click at [141, 114] on div "Comment Good Average Weak Old Mistake Marked Mistakes Unclear DNK DNL DNR DNF M…" at bounding box center [246, 23] width 333 height 181
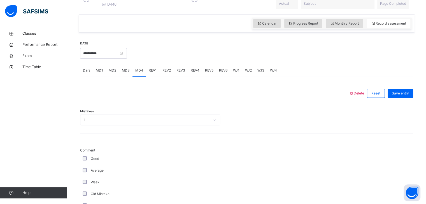
scroll to position [175, 0]
click at [409, 97] on span "Save entry" at bounding box center [400, 94] width 17 height 5
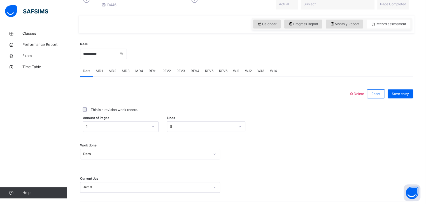
click at [127, 66] on div "**********" at bounding box center [103, 53] width 47 height 24
click at [124, 74] on span "MD3" at bounding box center [126, 71] width 8 height 5
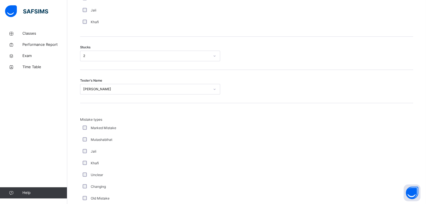
scroll to position [455, 0]
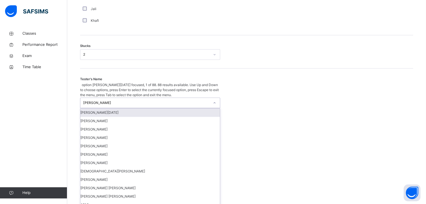
click at [117, 98] on div "[PERSON_NAME]" at bounding box center [144, 103] width 129 height 10
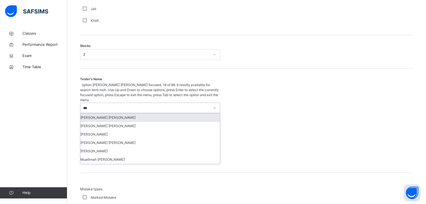
type input "****"
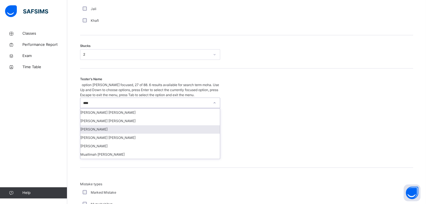
click at [109, 125] on div "[PERSON_NAME]" at bounding box center [149, 129] width 139 height 8
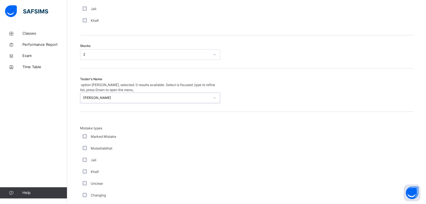
click at [109, 126] on span "Mistake types" at bounding box center [150, 128] width 140 height 5
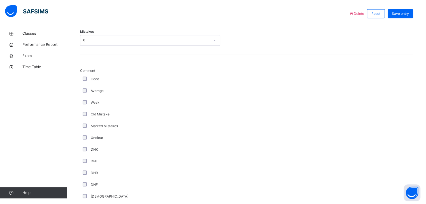
scroll to position [253, 0]
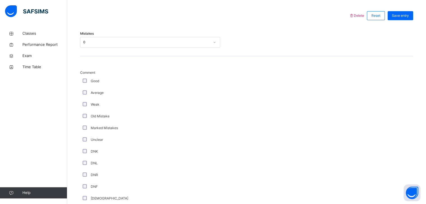
click at [401, 23] on div "Save entry" at bounding box center [399, 15] width 28 height 15
click at [401, 18] on span "Save entry" at bounding box center [400, 15] width 17 height 5
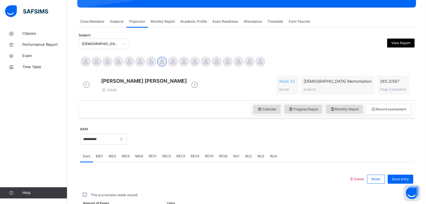
scroll to position [216, 0]
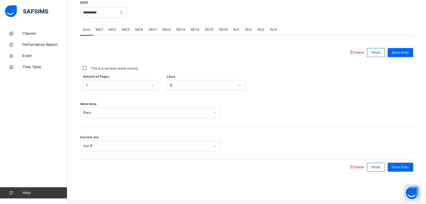
click at [149, 32] on span "REV1" at bounding box center [153, 29] width 8 height 5
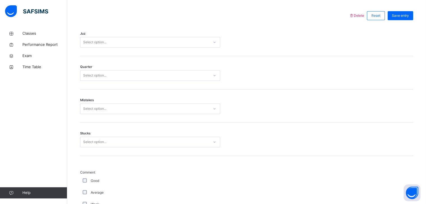
click at [145, 47] on div "Select option..." at bounding box center [144, 42] width 129 height 9
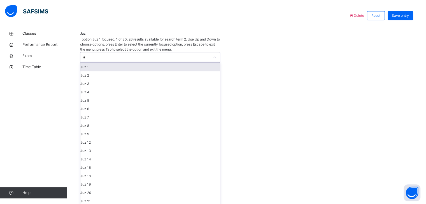
type input "**"
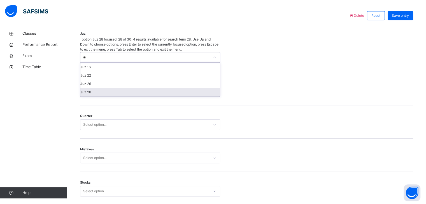
click at [110, 89] on div "Juz 28" at bounding box center [149, 92] width 139 height 8
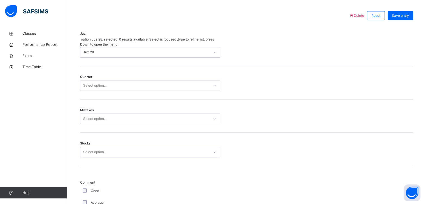
click at [104, 80] on div "Select option..." at bounding box center [94, 85] width 23 height 11
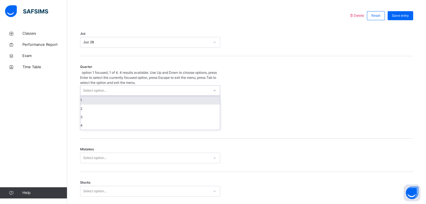
click at [94, 96] on div "1" at bounding box center [149, 100] width 139 height 8
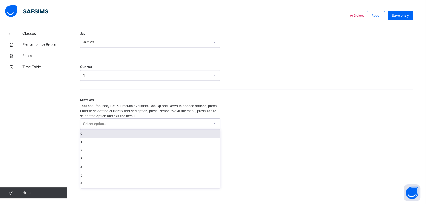
click at [93, 119] on div "Select option..." at bounding box center [94, 124] width 23 height 11
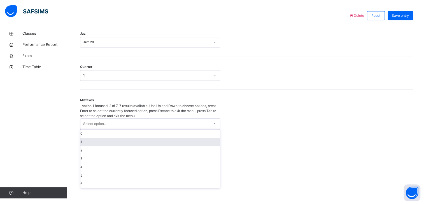
click at [86, 138] on div "1" at bounding box center [149, 142] width 139 height 8
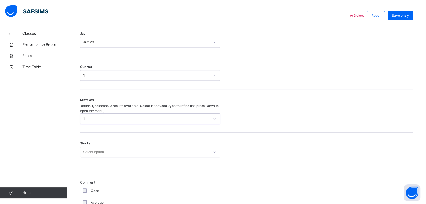
click at [92, 150] on div "Select option..." at bounding box center [150, 152] width 140 height 11
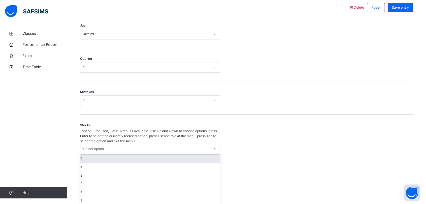
scroll to position [262, 0]
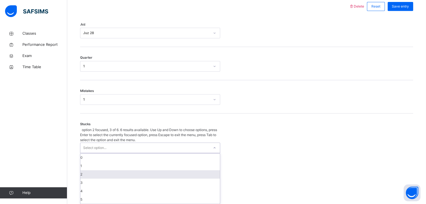
click at [88, 171] on div "2" at bounding box center [149, 175] width 139 height 8
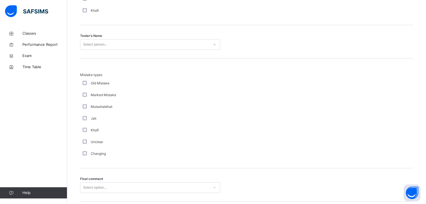
scroll to position [554, 0]
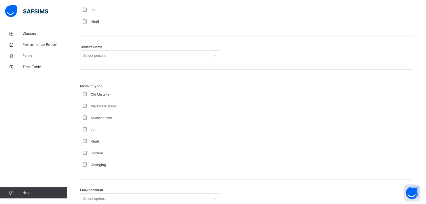
click at [99, 60] on div "Select person..." at bounding box center [95, 55] width 24 height 11
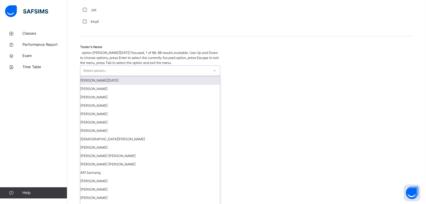
type input "*"
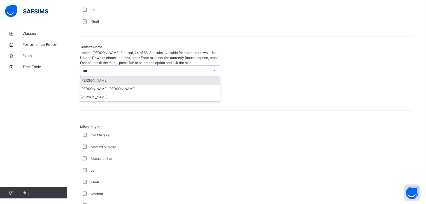
type input "****"
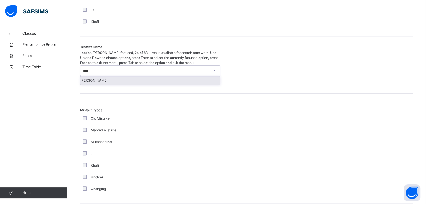
click at [93, 76] on div "[PERSON_NAME]" at bounding box center [149, 80] width 139 height 8
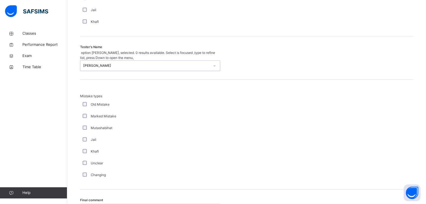
click at [93, 71] on div "Tester's Name option [PERSON_NAME], selected. 0 results available. Select is fo…" at bounding box center [246, 57] width 333 height 43
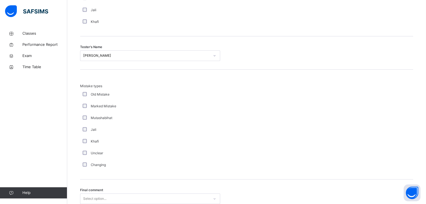
click at [119, 200] on div "Select option..." at bounding box center [150, 199] width 140 height 11
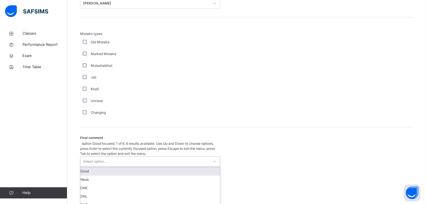
click at [108, 167] on div "Good" at bounding box center [149, 171] width 139 height 8
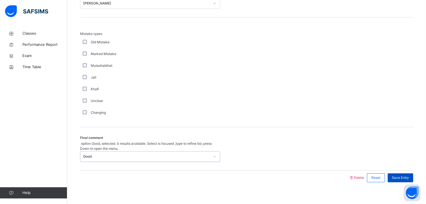
click at [408, 174] on div "Save Entry" at bounding box center [400, 178] width 25 height 9
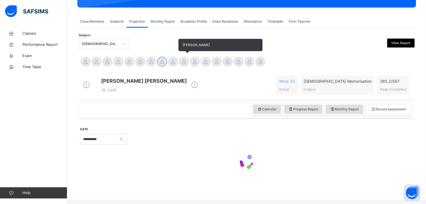
scroll to position [216, 0]
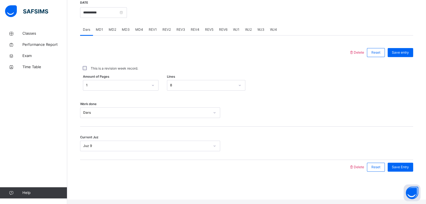
click at [167, 32] on span "REV2" at bounding box center [166, 29] width 8 height 5
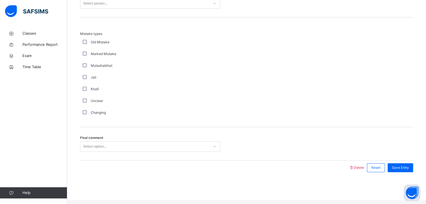
click at [121, 150] on div "Select option..." at bounding box center [144, 147] width 129 height 9
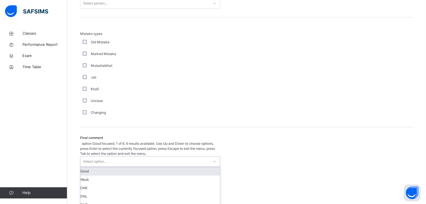
click at [122, 167] on div "Good" at bounding box center [149, 171] width 139 height 8
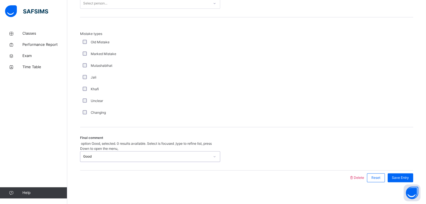
click at [144, 57] on div "Marked Mistake" at bounding box center [149, 54] width 137 height 5
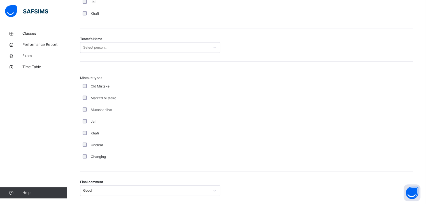
scroll to position [561, 0]
click at [106, 51] on div "Select person..." at bounding box center [95, 48] width 24 height 11
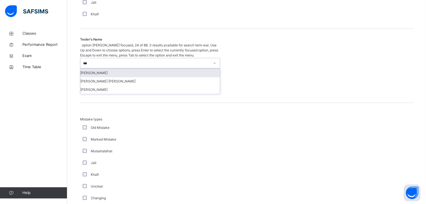
type input "****"
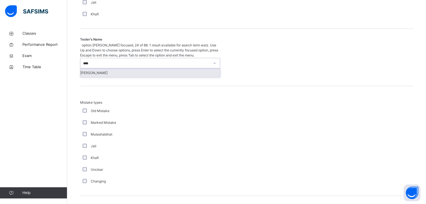
click at [107, 69] on div "[PERSON_NAME]" at bounding box center [149, 73] width 139 height 8
click at [107, 86] on div "Mistake types Old Mistake Marked Mistake Mutashabihat [PERSON_NAME] Unclear Cha…" at bounding box center [246, 141] width 333 height 110
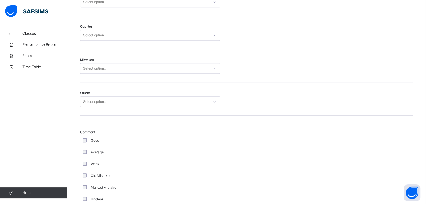
scroll to position [292, 0]
click at [87, 144] on div "Good" at bounding box center [149, 141] width 137 height 5
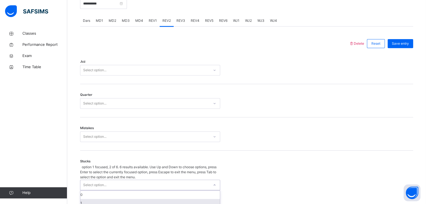
scroll to position [262, 0]
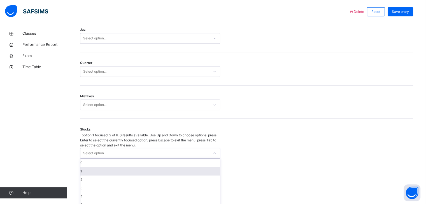
click at [97, 170] on div "option 1 focused, 2 of 6. 6 results available. Use Up and Down to choose option…" at bounding box center [150, 171] width 140 height 77
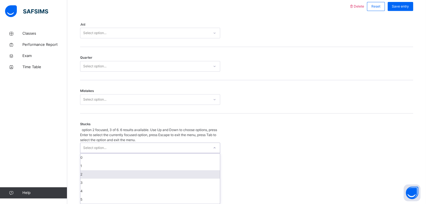
click at [97, 171] on div "2" at bounding box center [149, 175] width 139 height 8
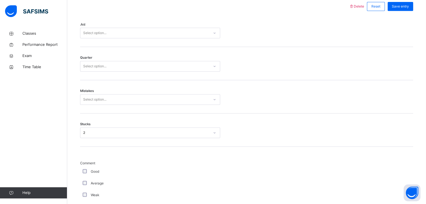
click at [110, 111] on div "Mistakes Select option..." at bounding box center [246, 96] width 333 height 33
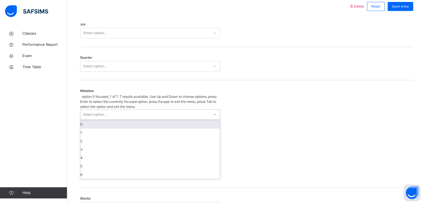
click at [106, 109] on div "Select option..." at bounding box center [94, 114] width 23 height 11
click at [104, 120] on div "0" at bounding box center [149, 124] width 139 height 8
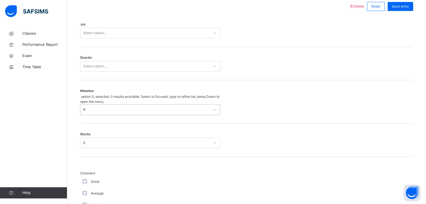
click at [104, 70] on div "Select option..." at bounding box center [94, 66] width 23 height 11
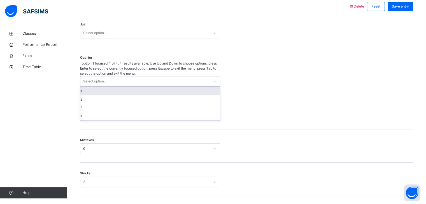
click at [104, 76] on div "Select option..." at bounding box center [94, 81] width 23 height 11
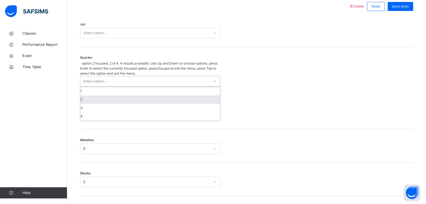
click at [94, 95] on div "2" at bounding box center [149, 99] width 139 height 8
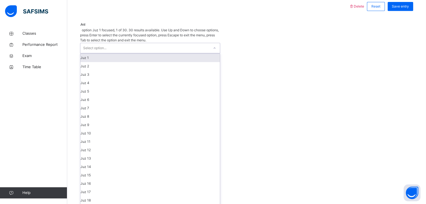
click at [95, 43] on div "Select option..." at bounding box center [94, 48] width 23 height 11
type input "**"
click at [97, 54] on div "Juz 28" at bounding box center [149, 58] width 139 height 8
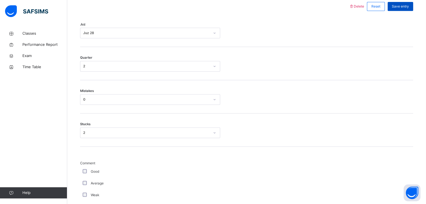
click at [407, 8] on span "Save entry" at bounding box center [400, 6] width 17 height 5
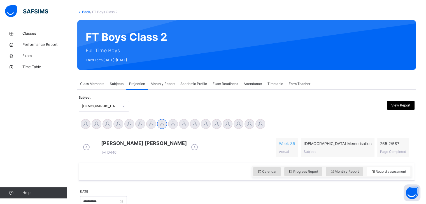
scroll to position [26, 0]
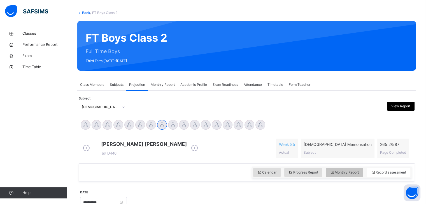
click at [348, 175] on span "Monthly Report" at bounding box center [344, 172] width 29 height 5
select select "****"
select select "*"
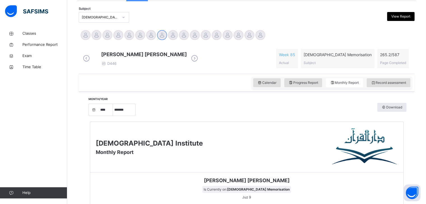
scroll to position [117, 0]
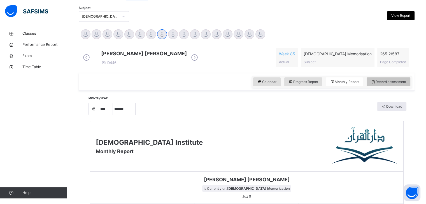
click at [410, 87] on div "Record assessment" at bounding box center [389, 82] width 44 height 9
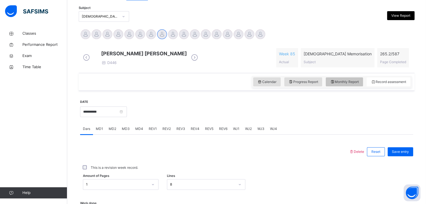
click at [335, 85] on icon at bounding box center [332, 82] width 5 height 5
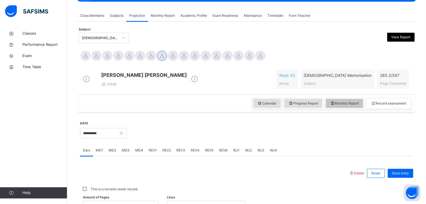
select select "****"
select select "*"
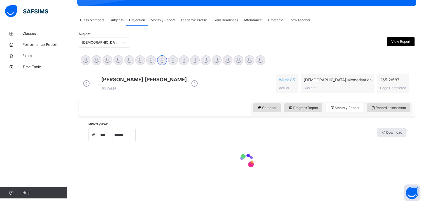
click at [289, 146] on div at bounding box center [246, 161] width 319 height 35
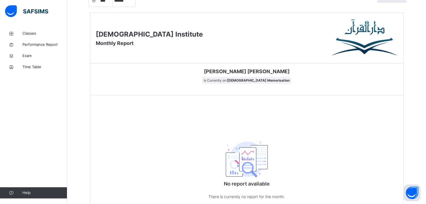
scroll to position [265, 0]
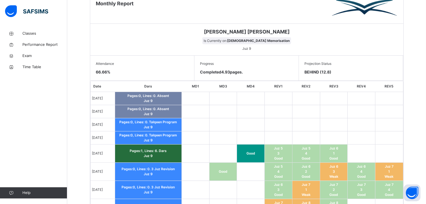
click at [289, 145] on td at bounding box center [279, 138] width 28 height 13
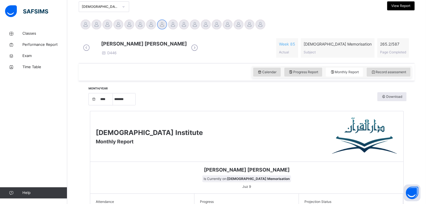
scroll to position [119, 0]
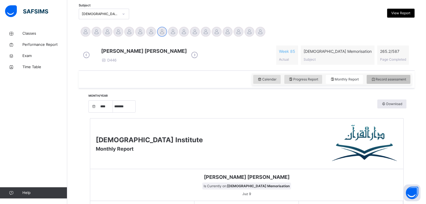
click at [403, 82] on span "Record assessment" at bounding box center [388, 79] width 35 height 5
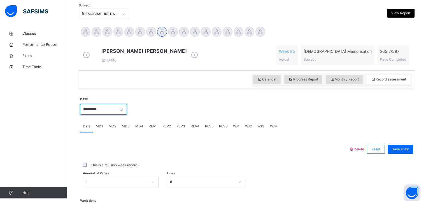
click at [127, 110] on input "**********" at bounding box center [103, 109] width 47 height 11
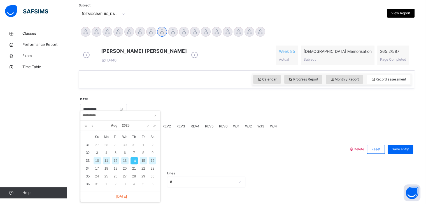
click at [115, 159] on div "12" at bounding box center [115, 160] width 7 height 7
type input "**********"
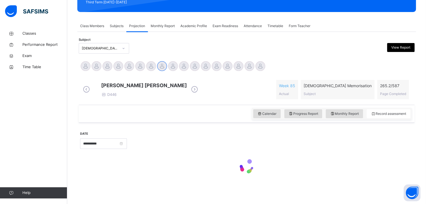
scroll to position [89, 0]
click at [115, 159] on div at bounding box center [246, 167] width 333 height 24
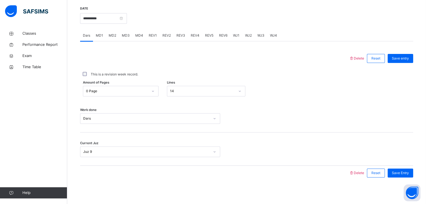
scroll to position [216, 0]
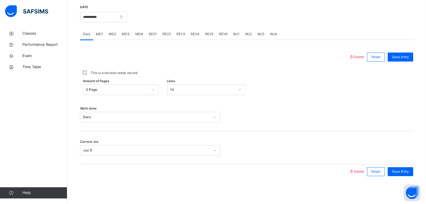
click at [110, 34] on span "MD2" at bounding box center [113, 34] width 8 height 5
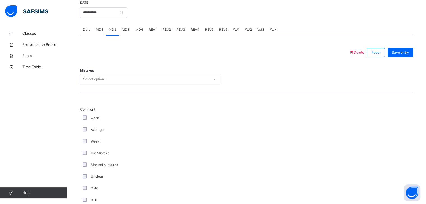
click at [101, 85] on div "Select option..." at bounding box center [94, 79] width 23 height 11
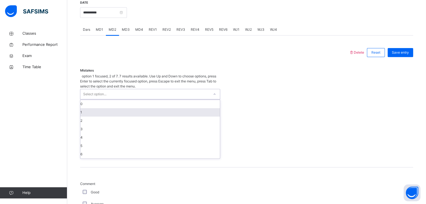
click at [98, 108] on div "1" at bounding box center [149, 112] width 139 height 8
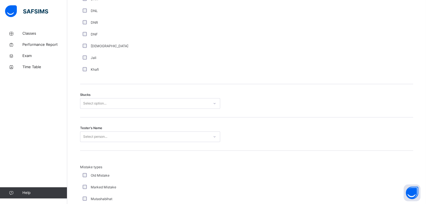
scroll to position [407, 0]
click at [91, 108] on div "Select option..." at bounding box center [94, 102] width 23 height 11
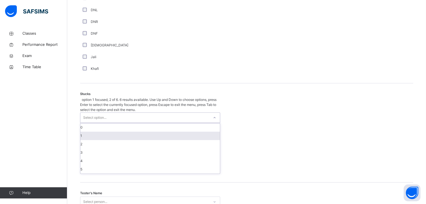
click at [85, 132] on div "1" at bounding box center [149, 136] width 139 height 8
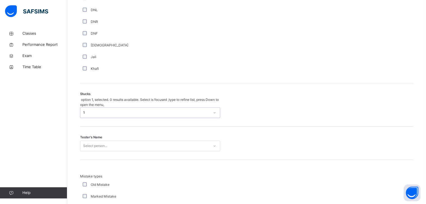
click at [95, 141] on div "Select person..." at bounding box center [150, 146] width 140 height 11
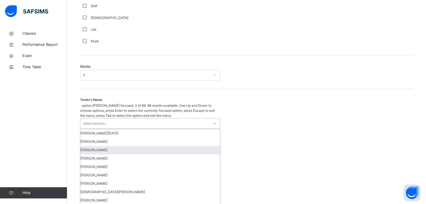
scroll to position [437, 0]
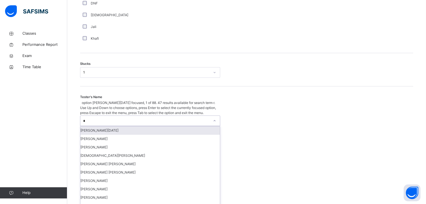
type input "***"
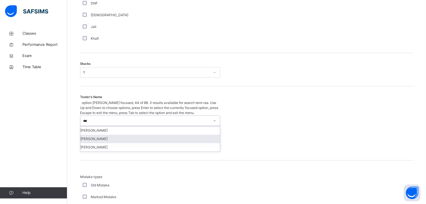
click at [102, 135] on div "[PERSON_NAME]" at bounding box center [149, 139] width 139 height 8
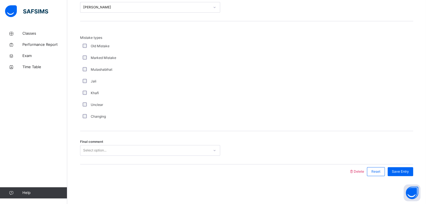
scroll to position [540, 0]
click at [104, 151] on div "Select option..." at bounding box center [94, 150] width 23 height 11
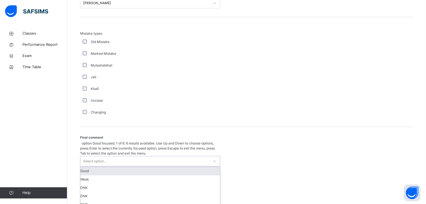
click at [104, 167] on div "Good" at bounding box center [149, 171] width 139 height 8
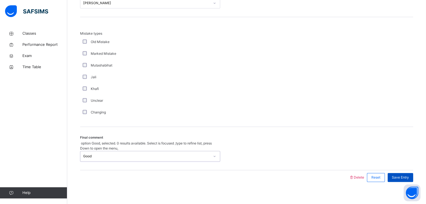
click at [410, 173] on div "Save Entry" at bounding box center [400, 177] width 25 height 9
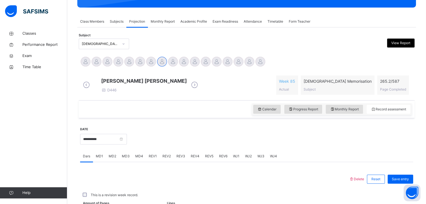
scroll to position [216, 0]
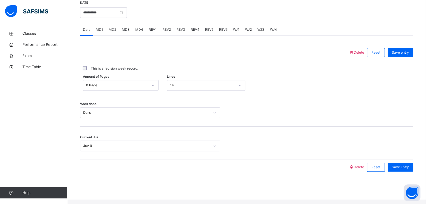
click at [137, 32] on span "MD4" at bounding box center [139, 29] width 8 height 5
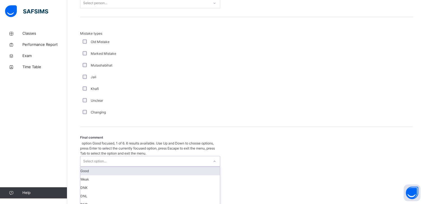
click at [105, 156] on div "Select option..." at bounding box center [94, 161] width 23 height 11
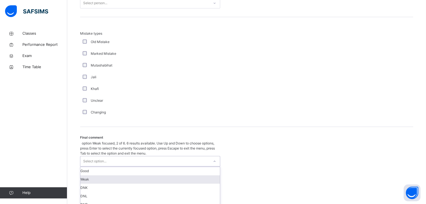
click at [104, 176] on div "Weak" at bounding box center [149, 180] width 139 height 8
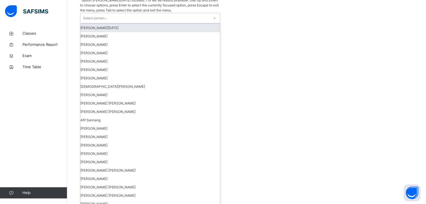
click at [115, 13] on div "Select person..." at bounding box center [144, 18] width 129 height 10
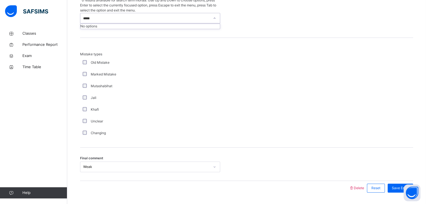
type input "****"
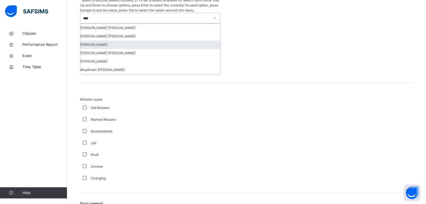
click at [129, 41] on div "[PERSON_NAME]" at bounding box center [149, 45] width 139 height 8
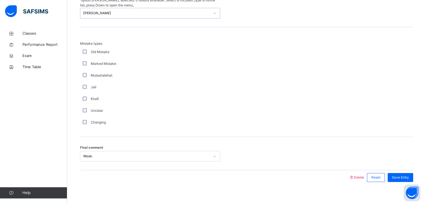
click at [129, 46] on div "Old Mistake" at bounding box center [150, 52] width 140 height 12
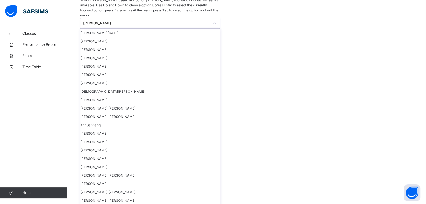
click at [109, 21] on div "[PERSON_NAME]" at bounding box center [146, 23] width 127 height 5
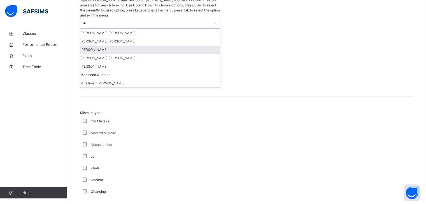
scroll to position [0, 0]
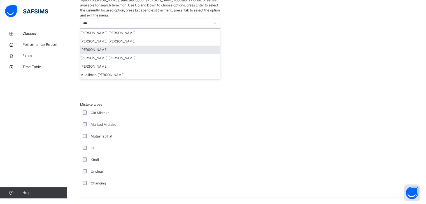
type input "****"
click at [108, 46] on div "[PERSON_NAME]" at bounding box center [149, 50] width 139 height 8
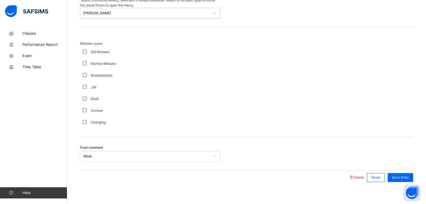
click at [108, 41] on span "Mistake types" at bounding box center [150, 43] width 140 height 5
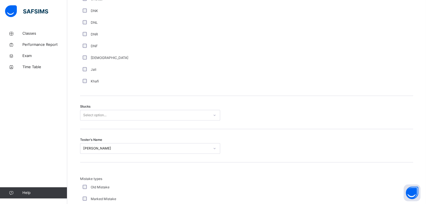
scroll to position [405, 0]
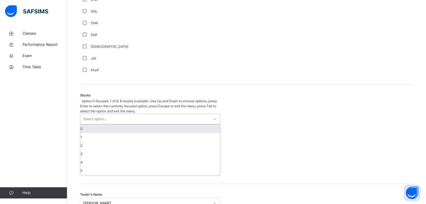
click at [94, 114] on div "Select option..." at bounding box center [94, 119] width 23 height 11
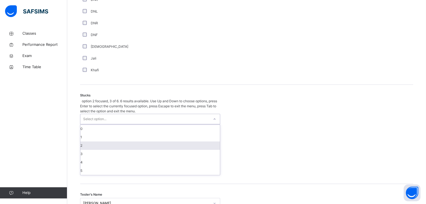
click at [92, 142] on div "2" at bounding box center [149, 146] width 139 height 8
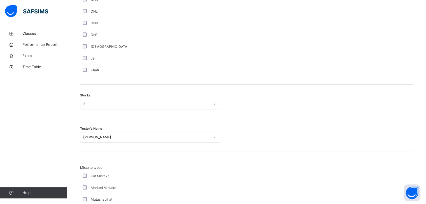
click at [86, 49] on div "[DEMOGRAPHIC_DATA]" at bounding box center [149, 46] width 137 height 5
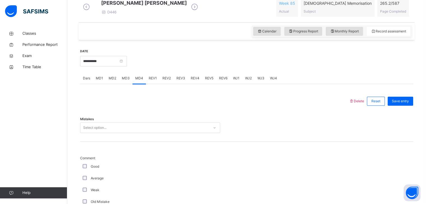
scroll to position [159, 0]
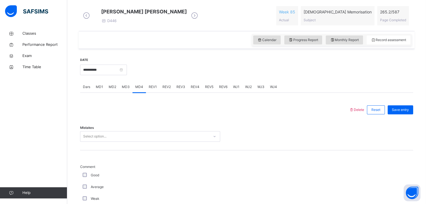
click at [113, 136] on div "Mistakes Select option..." at bounding box center [246, 133] width 333 height 33
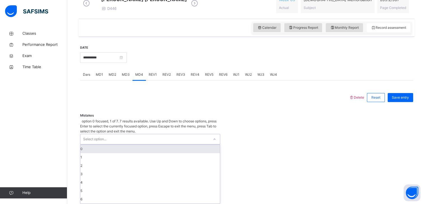
scroll to position [172, 0]
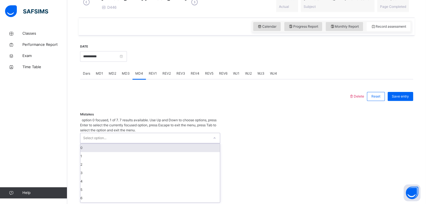
click at [108, 144] on div "0" at bounding box center [149, 148] width 139 height 8
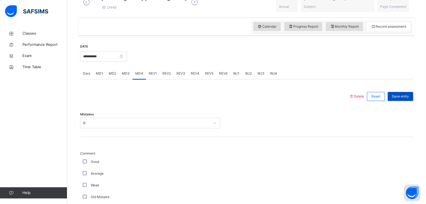
click at [406, 99] on span "Save entry" at bounding box center [400, 96] width 17 height 5
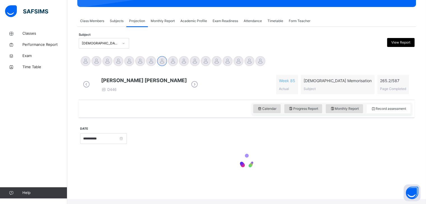
scroll to position [89, 0]
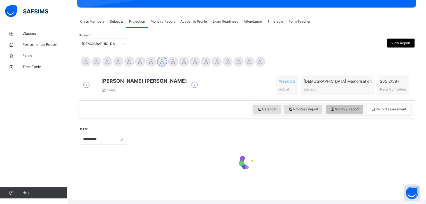
click at [353, 110] on div "Monthly Report" at bounding box center [344, 109] width 37 height 9
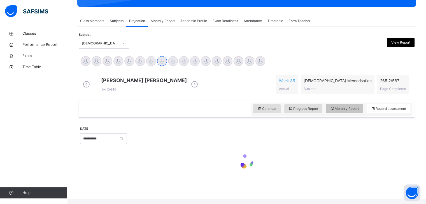
select select "****"
select select "*"
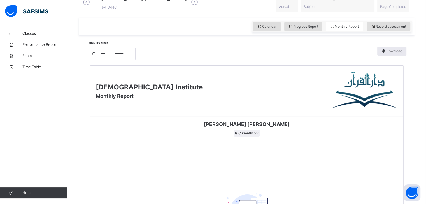
click at [196, 139] on span at bounding box center [246, 137] width 305 height 3
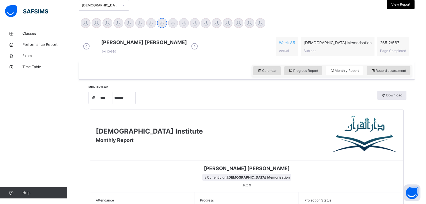
scroll to position [127, 0]
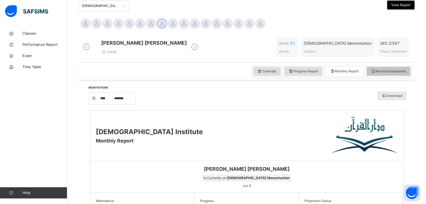
click at [397, 74] on span "Record assessment" at bounding box center [388, 71] width 35 height 5
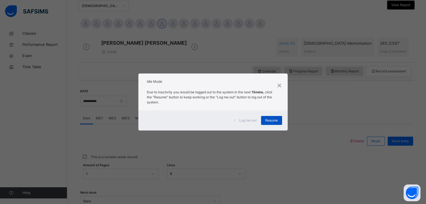
click at [271, 122] on span "Resume" at bounding box center [271, 120] width 13 height 5
click at [267, 122] on span "Resume" at bounding box center [271, 120] width 13 height 5
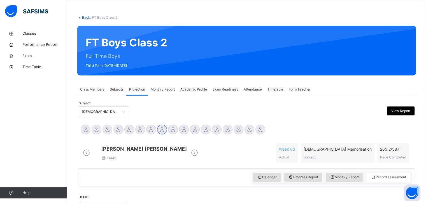
scroll to position [0, 0]
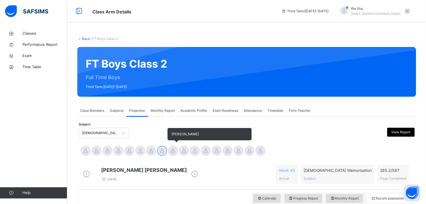
click at [168, 150] on div "[PERSON_NAME]" at bounding box center [172, 152] width 11 height 12
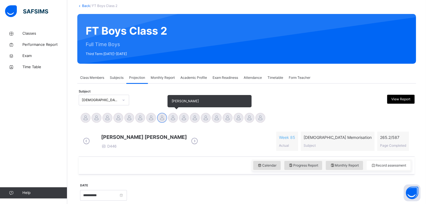
click at [172, 122] on div at bounding box center [173, 118] width 10 height 10
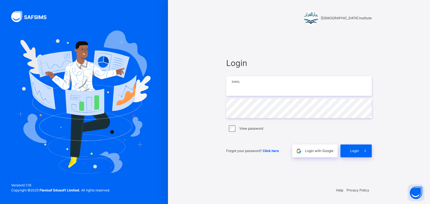
type input "**********"
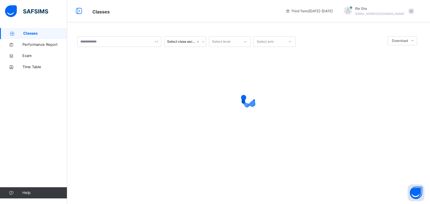
click at [416, 10] on div "Ifte Sha ifisk313@gmail.com" at bounding box center [377, 11] width 78 height 10
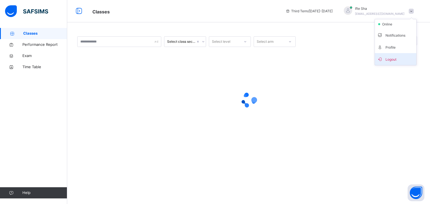
click at [392, 56] on span "Logout" at bounding box center [395, 59] width 37 height 8
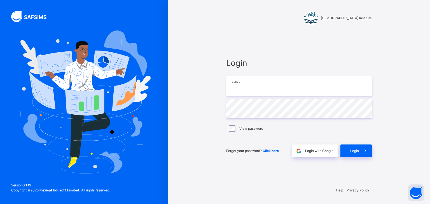
type input "**********"
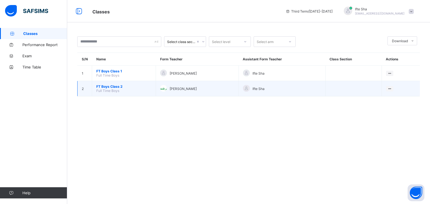
click at [107, 86] on span "FT Boys Class 2" at bounding box center [123, 87] width 55 height 4
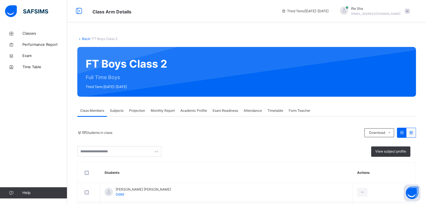
click at [134, 107] on div "Projection" at bounding box center [137, 110] width 22 height 11
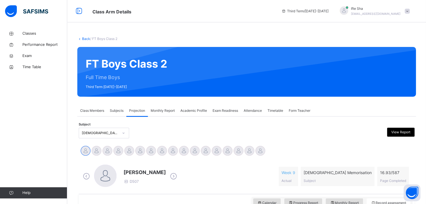
scroll to position [53, 0]
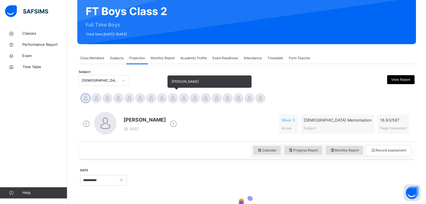
click at [178, 97] on div "[PERSON_NAME]" at bounding box center [172, 99] width 11 height 12
click at [174, 96] on div at bounding box center [173, 99] width 10 height 10
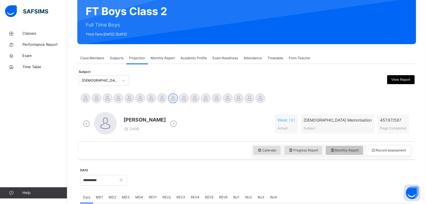
click at [337, 154] on div "Monthly Report" at bounding box center [344, 150] width 37 height 9
select select "****"
select select "*"
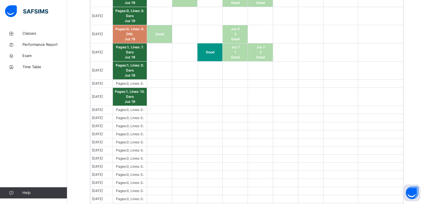
scroll to position [464, 0]
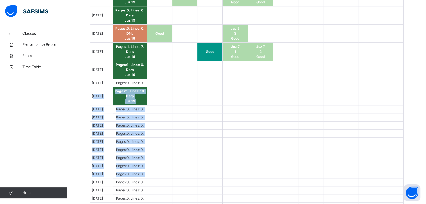
drag, startPoint x: 93, startPoint y: 80, endPoint x: 183, endPoint y: 147, distance: 112.8
click at [182, 148] on tbody "Aug 1, 2025 Pages: 0 , Lines: 0 . Whole Juz Juz 18 Juz 15 4 Weak Juz 19 1 Good …" at bounding box center [246, 58] width 312 height 322
click at [172, 162] on td at bounding box center [159, 166] width 25 height 8
drag, startPoint x: 132, startPoint y: 126, endPoint x: 139, endPoint y: 127, distance: 7.0
click at [133, 140] on span "Pages: 0 , Lines: 0 ." at bounding box center [130, 142] width 28 height 4
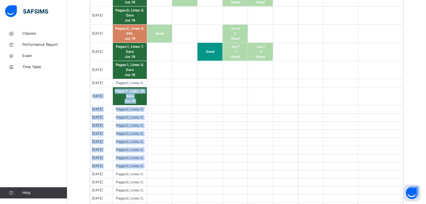
click at [172, 138] on td at bounding box center [159, 142] width 25 height 8
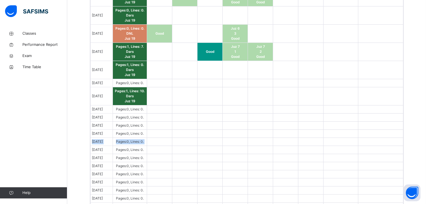
drag, startPoint x: 219, startPoint y: 121, endPoint x: 241, endPoint y: 116, distance: 22.8
click at [241, 116] on tbody "Aug 1, 2025 Pages: 0 , Lines: 0 . Whole Juz Juz 18 Juz 15 4 Weak Juz 19 1 Good …" at bounding box center [246, 58] width 312 height 322
click at [193, 87] on td at bounding box center [184, 96] width 25 height 18
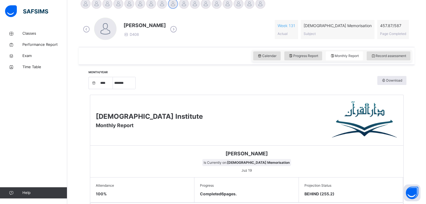
scroll to position [95, 0]
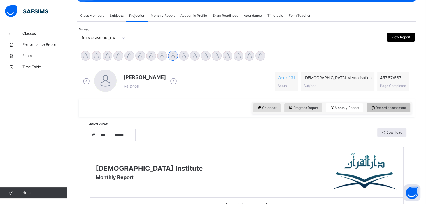
click at [381, 111] on div "Record assessment" at bounding box center [389, 108] width 44 height 9
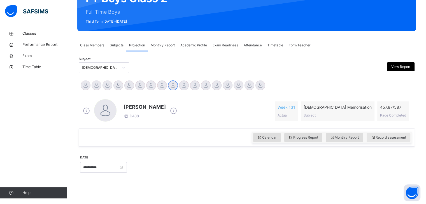
scroll to position [89, 0]
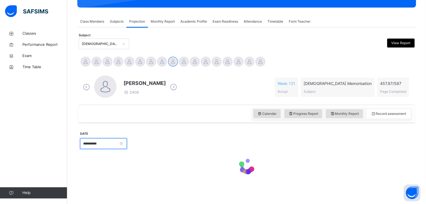
click at [95, 148] on input "**********" at bounding box center [103, 144] width 47 height 11
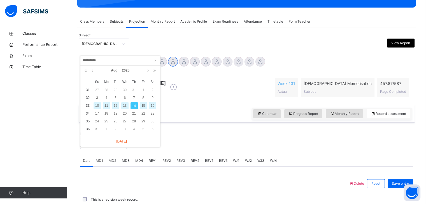
click at [125, 105] on div "13" at bounding box center [124, 105] width 7 height 7
type input "**********"
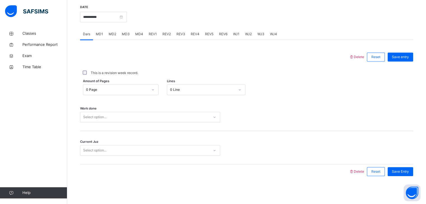
scroll to position [147, 0]
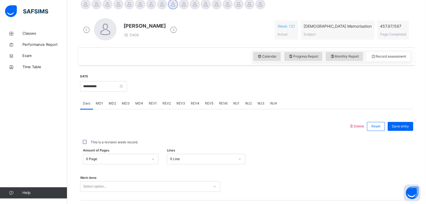
click at [104, 160] on div "0 Page" at bounding box center [121, 159] width 76 height 11
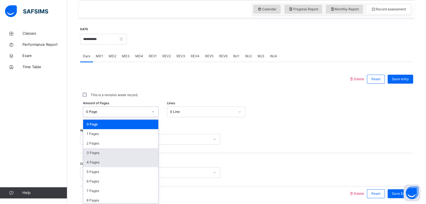
scroll to position [196, 0]
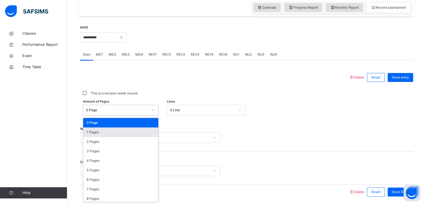
click at [90, 134] on div "1 Pages" at bounding box center [120, 133] width 75 height 10
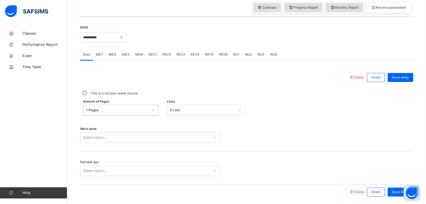
click at [116, 140] on div "Select option..." at bounding box center [150, 137] width 140 height 11
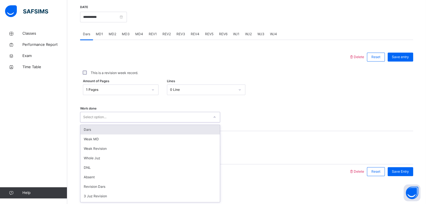
click at [182, 90] on div "0 Line" at bounding box center [202, 89] width 65 height 5
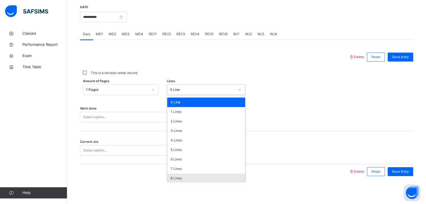
scroll to position [68, 0]
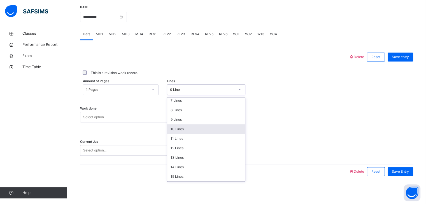
click at [179, 132] on div "10 Lines" at bounding box center [206, 130] width 78 height 10
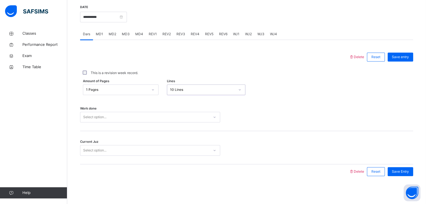
click at [137, 127] on div "Work done Select option..." at bounding box center [246, 114] width 333 height 33
click at [139, 119] on div "Select option..." at bounding box center [144, 117] width 129 height 9
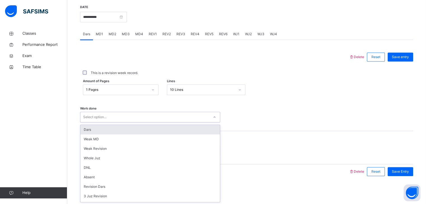
click at [139, 128] on div "Dars" at bounding box center [149, 130] width 139 height 10
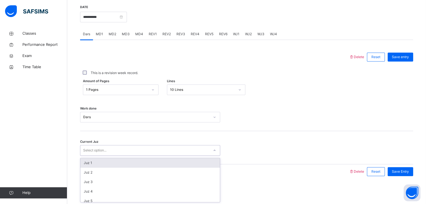
click at [138, 150] on div "Select option..." at bounding box center [144, 150] width 129 height 9
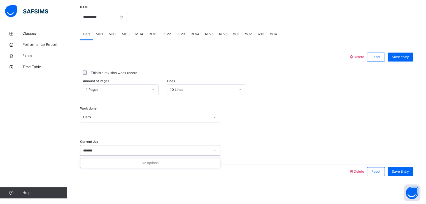
type input "******"
click at [402, 61] on div "Save entry" at bounding box center [400, 57] width 25 height 9
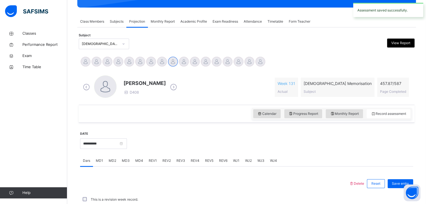
scroll to position [216, 0]
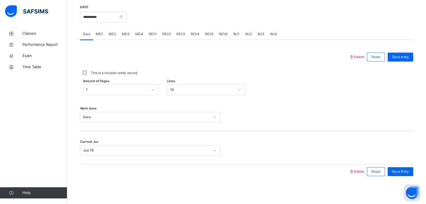
click at [119, 37] on div "MD3" at bounding box center [125, 34] width 13 height 11
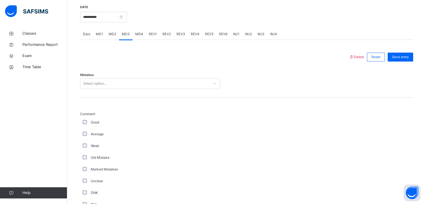
click at [113, 39] on div "MD2" at bounding box center [112, 34] width 13 height 11
click at [98, 35] on span "MD1" at bounding box center [99, 34] width 7 height 5
click at [125, 82] on div "Select option..." at bounding box center [144, 84] width 129 height 9
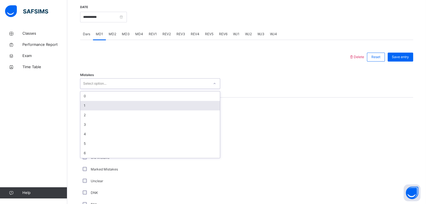
click at [111, 104] on div "1" at bounding box center [149, 106] width 139 height 10
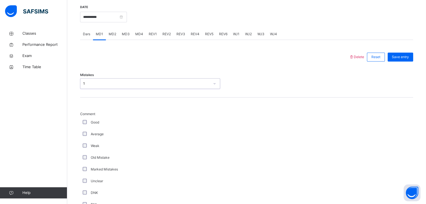
click at [87, 120] on div "Good" at bounding box center [149, 122] width 137 height 5
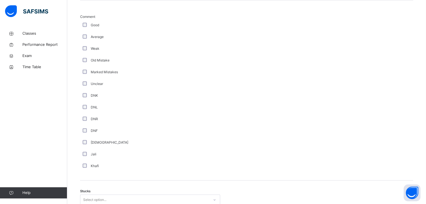
scroll to position [364, 0]
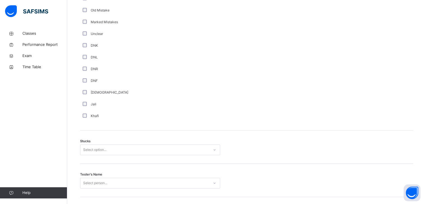
click at [95, 150] on div "Select option..." at bounding box center [150, 150] width 140 height 11
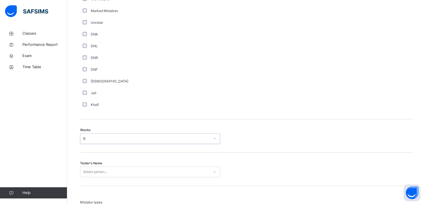
scroll to position [376, 0]
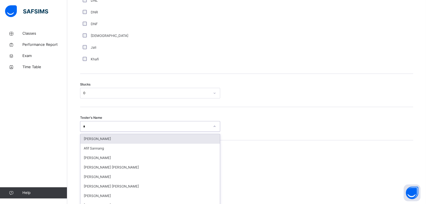
type input "**"
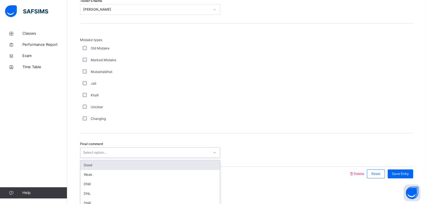
scroll to position [540, 0]
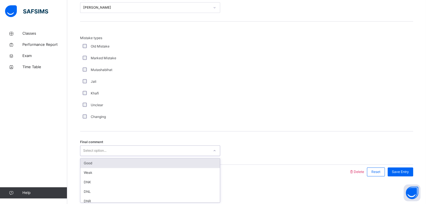
click at [101, 162] on div "Good" at bounding box center [149, 164] width 139 height 10
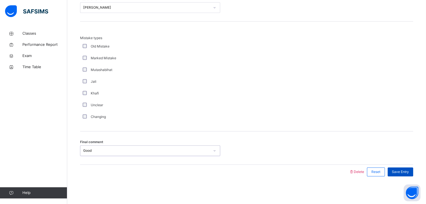
click at [405, 170] on span "Save Entry" at bounding box center [400, 172] width 17 height 5
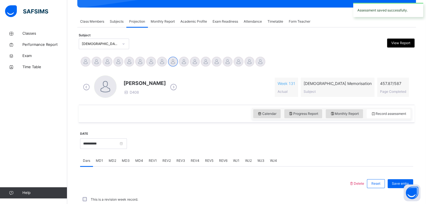
scroll to position [216, 0]
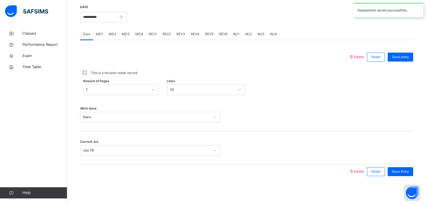
drag, startPoint x: 138, startPoint y: 30, endPoint x: 139, endPoint y: 55, distance: 24.6
click at [138, 31] on div "MD4" at bounding box center [138, 34] width 13 height 11
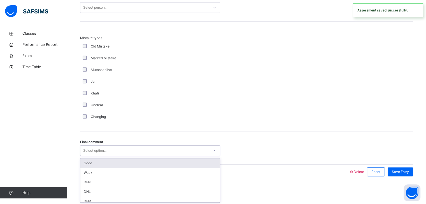
click at [116, 148] on div "Select option..." at bounding box center [144, 151] width 129 height 9
click at [119, 162] on div "Good" at bounding box center [149, 164] width 139 height 10
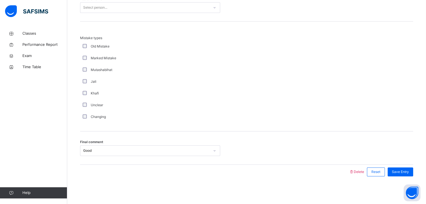
click at [84, 115] on div "Changing" at bounding box center [150, 117] width 140 height 12
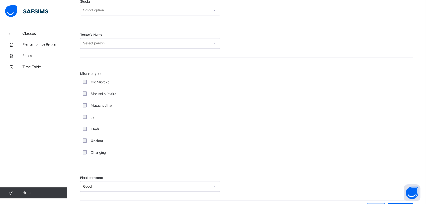
scroll to position [503, 0]
click at [93, 44] on div "Tester's Name Select person..." at bounding box center [246, 40] width 333 height 33
click at [94, 46] on div "Select person..." at bounding box center [95, 43] width 24 height 11
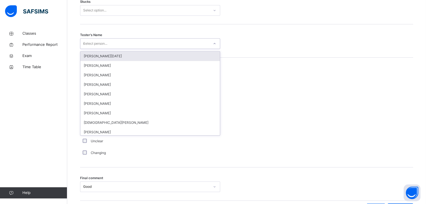
type input "**"
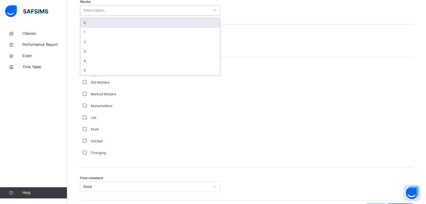
click at [116, 8] on div "Select option..." at bounding box center [144, 10] width 129 height 9
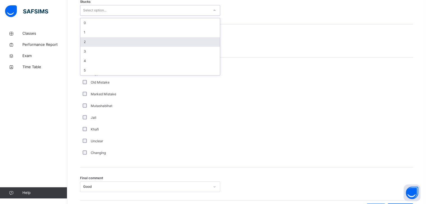
click at [115, 43] on div "2" at bounding box center [149, 42] width 139 height 10
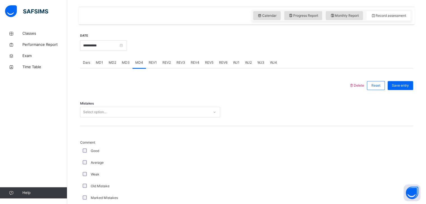
scroll to position [190, 0]
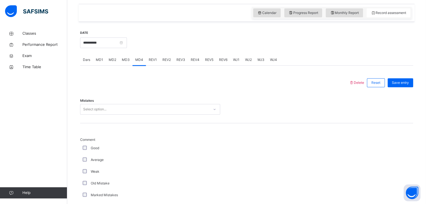
click at [100, 111] on div "Select option..." at bounding box center [94, 109] width 23 height 11
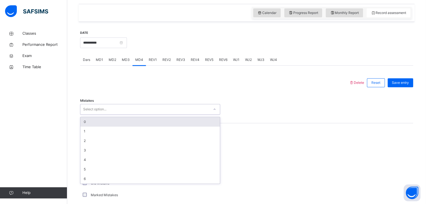
click at [95, 123] on div "0" at bounding box center [149, 122] width 139 height 10
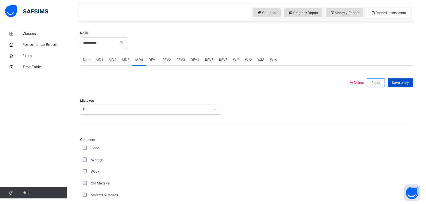
click at [400, 82] on span "Save entry" at bounding box center [400, 82] width 17 height 5
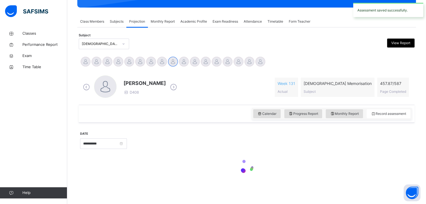
scroll to position [89, 0]
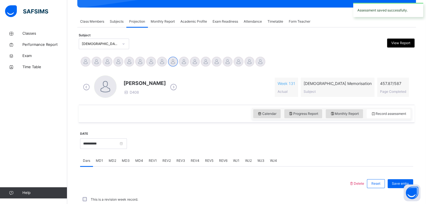
click at [151, 158] on div "REV1" at bounding box center [153, 160] width 14 height 11
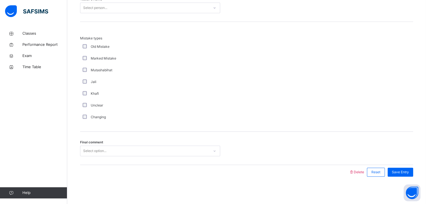
scroll to position [601, 0]
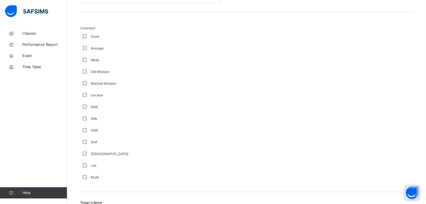
drag, startPoint x: 151, startPoint y: 158, endPoint x: 155, endPoint y: 178, distance: 20.4
click at [155, 178] on div "Delete Reset Save entry Juz Select option... Quarter Select option... Mistakes …" at bounding box center [246, 124] width 333 height 520
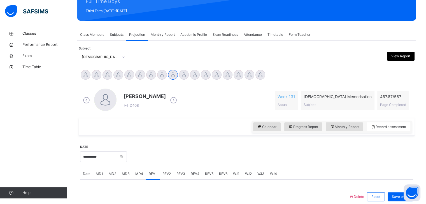
scroll to position [75, 0]
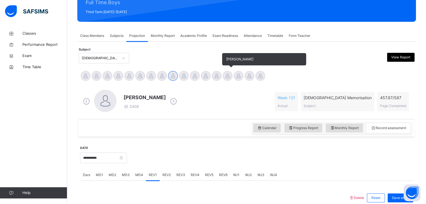
click at [231, 75] on div at bounding box center [228, 76] width 10 height 10
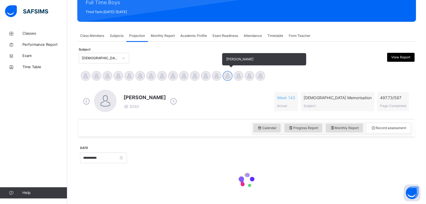
click at [231, 75] on div at bounding box center [228, 76] width 10 height 10
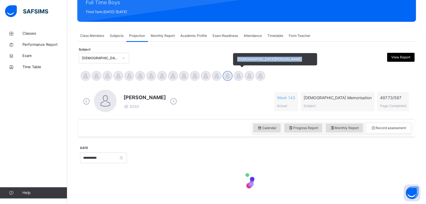
drag, startPoint x: 231, startPoint y: 75, endPoint x: 234, endPoint y: 76, distance: 3.4
click at [233, 75] on div "Hamzah Nawabi Abdul Ghani Nabulsi Abdul Saboor Ahmed Siddqui Afif Sannang Ahame…" at bounding box center [246, 77] width 333 height 12
click at [238, 77] on div at bounding box center [239, 76] width 10 height 10
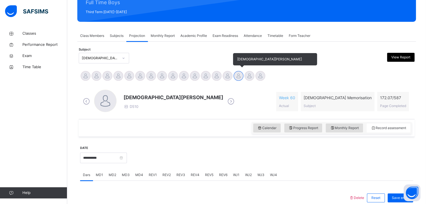
click at [236, 74] on div at bounding box center [239, 76] width 10 height 10
drag, startPoint x: 236, startPoint y: 74, endPoint x: 239, endPoint y: 79, distance: 5.3
click at [236, 75] on div at bounding box center [239, 76] width 10 height 10
click at [239, 79] on div at bounding box center [239, 76] width 10 height 10
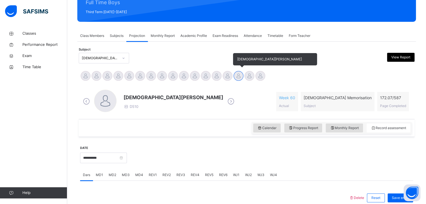
click at [239, 79] on div at bounding box center [239, 76] width 10 height 10
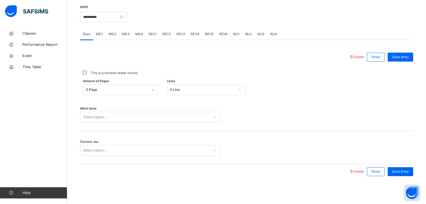
scroll to position [215, 0]
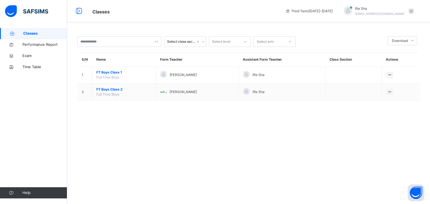
click at [290, 31] on div "Select class section Select level Select arm Download Pdf Report Excel Report S…" at bounding box center [248, 71] width 363 height 87
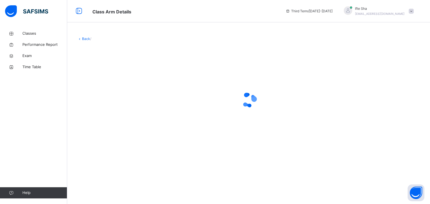
drag, startPoint x: 279, startPoint y: 74, endPoint x: 286, endPoint y: 72, distance: 6.7
click at [286, 72] on div at bounding box center [248, 100] width 343 height 106
drag, startPoint x: 286, startPoint y: 72, endPoint x: 280, endPoint y: 68, distance: 6.6
click at [280, 68] on div at bounding box center [248, 100] width 343 height 106
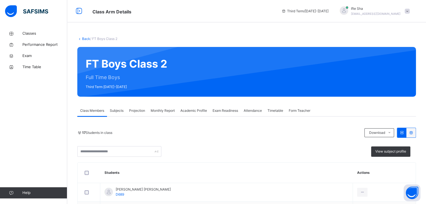
drag, startPoint x: 280, startPoint y: 68, endPoint x: 270, endPoint y: 64, distance: 11.2
click at [270, 64] on div "FT Boys Class 2 Full Time Boys Third Term 2024-2025" at bounding box center [246, 72] width 339 height 50
click at [134, 115] on div "Projection" at bounding box center [137, 110] width 22 height 11
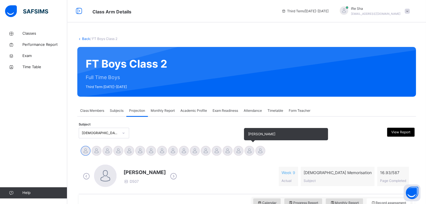
click at [248, 148] on div at bounding box center [249, 151] width 10 height 10
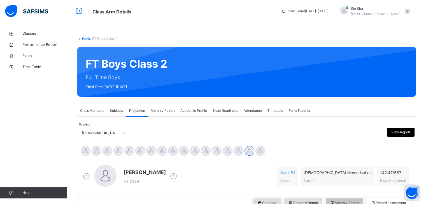
click at [343, 199] on div "Monthly Report" at bounding box center [344, 203] width 37 height 9
select select "****"
select select "*"
click at [333, 134] on div "Subject Quran Memorisation View Report" at bounding box center [247, 133] width 336 height 11
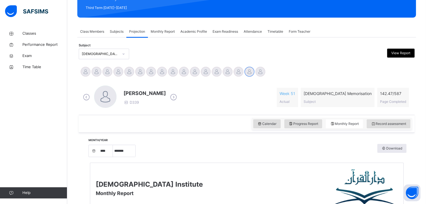
scroll to position [78, 0]
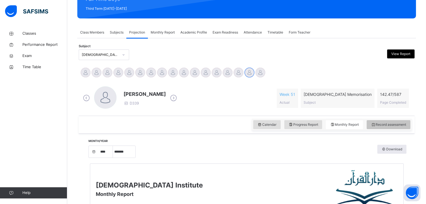
click at [406, 125] on span "Record assessment" at bounding box center [388, 124] width 35 height 5
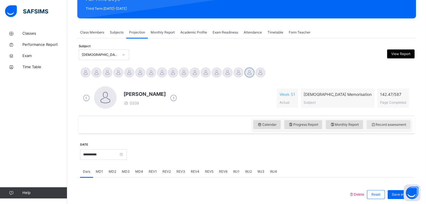
click at [406, 125] on span "Record assessment" at bounding box center [388, 124] width 35 height 5
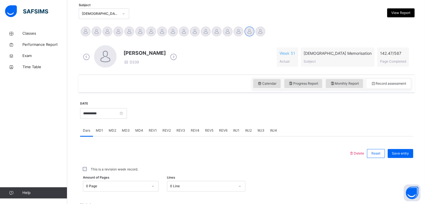
scroll to position [120, 0]
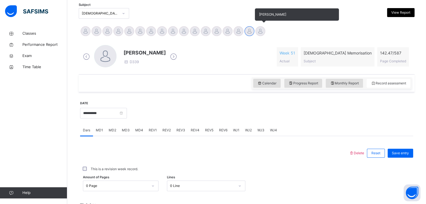
click at [262, 28] on div at bounding box center [260, 31] width 10 height 10
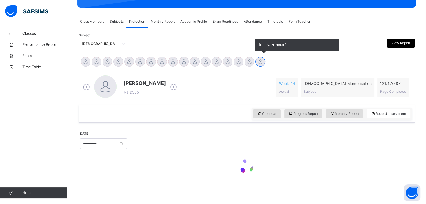
scroll to position [89, 0]
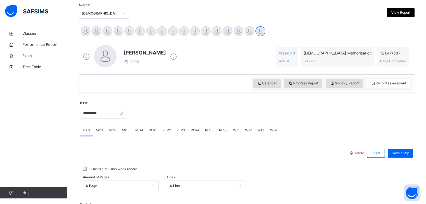
click at [355, 112] on div at bounding box center [270, 113] width 281 height 24
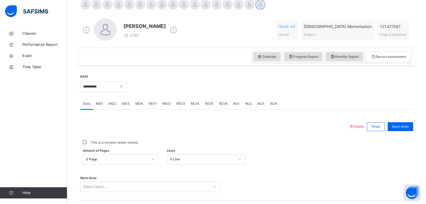
click at [354, 74] on div at bounding box center [270, 86] width 281 height 24
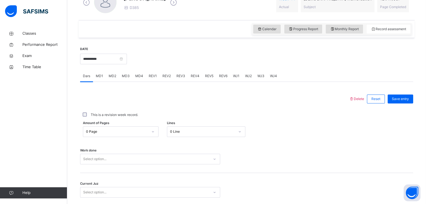
click at [356, 48] on div at bounding box center [270, 58] width 281 height 24
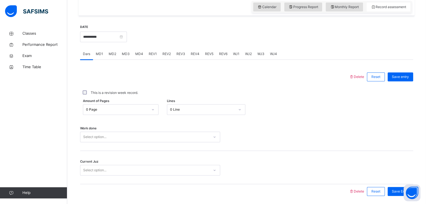
click at [359, 22] on div "**********" at bounding box center [246, 112] width 333 height 186
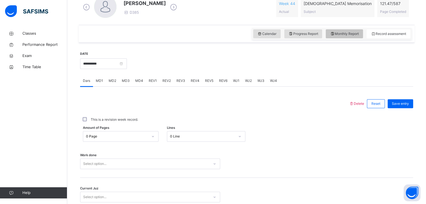
click at [359, 32] on span "Monthly Report" at bounding box center [344, 33] width 29 height 5
select select "****"
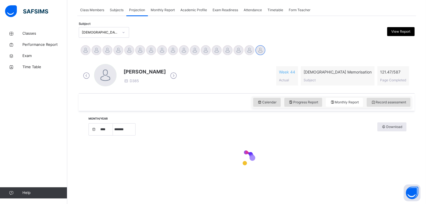
click at [295, 139] on div at bounding box center [246, 159] width 319 height 41
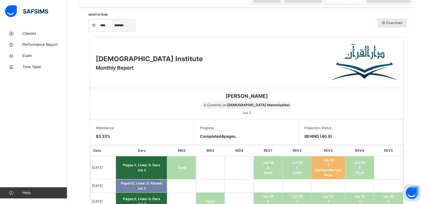
click at [135, 22] on select "***** ******* ******** ***** ***** *** **** **** ****** ********* ******* *****…" at bounding box center [124, 26] width 22 height 12
select select "*"
click at [115, 31] on select "***** ******* ******** ***** ***** *** **** **** ****** ********* ******* *****…" at bounding box center [124, 26] width 22 height 12
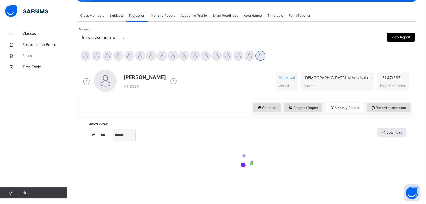
scroll to position [101, 0]
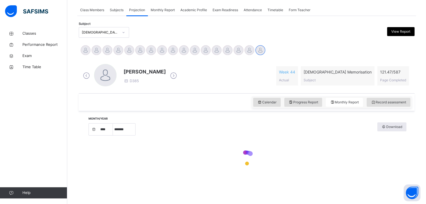
click at [313, 141] on div at bounding box center [247, 158] width 314 height 35
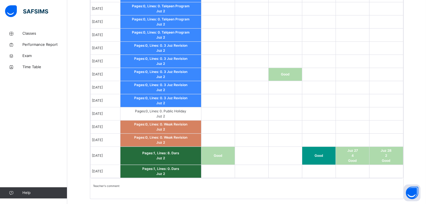
scroll to position [440, 0]
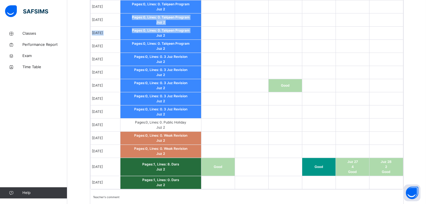
click at [134, 32] on tbody "Jul 1, 2025 Pages: 1 , Lines: 1 . Dars Juz 2 Good Good Weak Jul 2, 2025 Pages: …" at bounding box center [246, 55] width 312 height 268
click at [134, 33] on td "Pages: 0 , Lines: 0 . Talqeen Program Juz 2" at bounding box center [160, 33] width 81 height 13
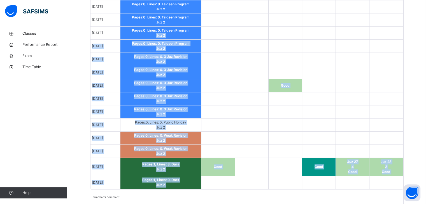
scroll to position [473, 0]
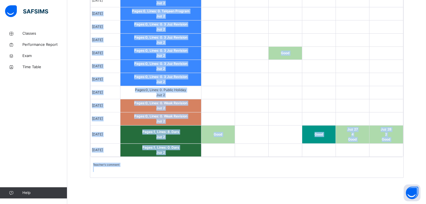
drag, startPoint x: 134, startPoint y: 33, endPoint x: 272, endPoint y: 193, distance: 211.6
click at [248, 116] on td at bounding box center [252, 119] width 34 height 13
click at [214, 60] on td at bounding box center [218, 66] width 34 height 13
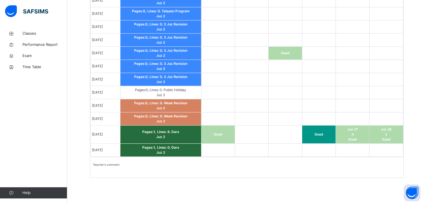
click at [228, 63] on td at bounding box center [218, 66] width 34 height 13
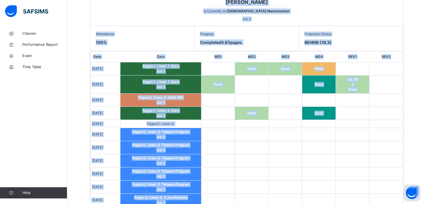
scroll to position [0, 0]
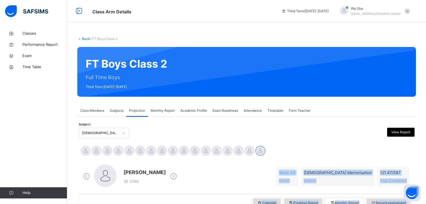
drag, startPoint x: 234, startPoint y: 171, endPoint x: 233, endPoint y: -24, distance: 195.7
copy div "FT Boys Class 2 Full Time Boys Third Term 2024-2025 Class Members Subjects Proj…"
click at [151, 131] on div "Subject Quran Memorisation View Report" at bounding box center [247, 133] width 336 height 11
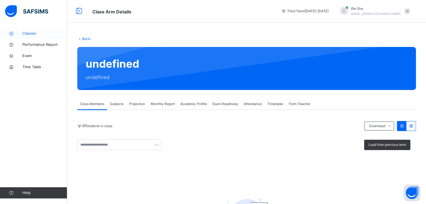
click at [41, 34] on span "Classes" at bounding box center [44, 34] width 45 height 6
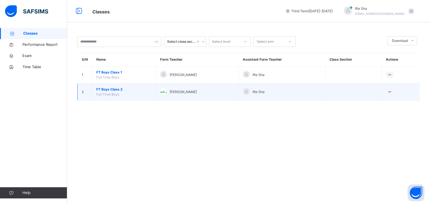
click at [124, 93] on td "FT Boys Class 2 Full Time Boys" at bounding box center [124, 92] width 64 height 17
click at [128, 91] on span "FT Boys Class 2" at bounding box center [123, 89] width 55 height 5
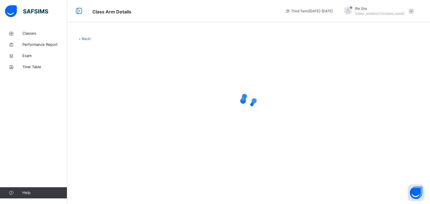
click at [128, 91] on div at bounding box center [248, 100] width 343 height 22
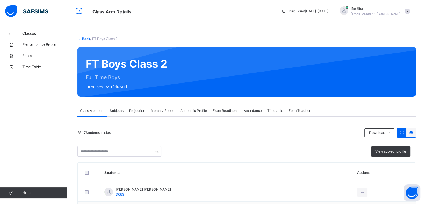
click at [139, 108] on div "Projection" at bounding box center [137, 110] width 22 height 11
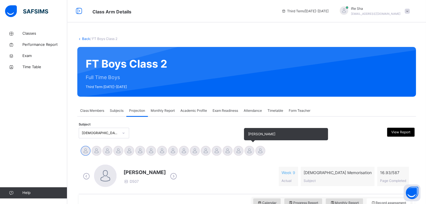
click at [247, 154] on div at bounding box center [249, 151] width 10 height 10
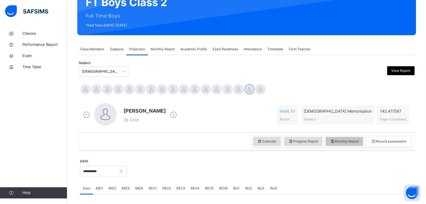
click at [356, 143] on span "Monthly Report" at bounding box center [344, 141] width 29 height 5
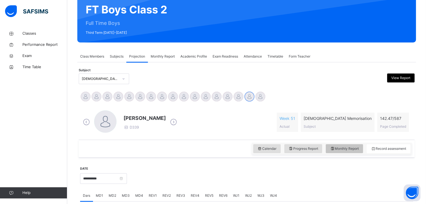
select select "****"
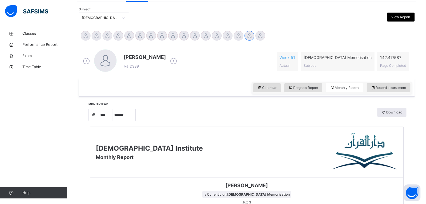
scroll to position [111, 0]
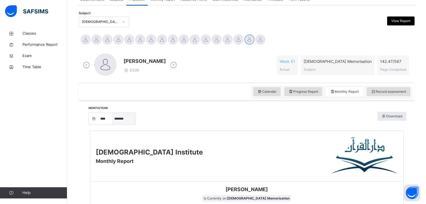
click at [121, 118] on select "***** ******* ******** ***** ***** *** **** **** ****** ********* ******* *****…" at bounding box center [124, 119] width 22 height 12
click at [115, 125] on select "***** ******* ******** ***** ***** *** **** **** ****** ********* ******* *****…" at bounding box center [124, 119] width 22 height 12
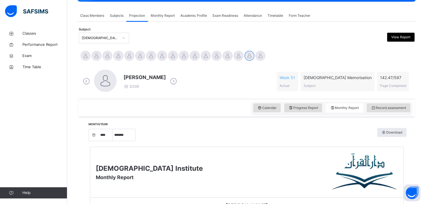
click at [124, 78] on span "[PERSON_NAME]" at bounding box center [144, 78] width 42 height 8
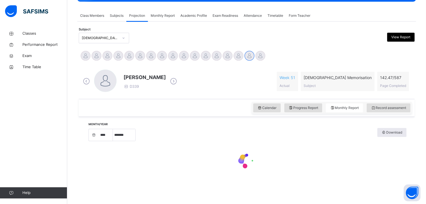
click at [200, 139] on div "Month/Year **** **** **** **** **** **** **** **** **** **** **** **** **** ***…" at bounding box center [246, 134] width 319 height 13
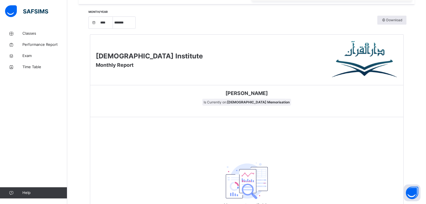
scroll to position [265, 0]
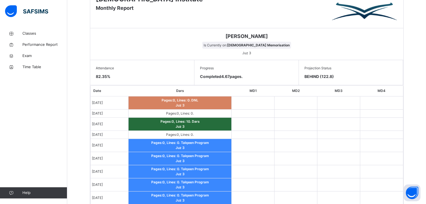
click at [200, 139] on td "Pages: 0 , Lines: 0 . Talqeen Program Juz 3" at bounding box center [179, 145] width 103 height 13
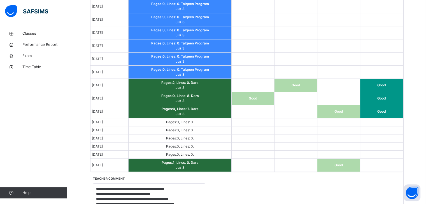
scroll to position [422, 0]
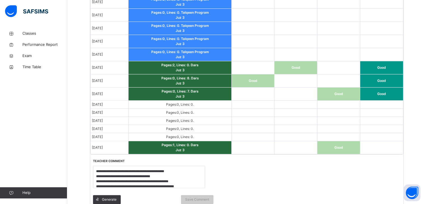
click at [147, 148] on td "Pages: 1 , Lines: 0 . Dars Juz 3" at bounding box center [179, 147] width 103 height 13
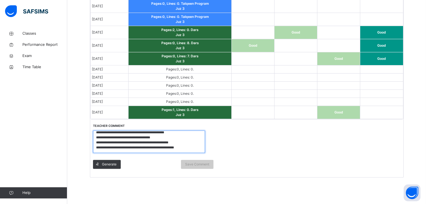
scroll to position [0, 0]
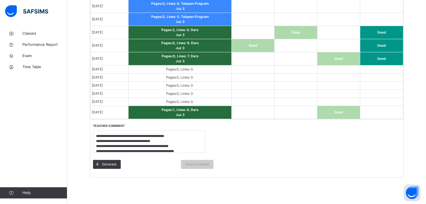
click at [253, 128] on div "Date Dars MD1 MD2 MD3 MD4 Jul 1, 2025 Pages: 0 , Lines: 0 . DNL Juz 3 Jul 2, 20…" at bounding box center [246, 35] width 313 height 284
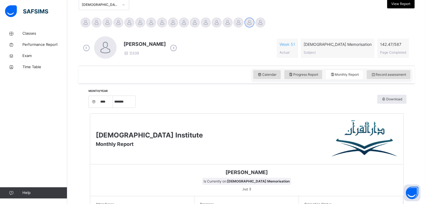
scroll to position [121, 0]
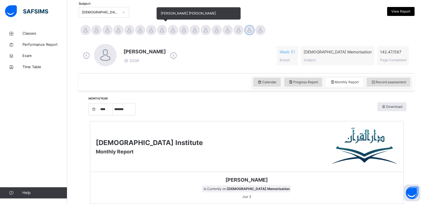
click at [162, 25] on div "[PERSON_NAME] [PERSON_NAME]" at bounding box center [162, 31] width 11 height 12
click at [161, 30] on div at bounding box center [162, 30] width 10 height 10
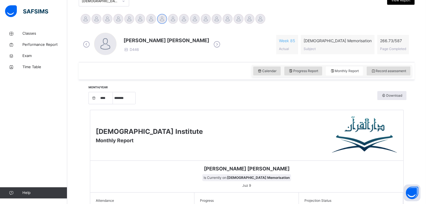
scroll to position [112, 0]
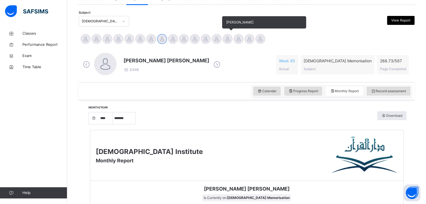
click at [227, 36] on div at bounding box center [228, 39] width 10 height 10
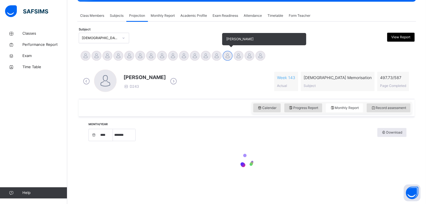
scroll to position [95, 0]
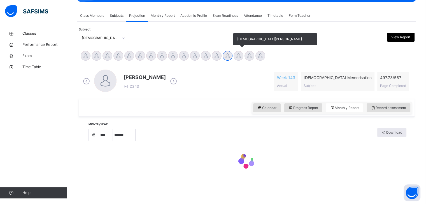
click at [241, 54] on div at bounding box center [239, 56] width 10 height 10
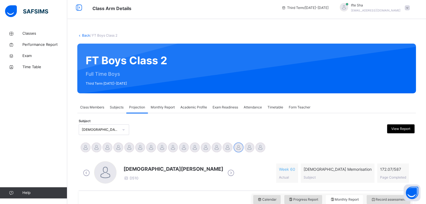
scroll to position [0, 0]
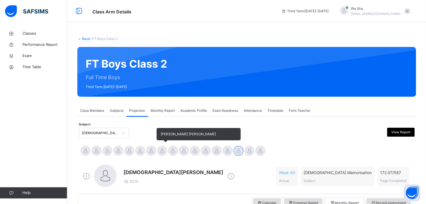
click at [157, 149] on div at bounding box center [162, 151] width 10 height 10
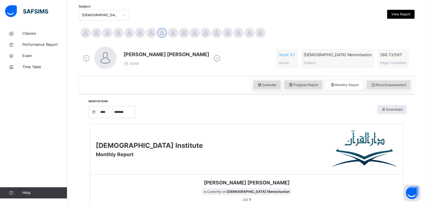
scroll to position [119, 0]
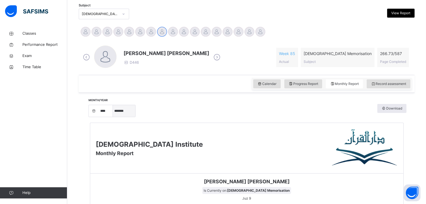
click at [122, 111] on select "***** ******* ******** ***** ***** *** **** **** ****** ********* ******* *****…" at bounding box center [124, 111] width 22 height 12
select select "*"
click at [115, 117] on select "***** ******* ******** ***** ***** *** **** **** ****** ********* ******* *****…" at bounding box center [124, 111] width 22 height 12
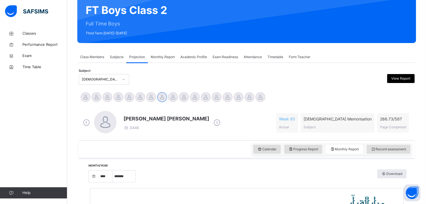
scroll to position [0, 0]
